Goal: Feedback & Contribution: Leave review/rating

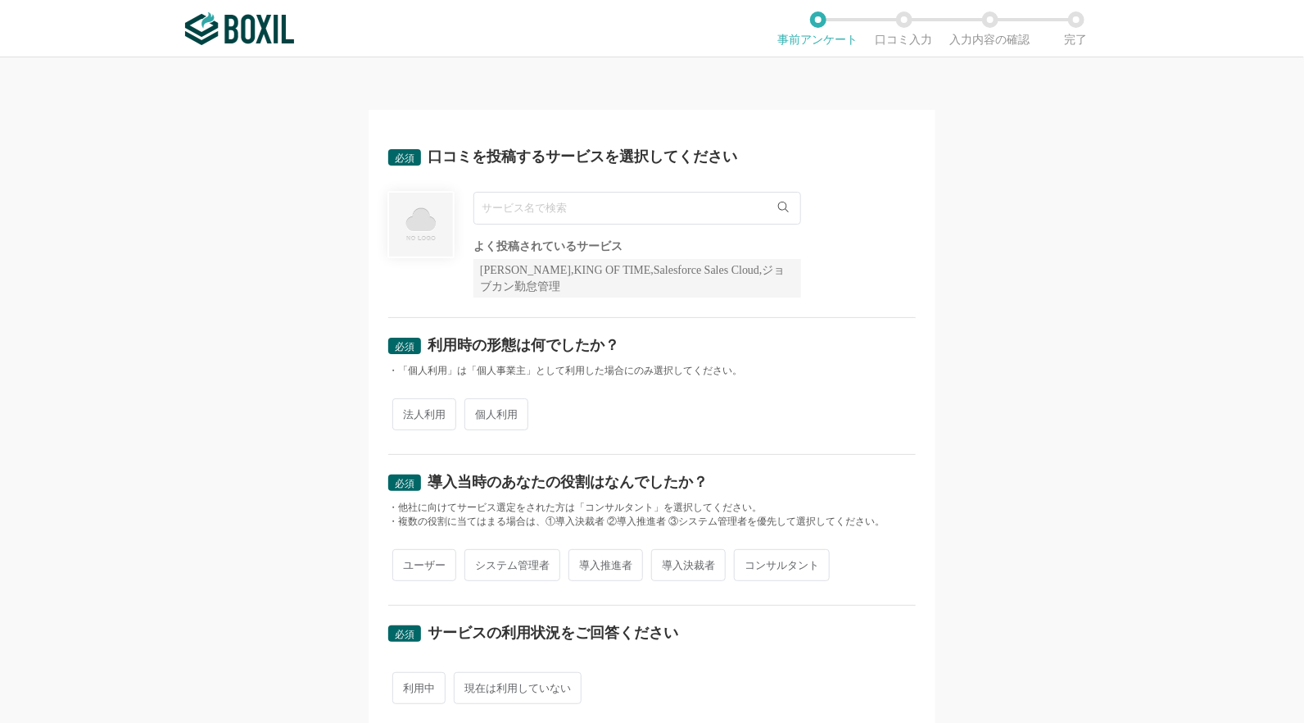
click at [1148, 399] on div "必須 口コミを投稿するサービスを選択してください よく投稿されているサービス Sansan,KING OF TIME,Salesforce Sales Clo…" at bounding box center [652, 389] width 1304 height 665
click at [540, 214] on input "text" at bounding box center [638, 208] width 328 height 33
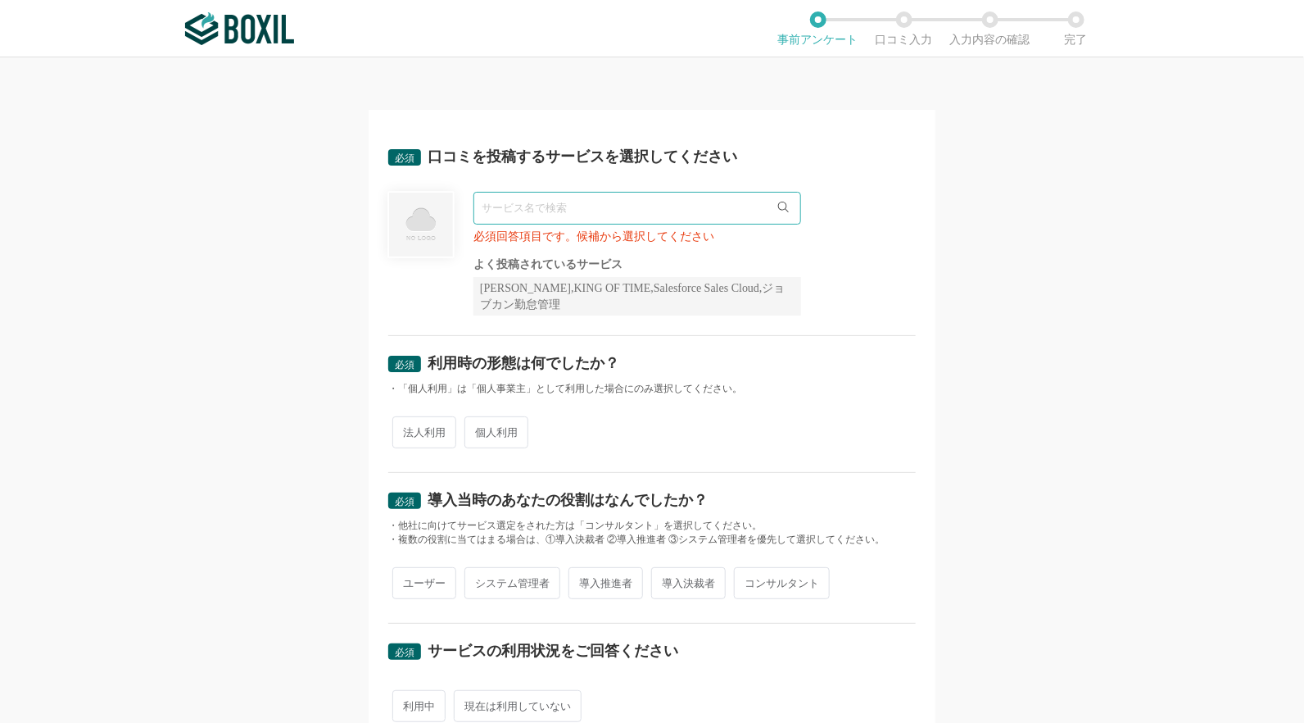
click at [550, 204] on input "text" at bounding box center [638, 208] width 328 height 33
click at [783, 209] on input "text" at bounding box center [638, 208] width 328 height 33
click at [778, 206] on icon at bounding box center [783, 207] width 11 height 11
click at [779, 204] on icon at bounding box center [783, 207] width 11 height 11
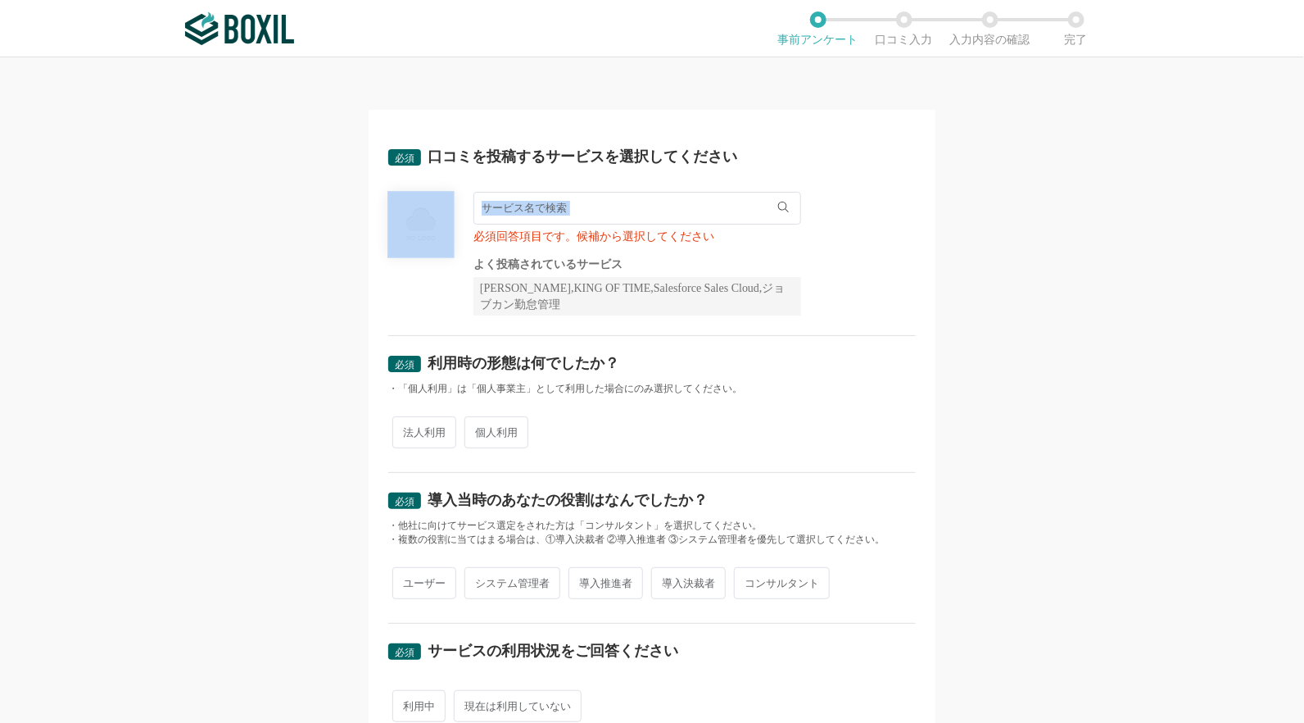
click at [779, 204] on icon at bounding box center [783, 207] width 11 height 11
drag, startPoint x: 779, startPoint y: 204, endPoint x: 693, endPoint y: 203, distance: 86.0
click at [693, 203] on input "text" at bounding box center [638, 208] width 328 height 33
drag, startPoint x: 644, startPoint y: 202, endPoint x: 608, endPoint y: 205, distance: 36.2
click at [642, 202] on input "text" at bounding box center [638, 208] width 328 height 33
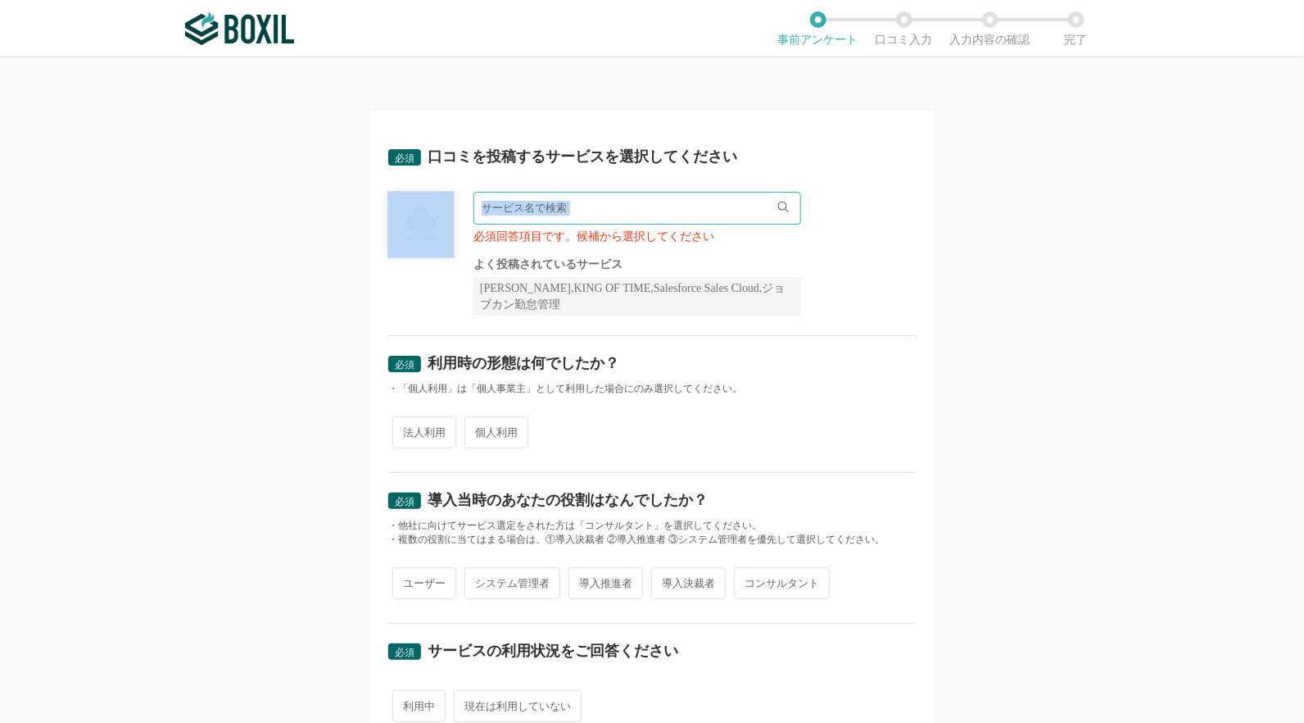
click at [585, 208] on input "text" at bounding box center [638, 208] width 328 height 33
click at [525, 243] on span "Magic xpa" at bounding box center [513, 242] width 45 height 11
type input "Magic xpa"
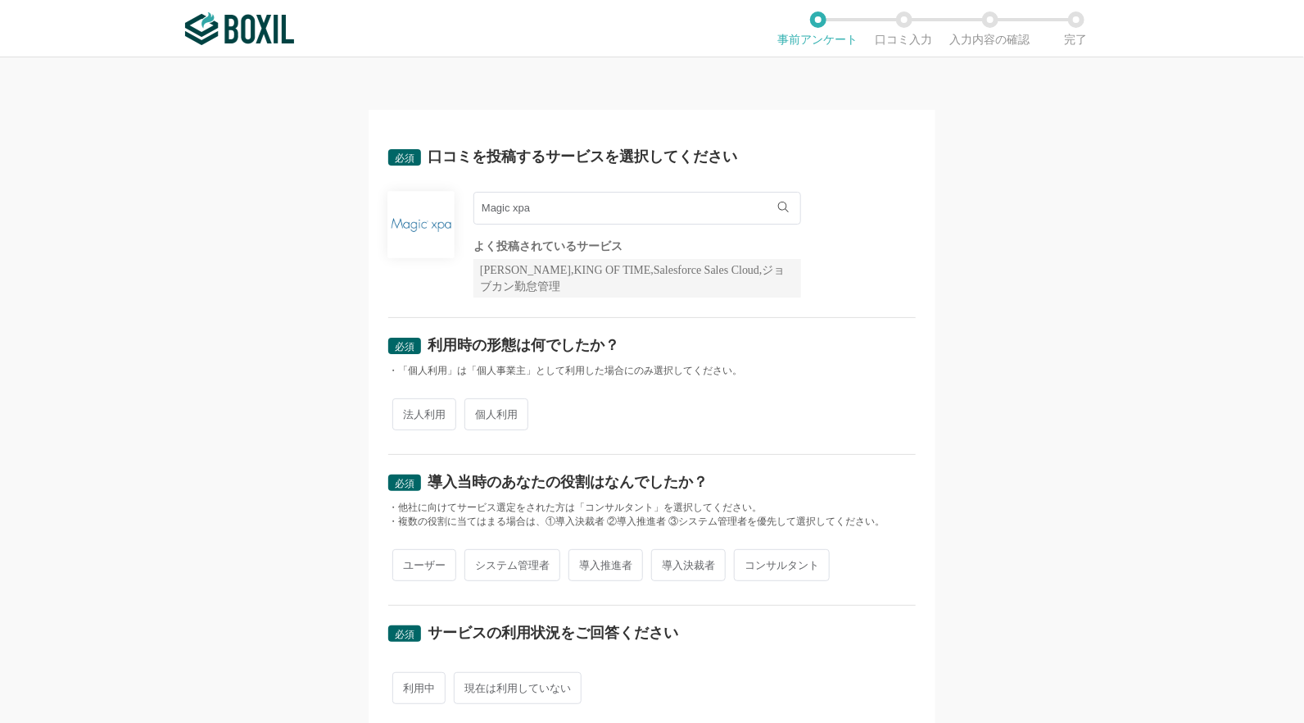
click at [397, 408] on span "法人利用" at bounding box center [424, 414] width 64 height 32
click at [397, 408] on input "法人利用" at bounding box center [402, 406] width 11 height 11
radio input "true"
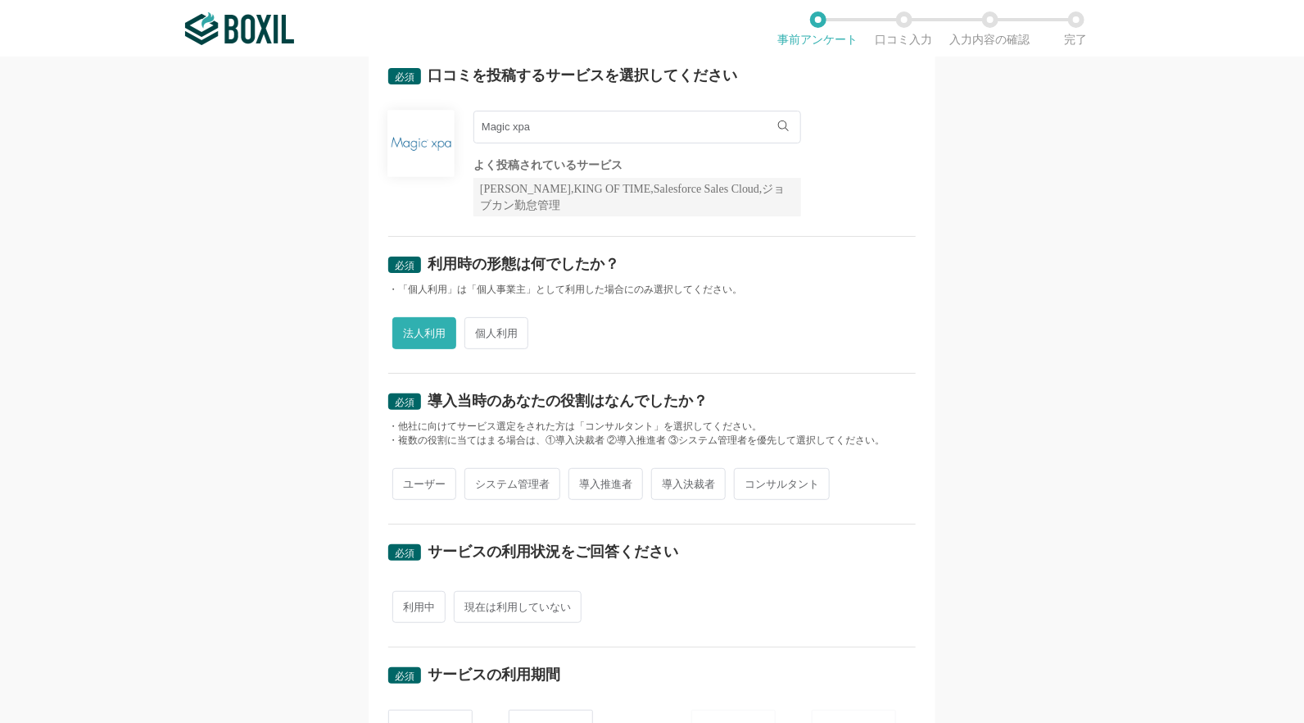
scroll to position [163, 0]
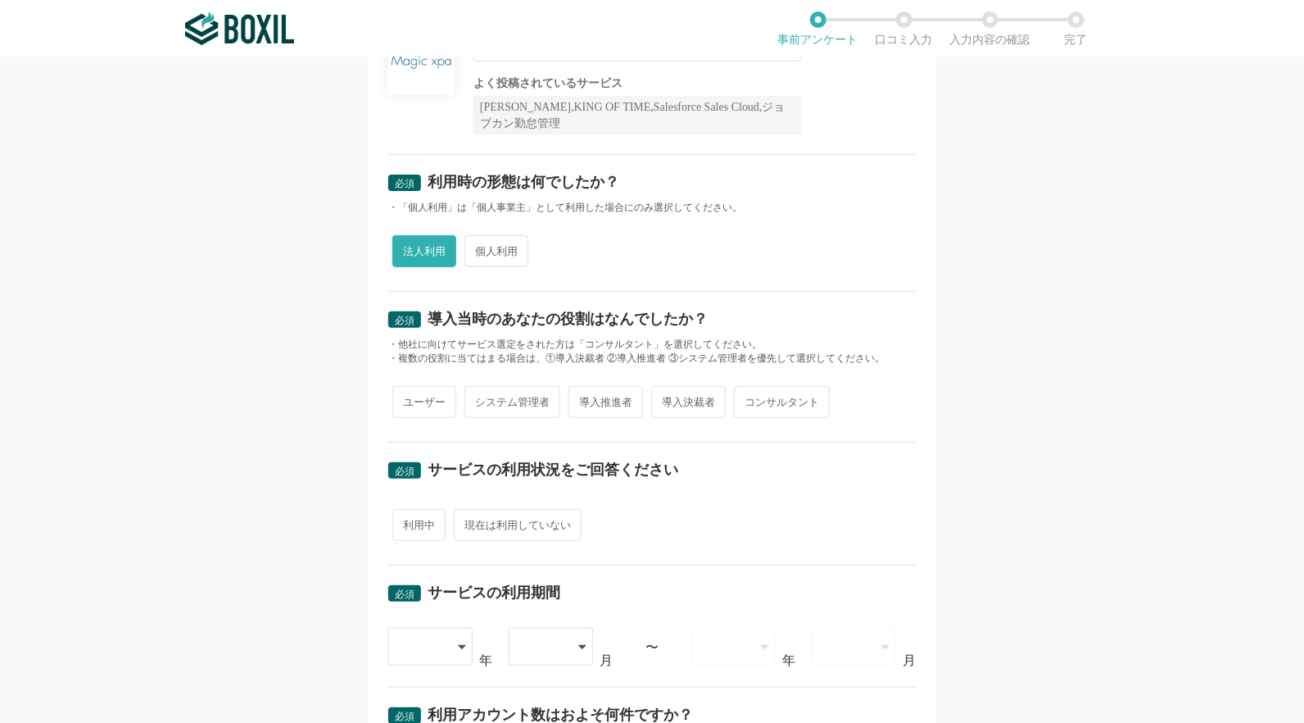
click at [742, 400] on span "コンサルタント" at bounding box center [782, 402] width 96 height 32
click at [742, 399] on input "コンサルタント" at bounding box center [743, 393] width 11 height 11
radio input "true"
click at [487, 400] on span "システム管理者" at bounding box center [513, 402] width 96 height 32
click at [479, 399] on input "システム管理者" at bounding box center [474, 393] width 11 height 11
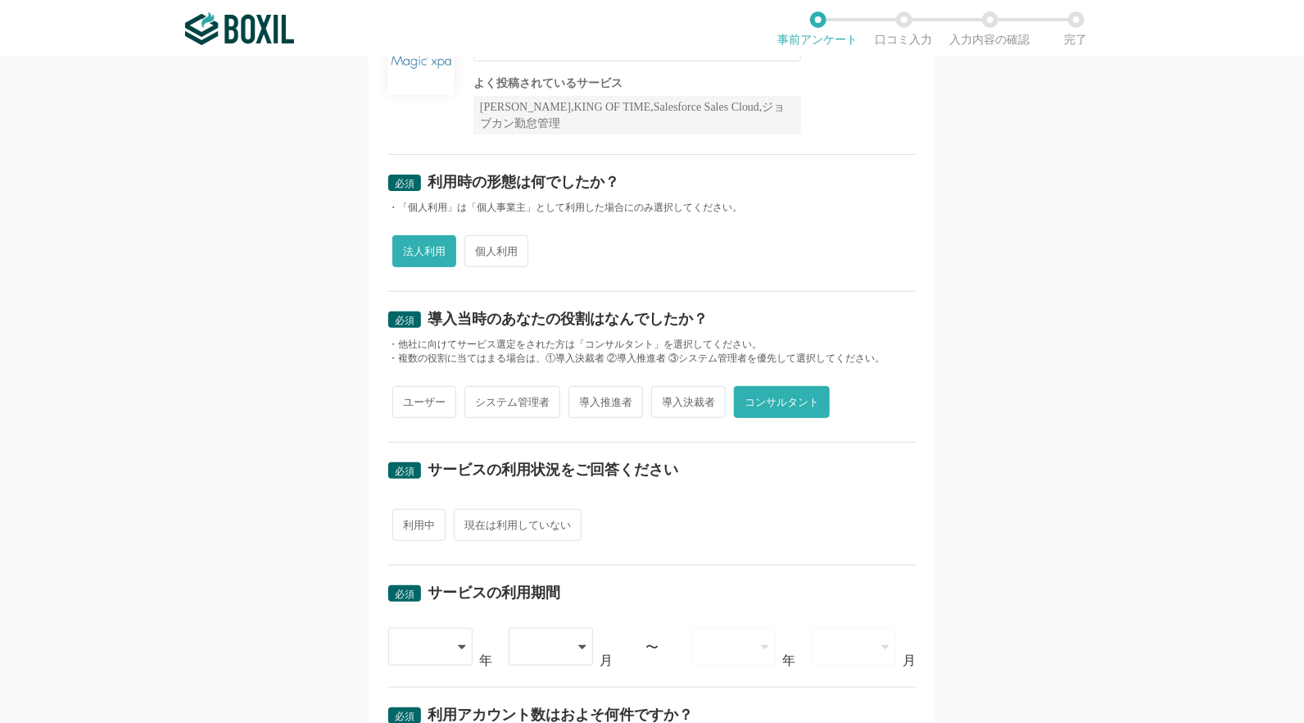
radio input "true"
radio input "false"
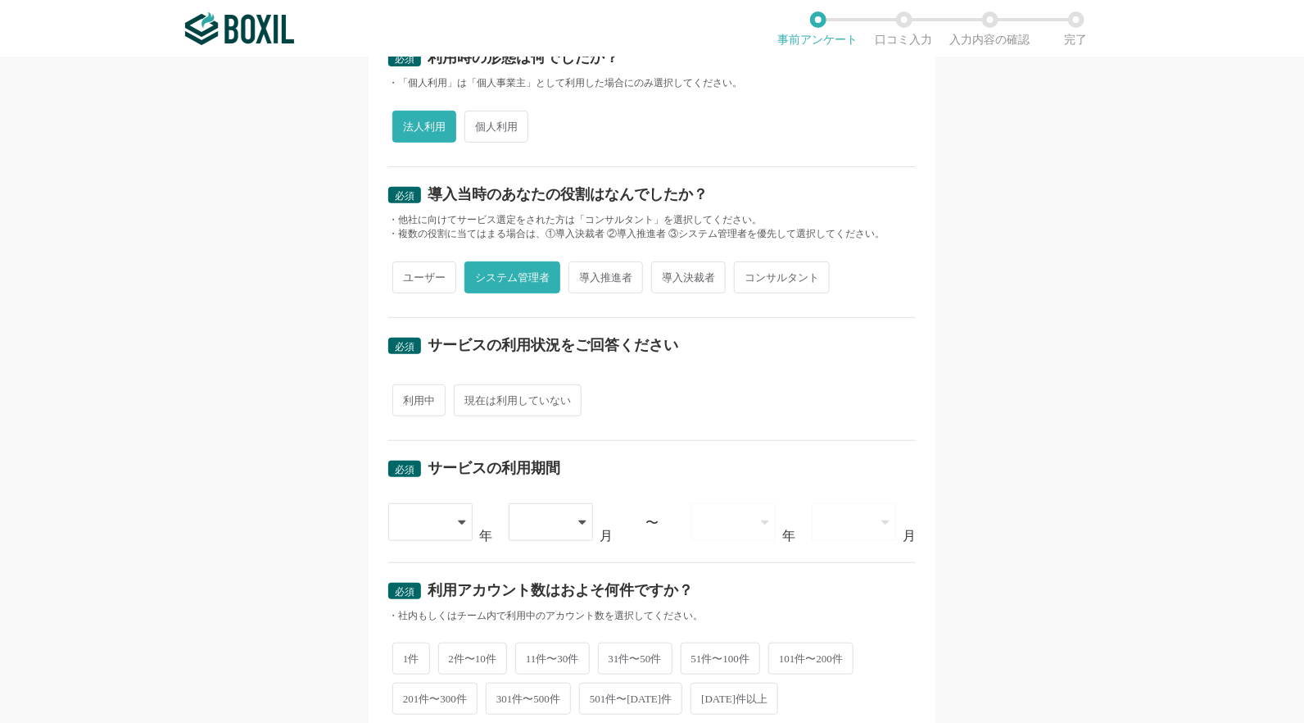
scroll to position [327, 0]
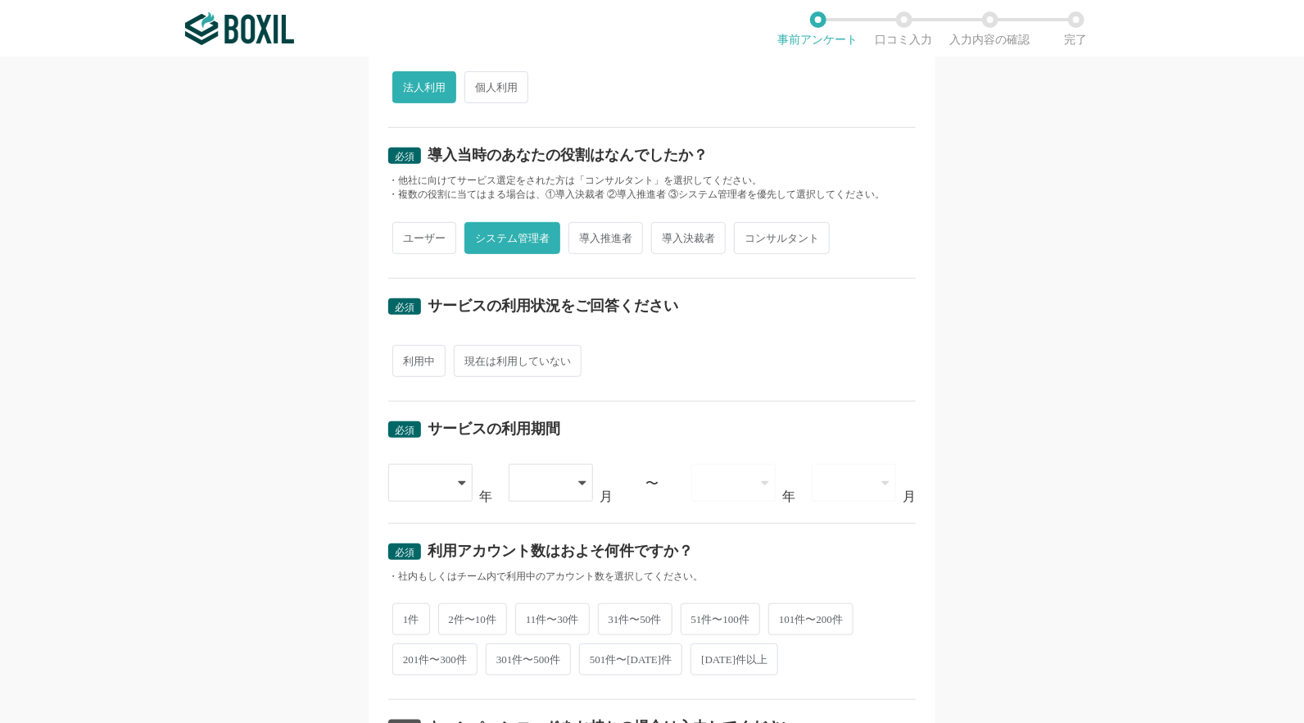
click at [417, 361] on span "利用中" at bounding box center [418, 361] width 53 height 32
click at [407, 358] on input "利用中" at bounding box center [402, 352] width 11 height 11
radio input "true"
click at [460, 482] on icon at bounding box center [464, 482] width 8 height 13
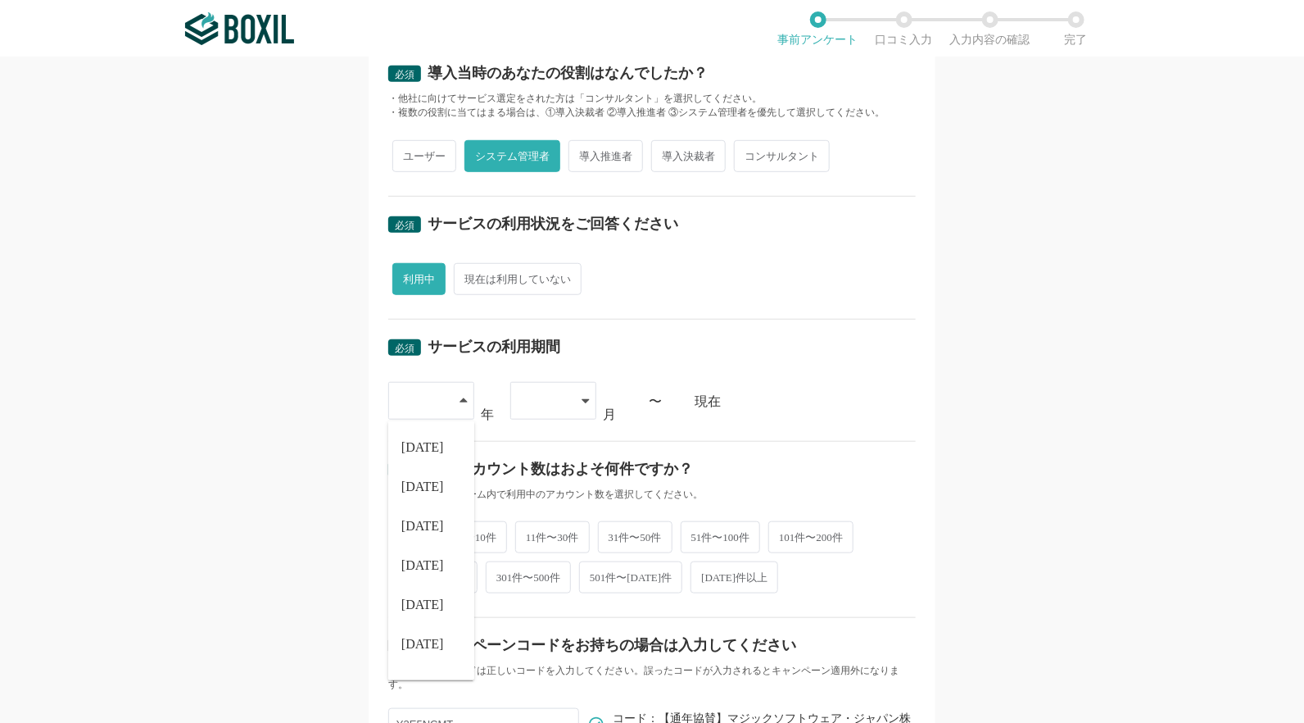
click at [734, 343] on div "必須 サービスの利用期間" at bounding box center [652, 352] width 528 height 26
click at [460, 397] on icon at bounding box center [464, 400] width 8 height 13
click at [435, 442] on li "[DATE]" at bounding box center [431, 447] width 86 height 39
click at [529, 392] on div at bounding box center [545, 401] width 48 height 36
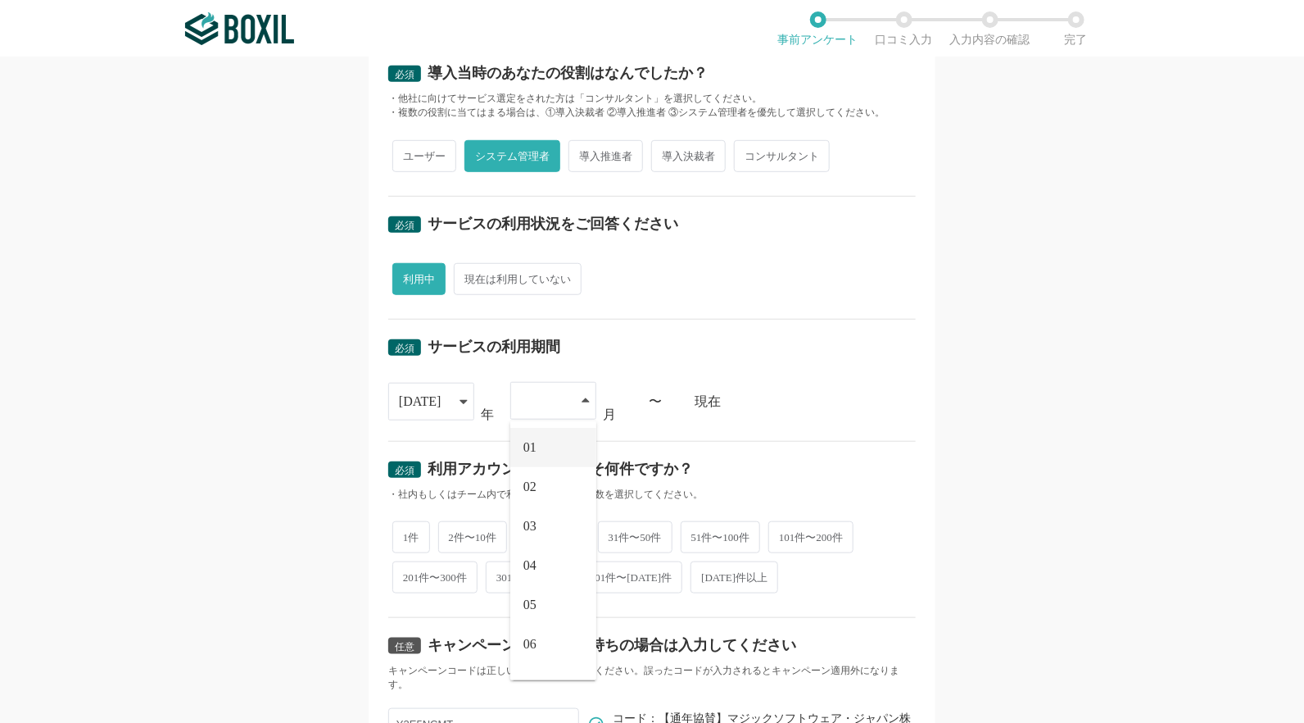
click at [525, 448] on span "01" at bounding box center [530, 447] width 13 height 13
click at [432, 396] on div "[DATE]" at bounding box center [423, 401] width 48 height 36
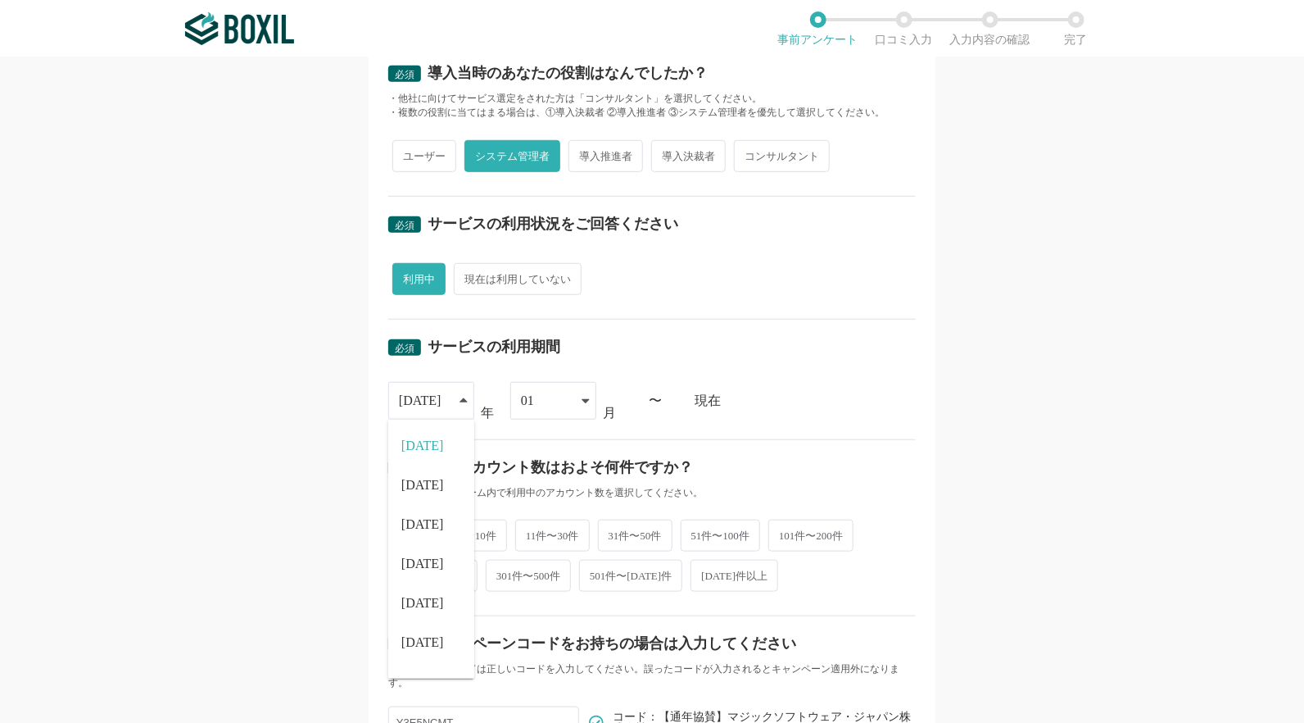
click at [805, 378] on div "必須 サービスの利用期間 [DATE] [DATE] [DATE] [DATE] [DATE] [DATE] [DATE] [DATE] [DATE] [DA…" at bounding box center [652, 380] width 528 height 120
click at [467, 535] on span "2件〜10件" at bounding box center [473, 535] width 70 height 32
click at [453, 533] on input "2件〜10件" at bounding box center [447, 527] width 11 height 11
radio input "true"
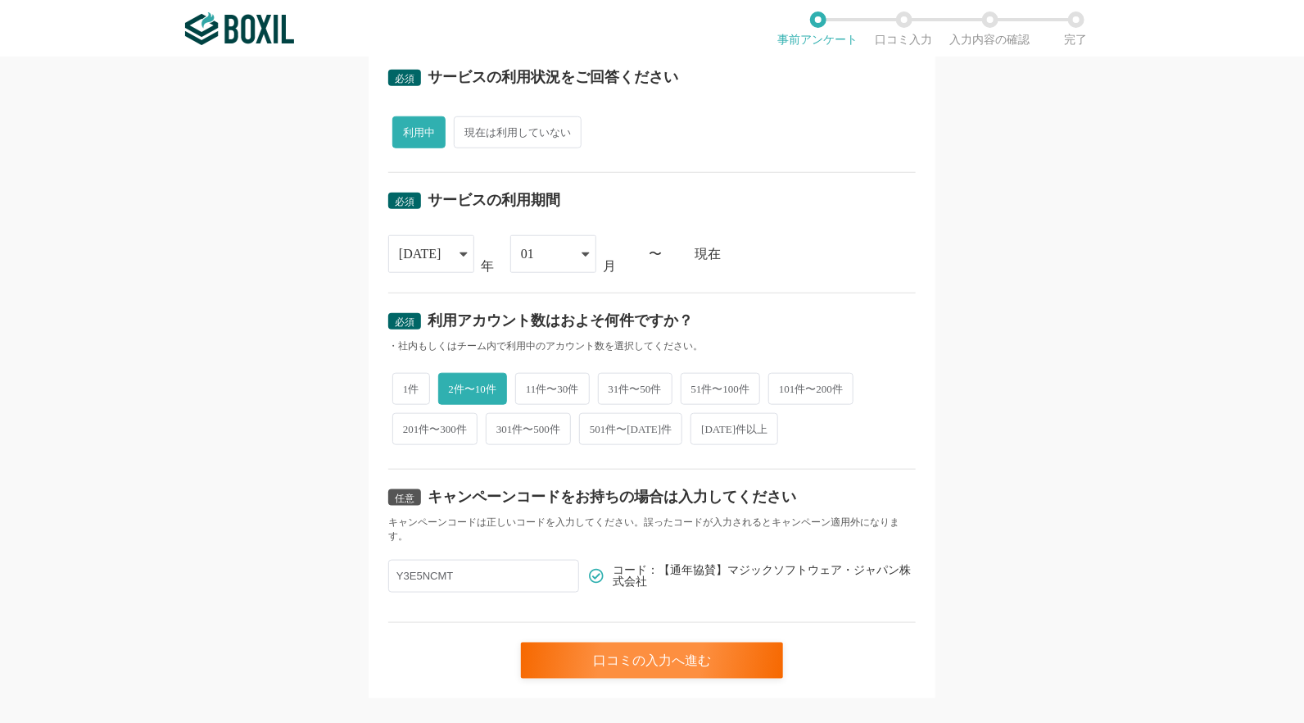
scroll to position [580, 0]
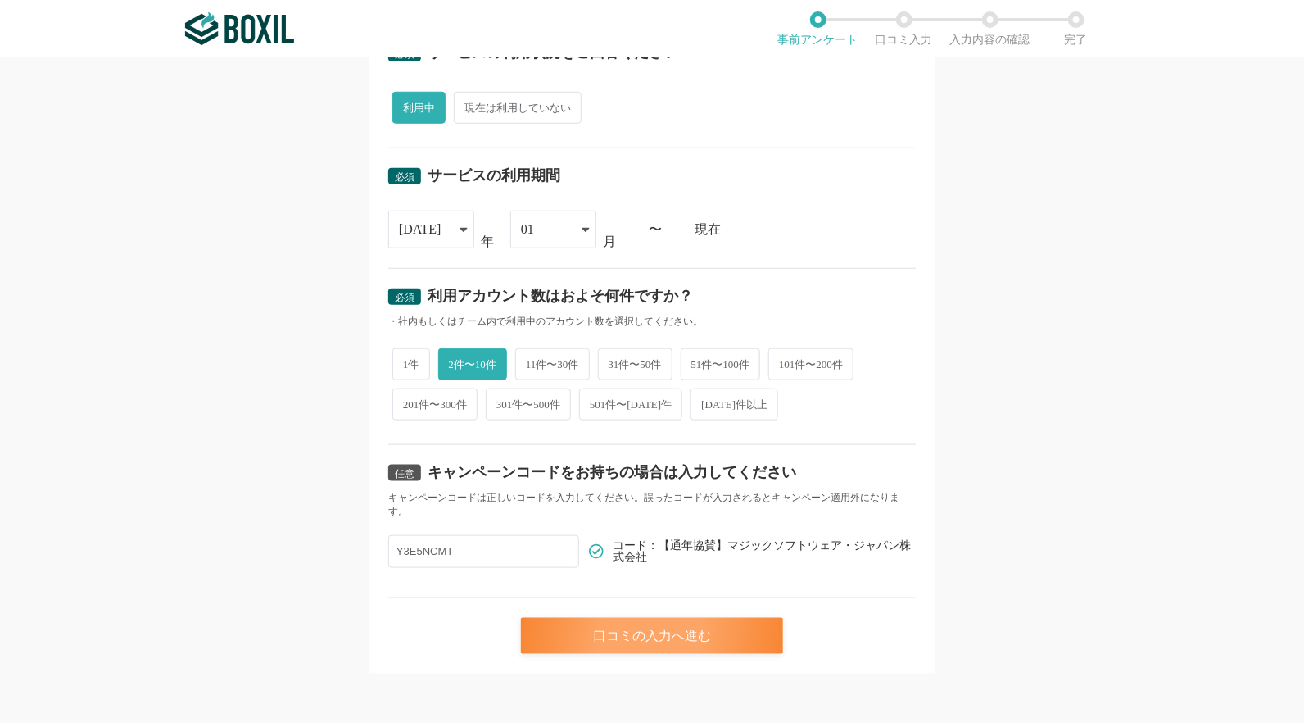
click at [673, 638] on div "口コミの入力へ進む" at bounding box center [652, 636] width 262 height 36
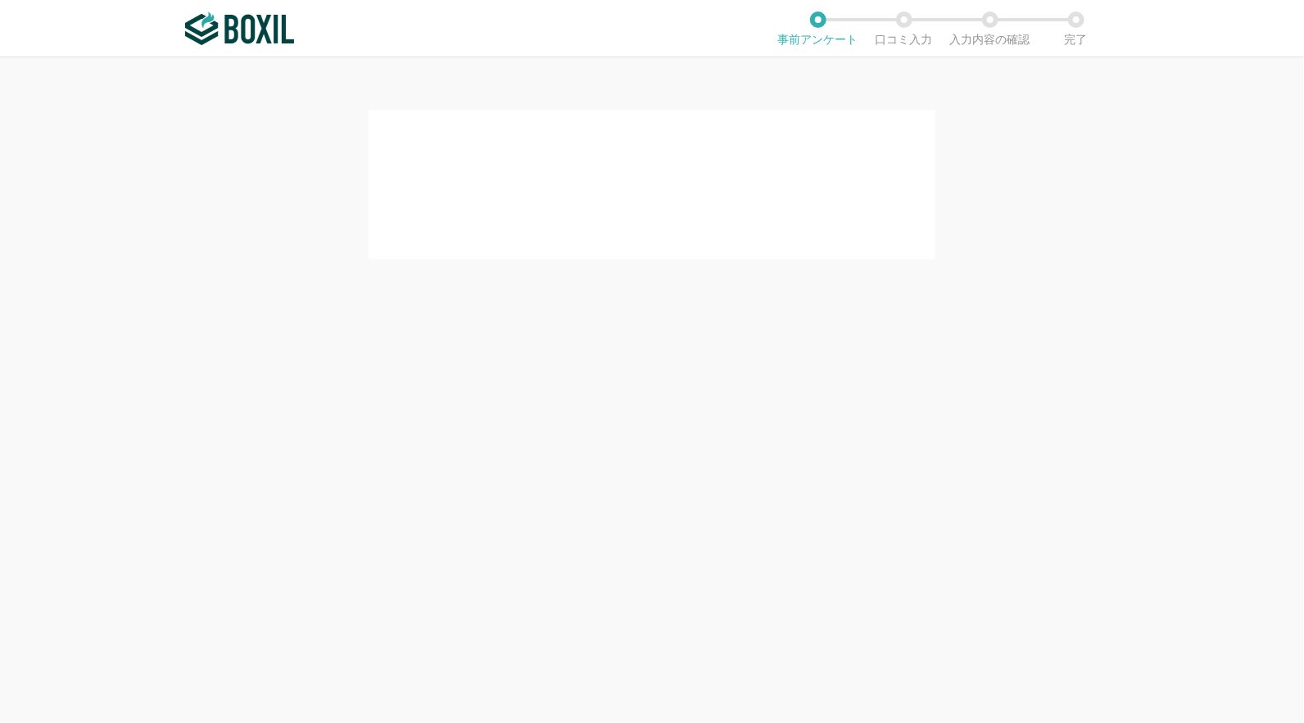
scroll to position [0, 0]
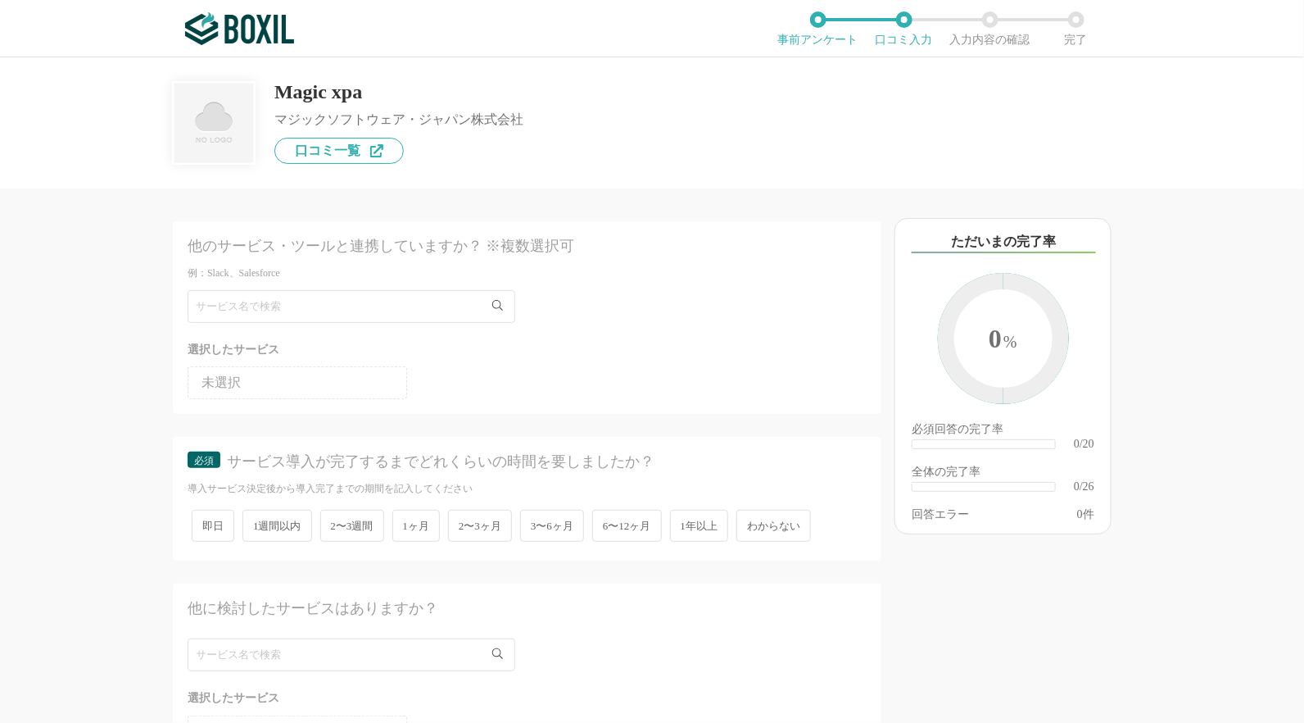
click at [782, 526] on span "わからない" at bounding box center [774, 526] width 75 height 32
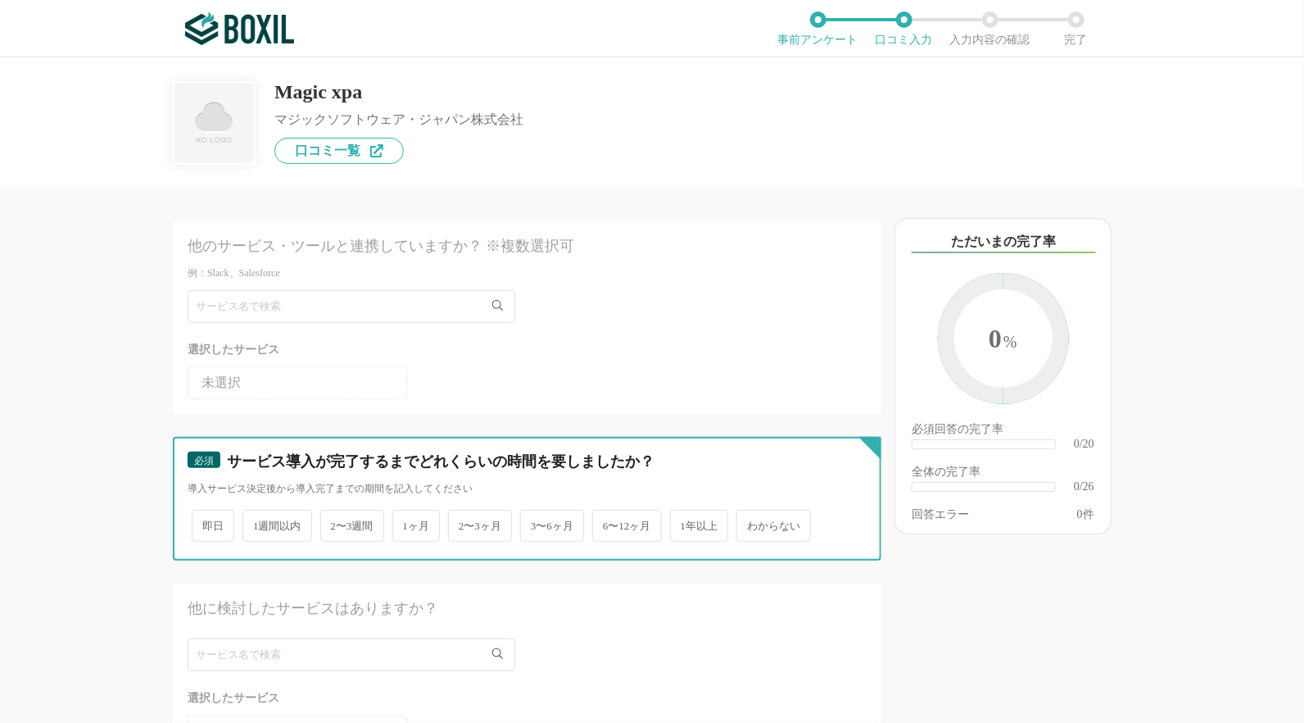
click at [751, 523] on input "わからない" at bounding box center [746, 517] width 11 height 11
radio input "true"
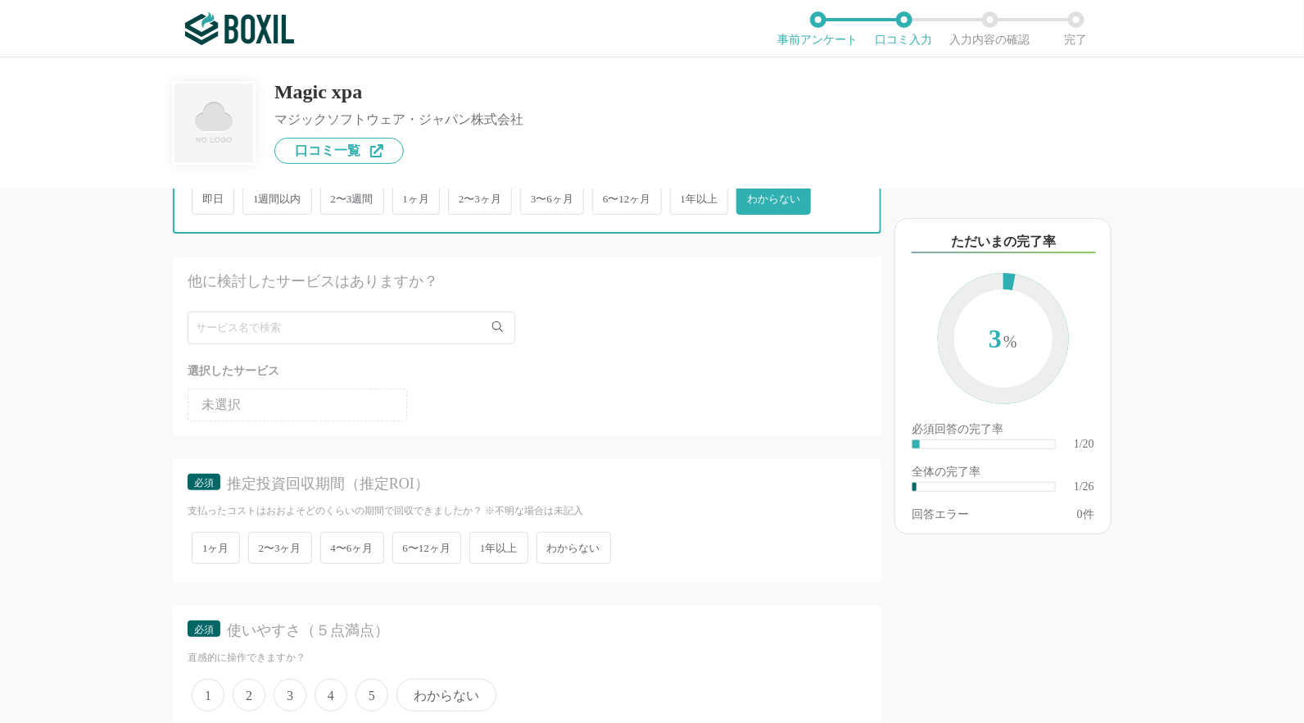
scroll to position [574, 0]
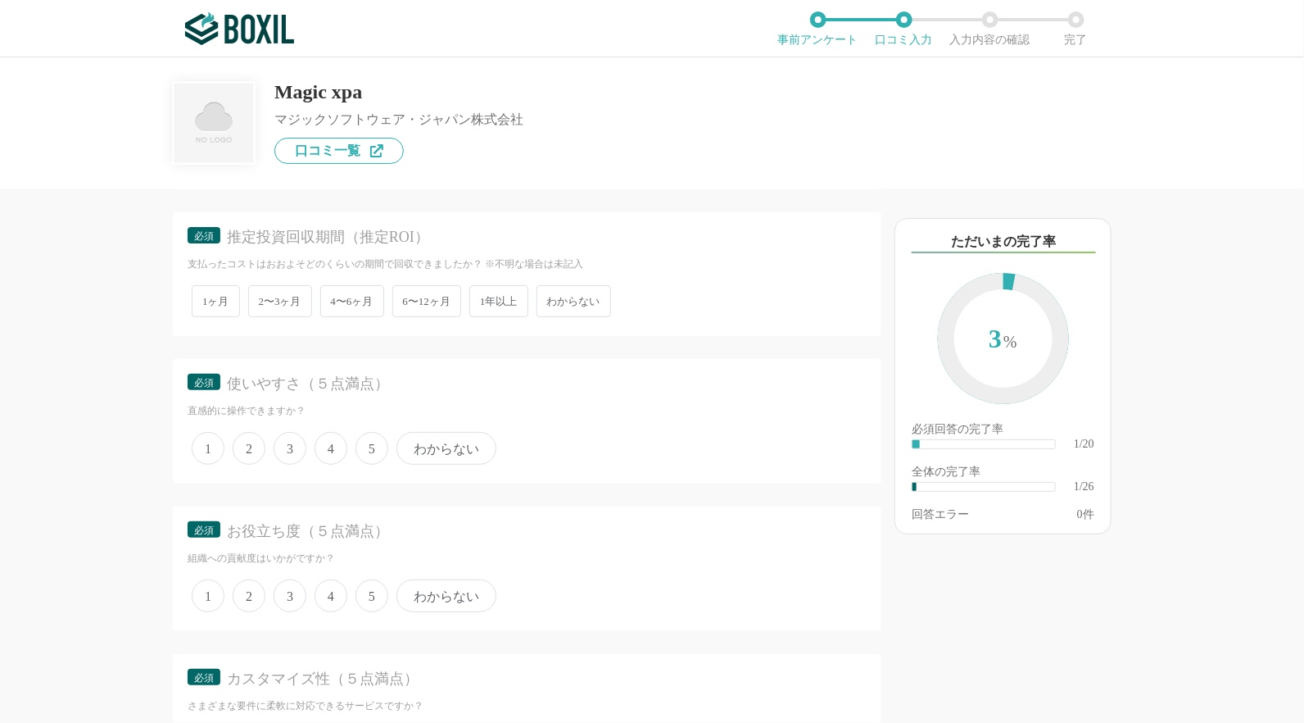
click at [370, 442] on span "5" at bounding box center [372, 448] width 33 height 33
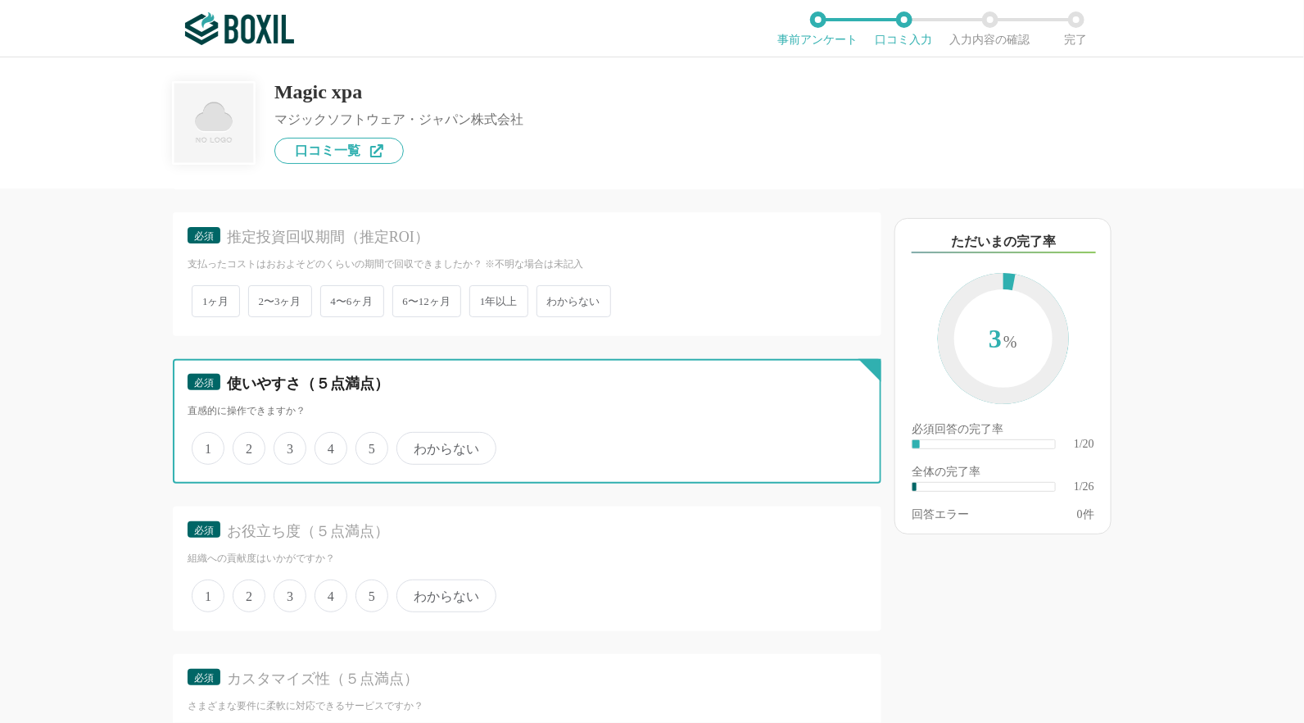
click at [370, 442] on input "5" at bounding box center [365, 439] width 11 height 11
radio input "true"
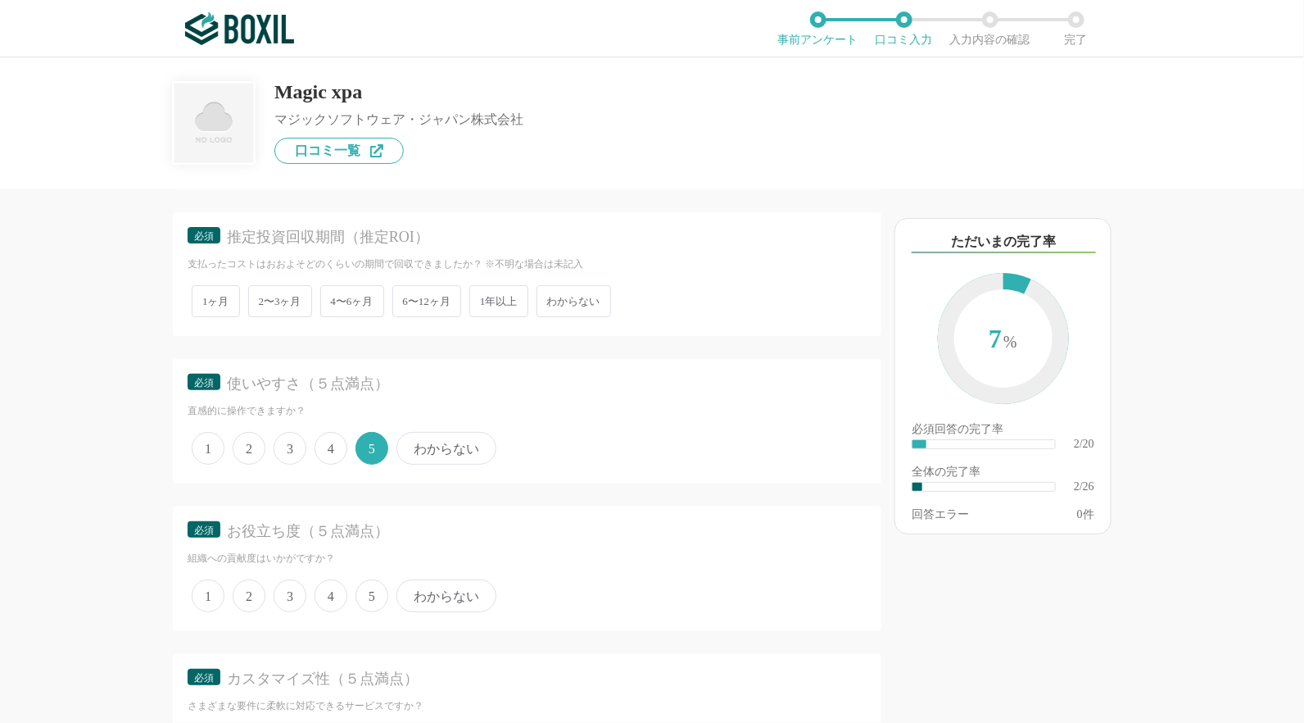
click at [370, 583] on span "5" at bounding box center [372, 595] width 33 height 33
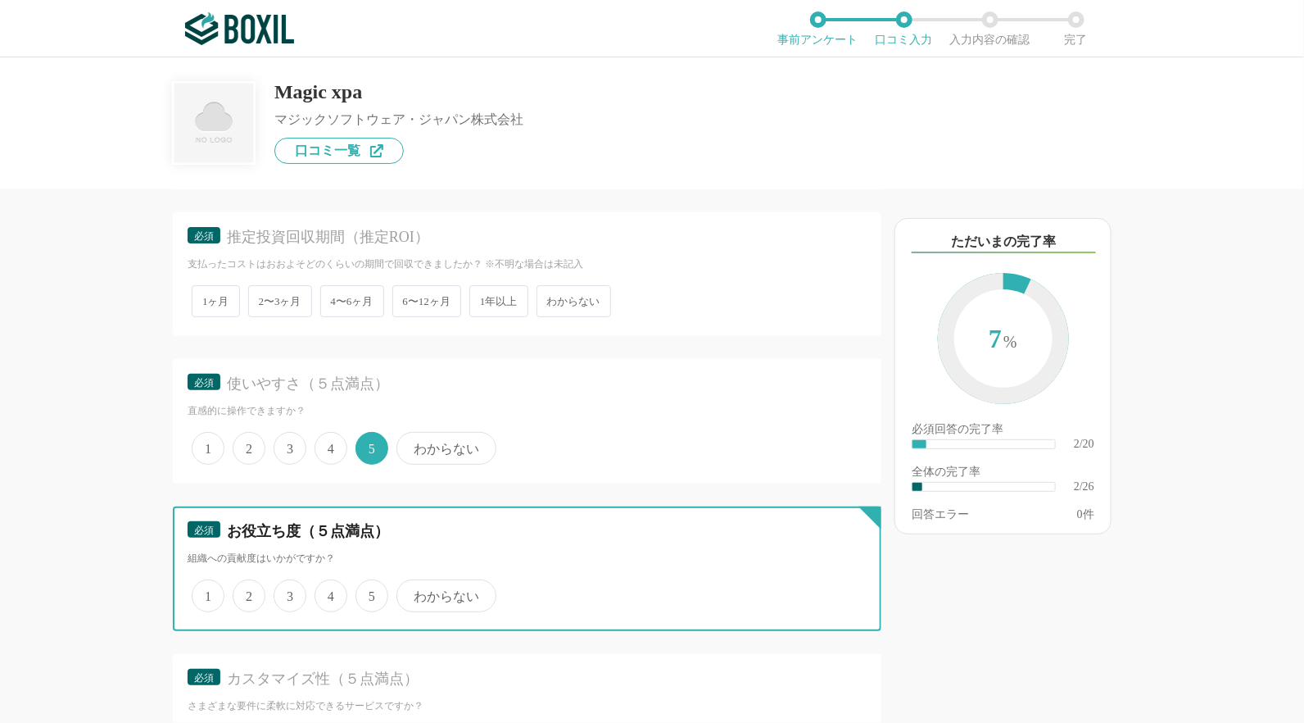
click at [370, 583] on input "5" at bounding box center [365, 587] width 11 height 11
radio input "true"
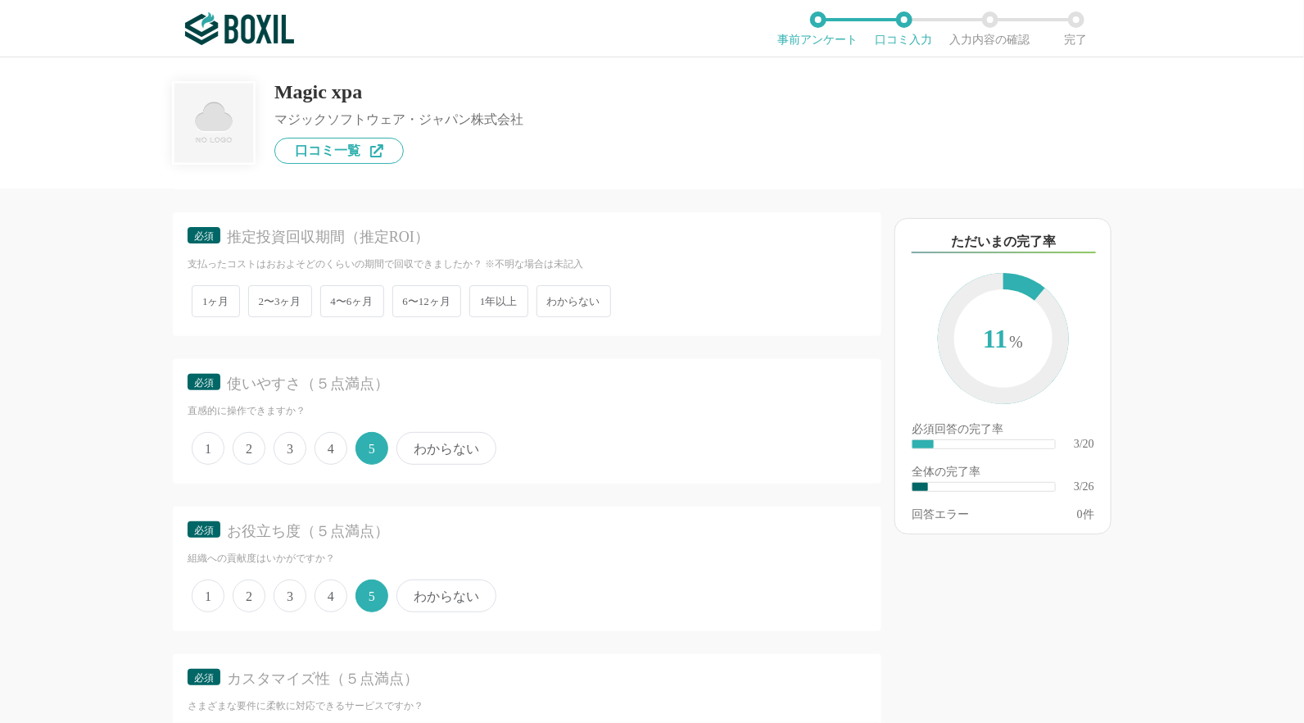
click at [591, 302] on span "わからない" at bounding box center [574, 301] width 75 height 32
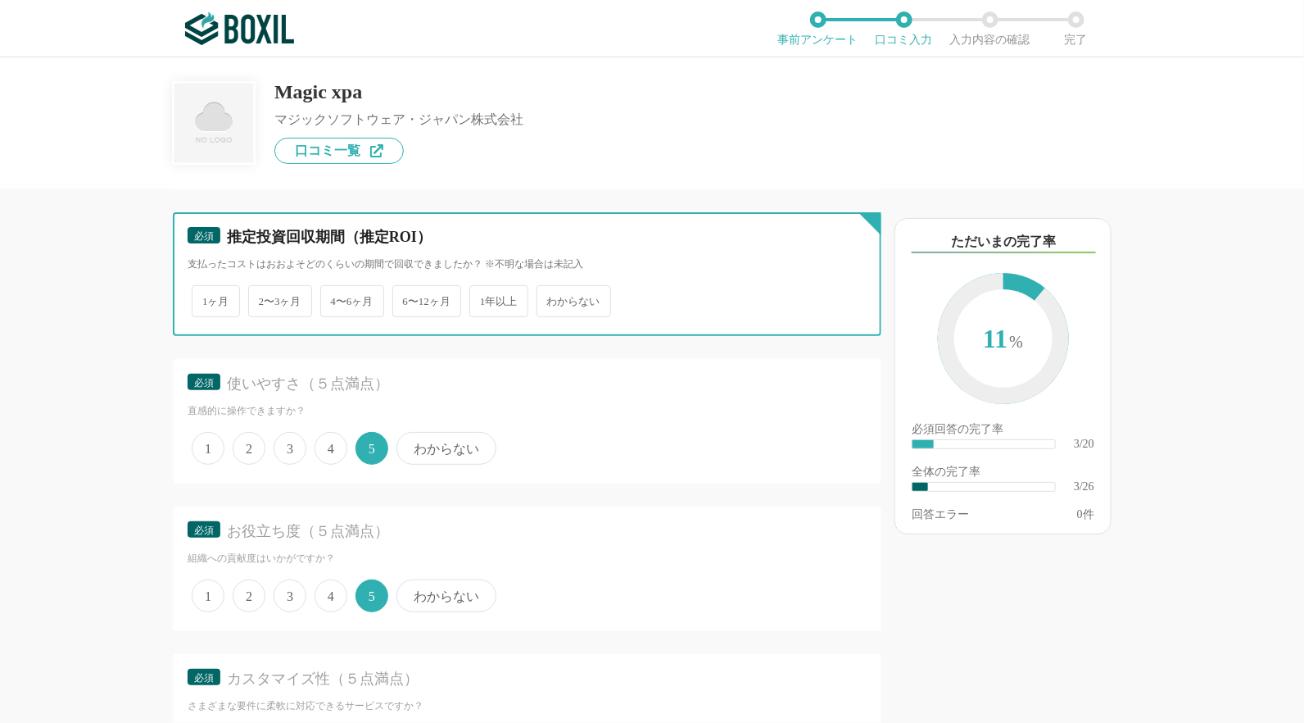
click at [551, 298] on input "わからない" at bounding box center [546, 293] width 11 height 11
radio input "true"
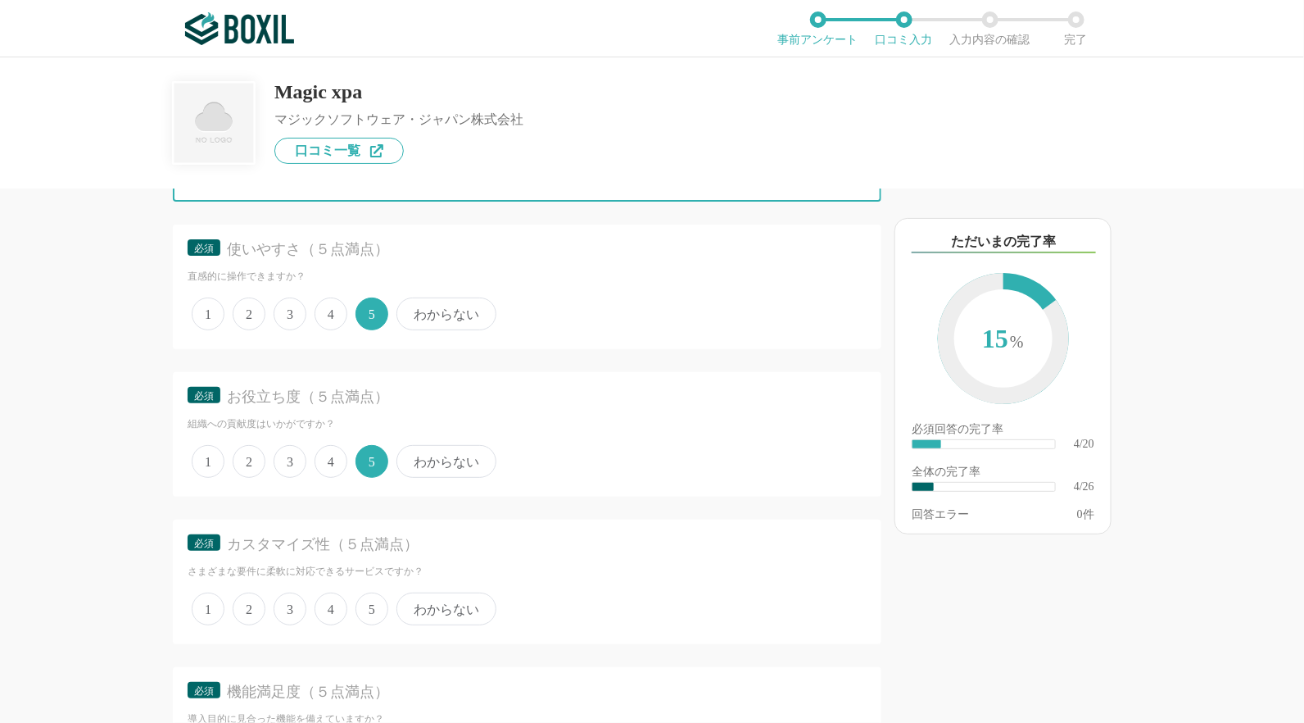
scroll to position [737, 0]
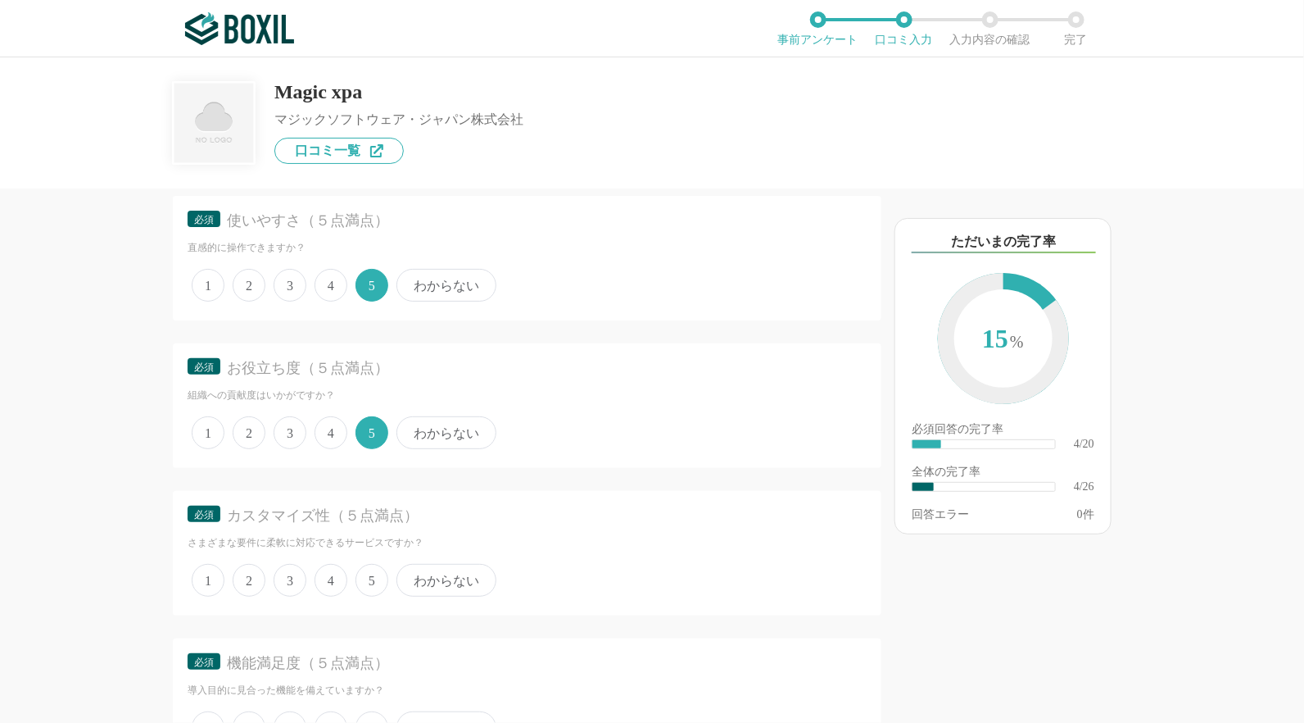
click at [336, 575] on span "4" at bounding box center [331, 580] width 33 height 33
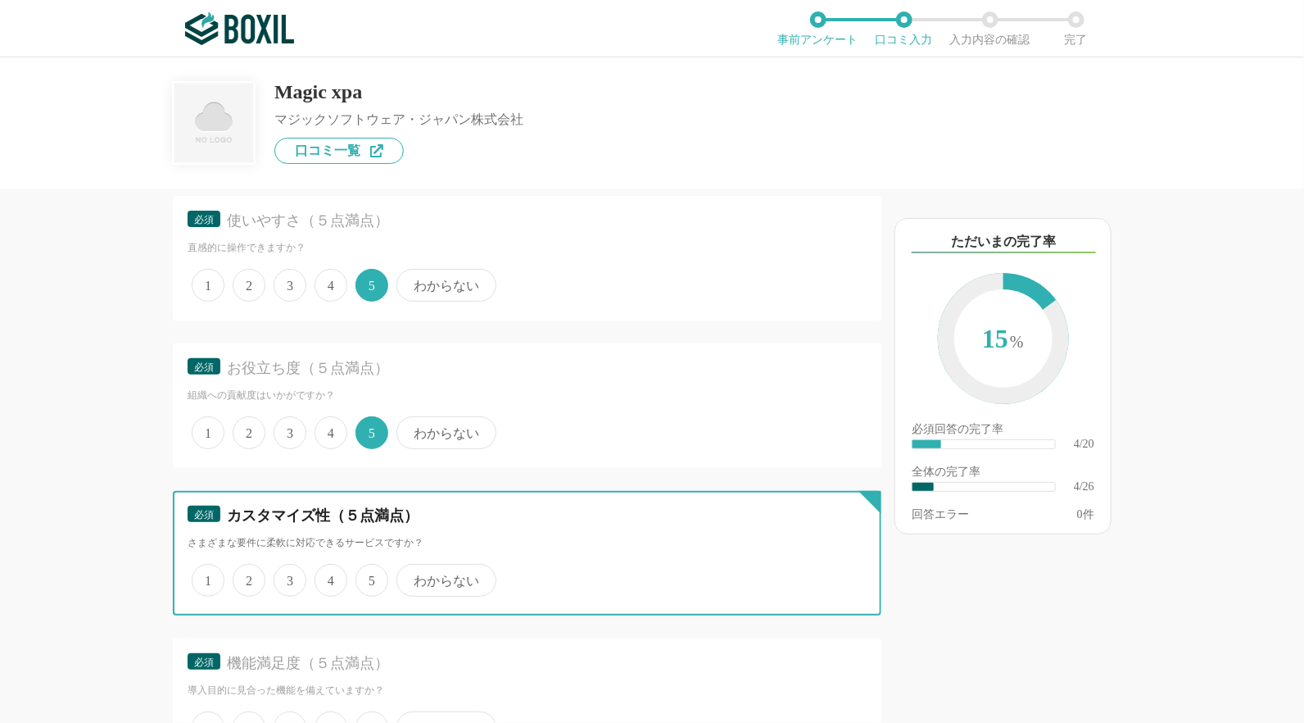
click at [329, 575] on input "4" at bounding box center [324, 571] width 11 height 11
radio input "true"
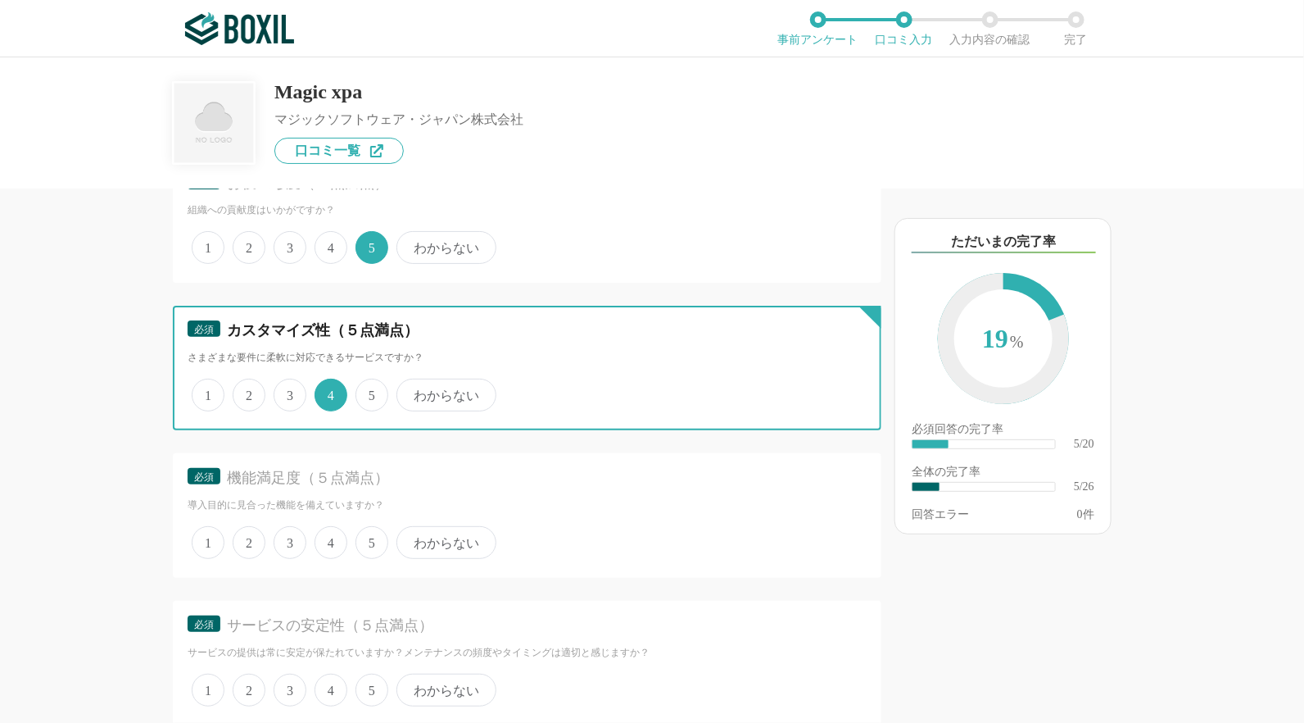
scroll to position [983, 0]
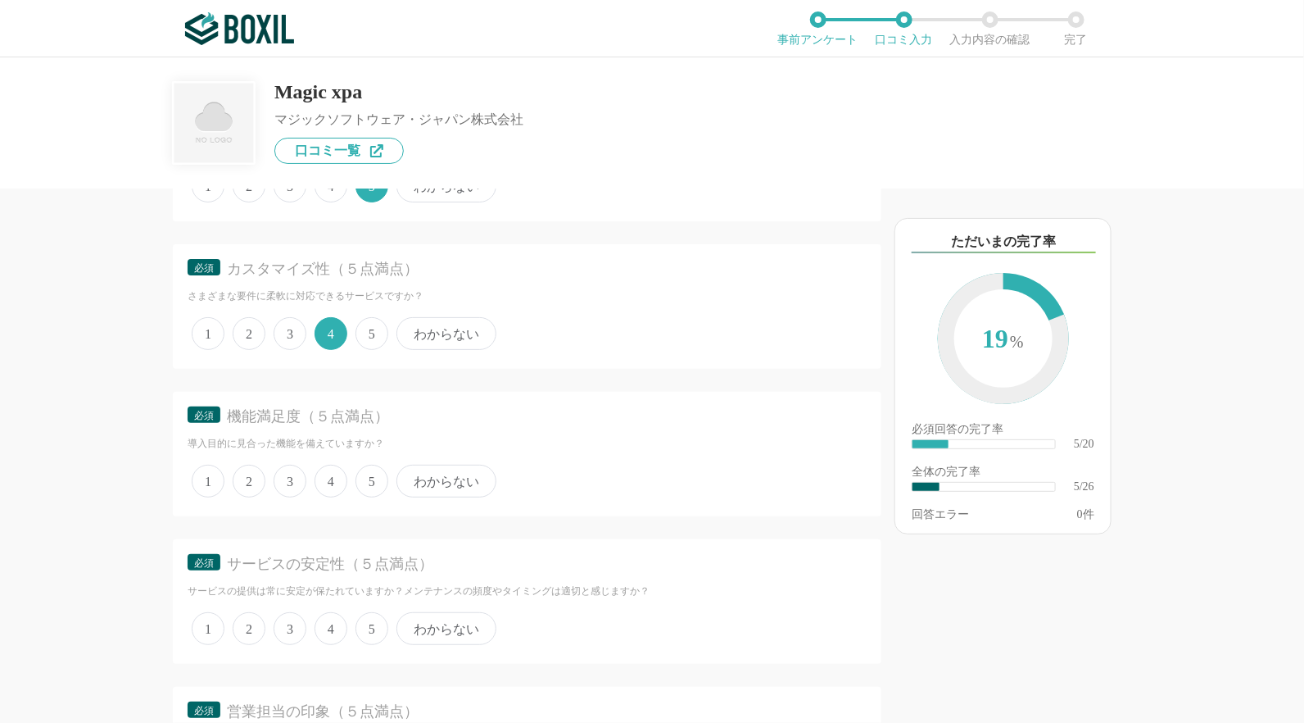
click at [374, 472] on span "5" at bounding box center [372, 481] width 33 height 33
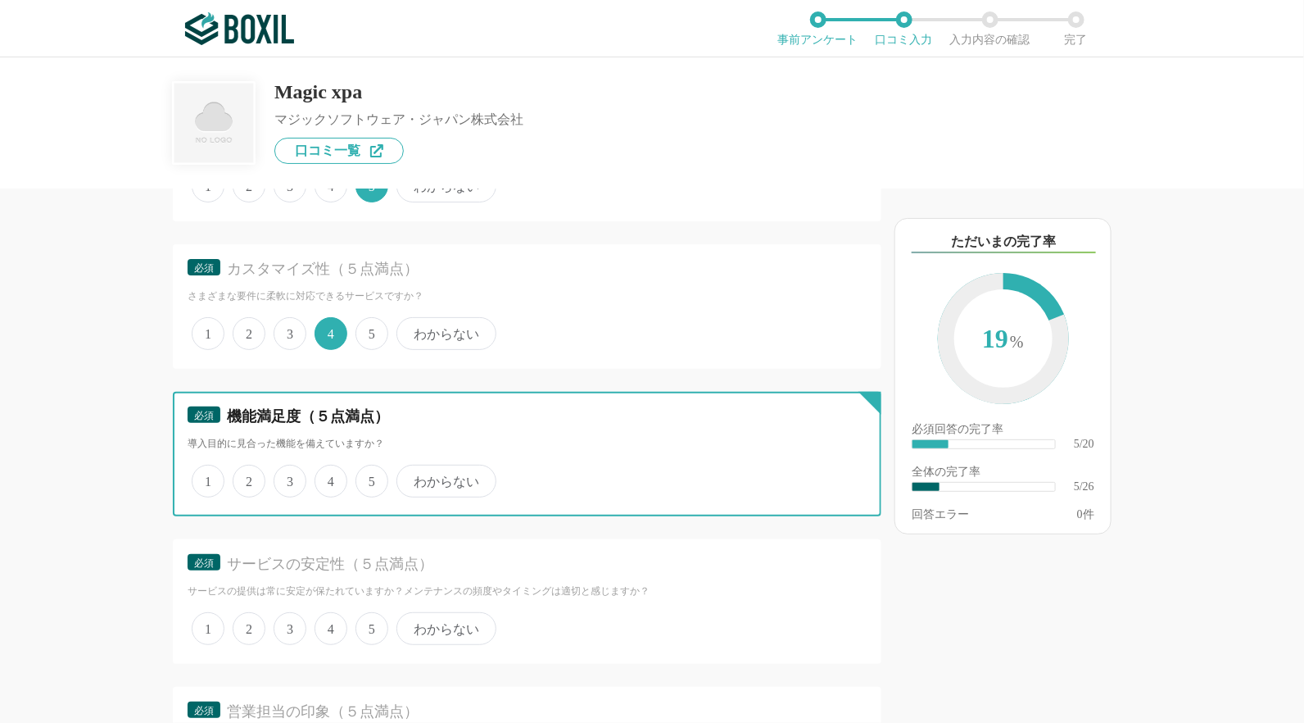
click at [370, 472] on input "5" at bounding box center [365, 472] width 11 height 11
radio input "true"
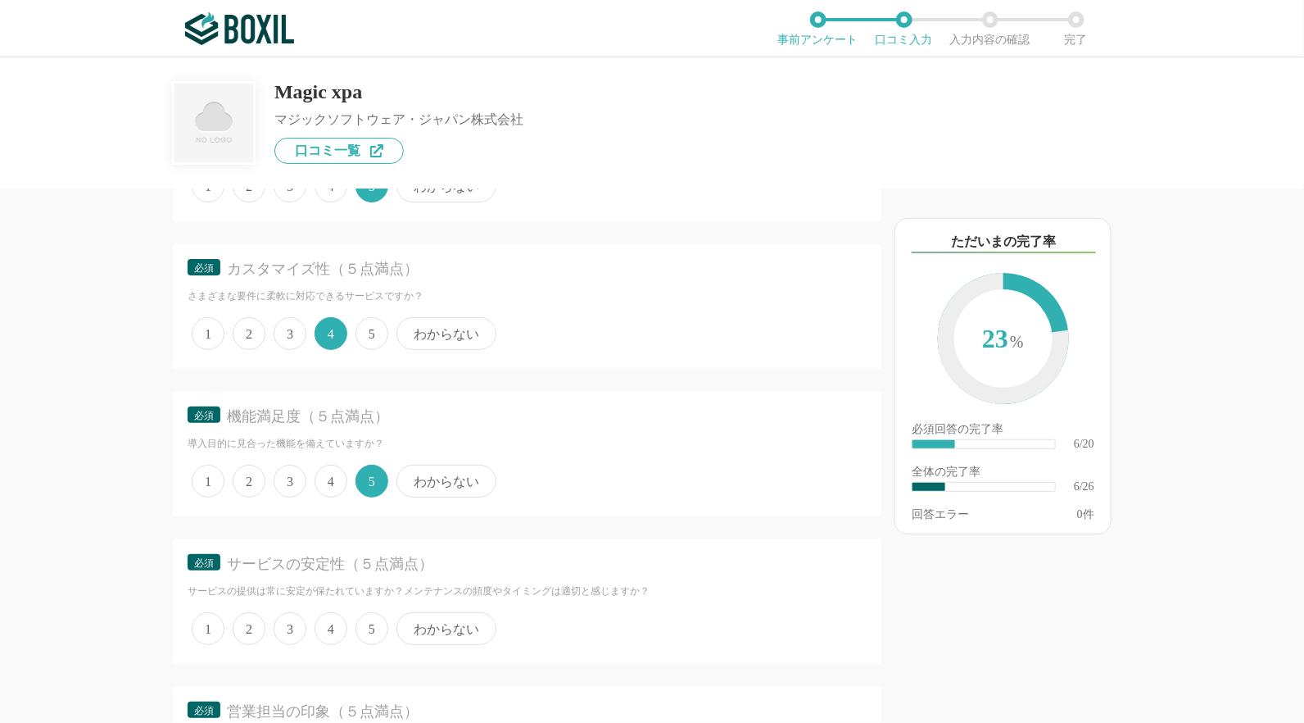
click at [371, 620] on span "5" at bounding box center [372, 628] width 33 height 33
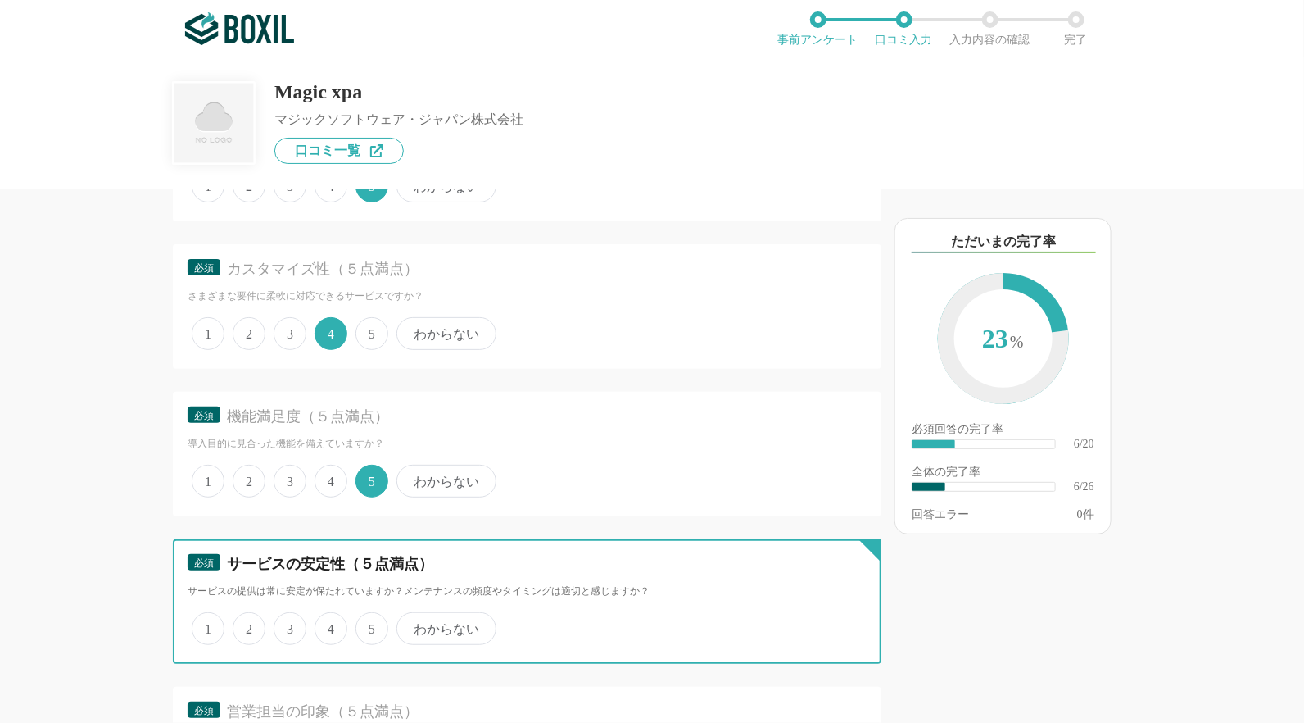
click at [370, 620] on input "5" at bounding box center [365, 620] width 11 height 11
radio input "true"
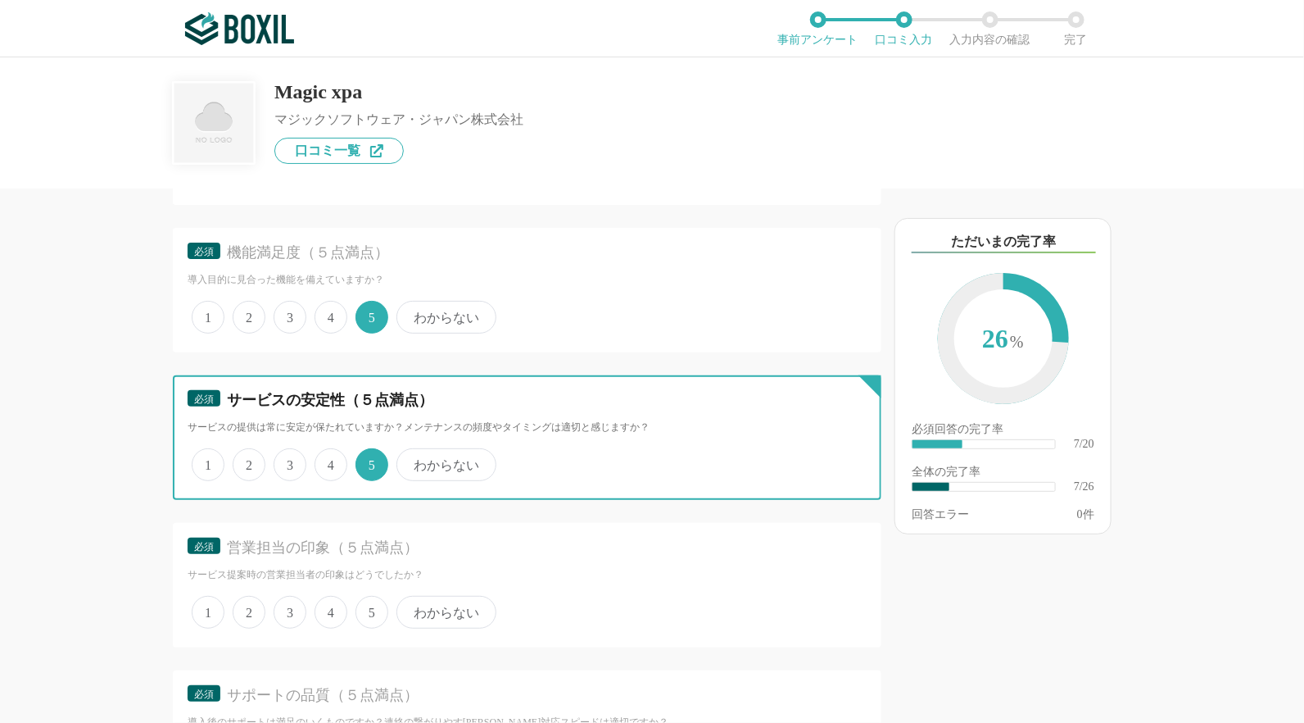
scroll to position [1229, 0]
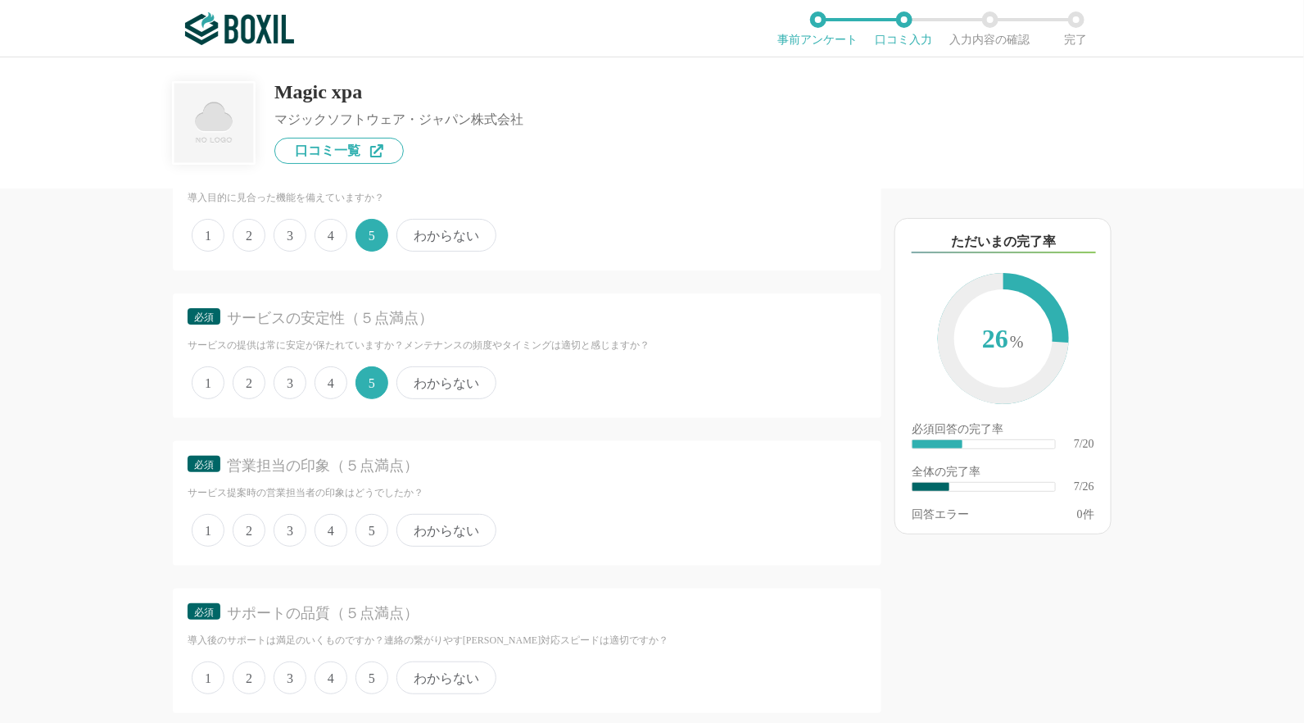
click at [379, 528] on span "5" at bounding box center [372, 530] width 33 height 33
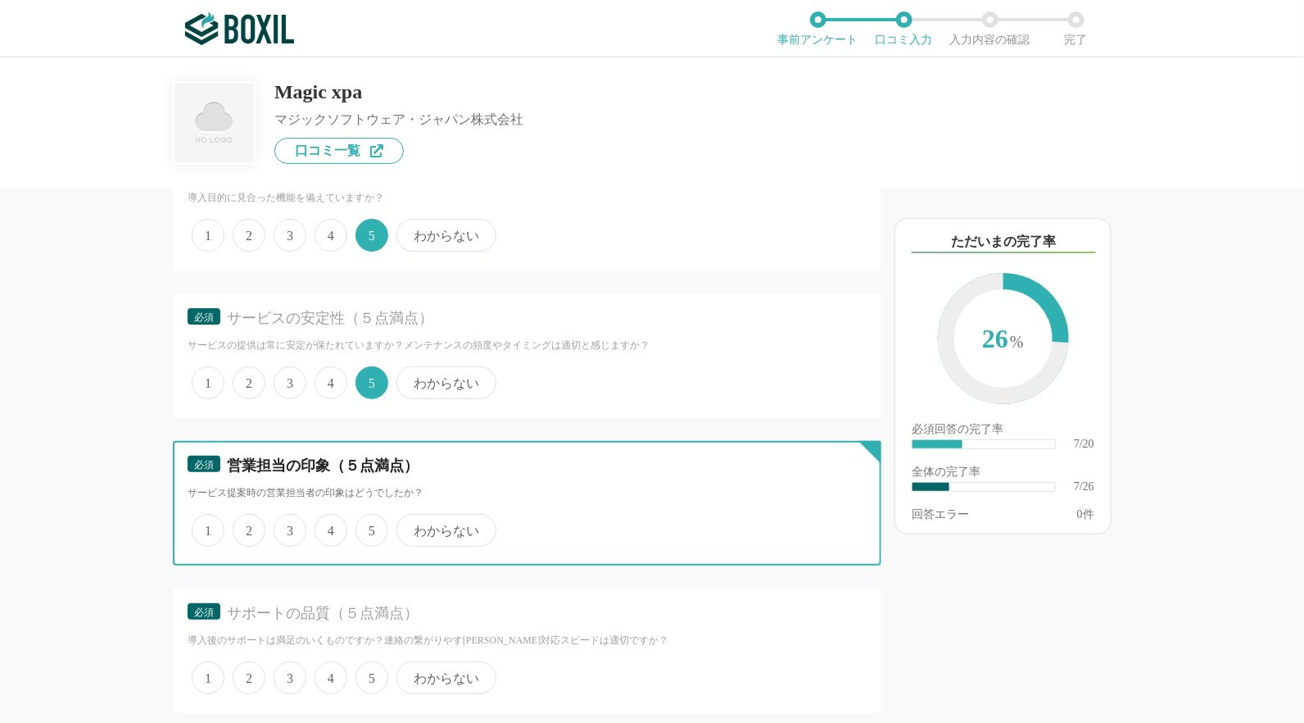
click at [370, 527] on input "5" at bounding box center [365, 521] width 11 height 11
radio input "true"
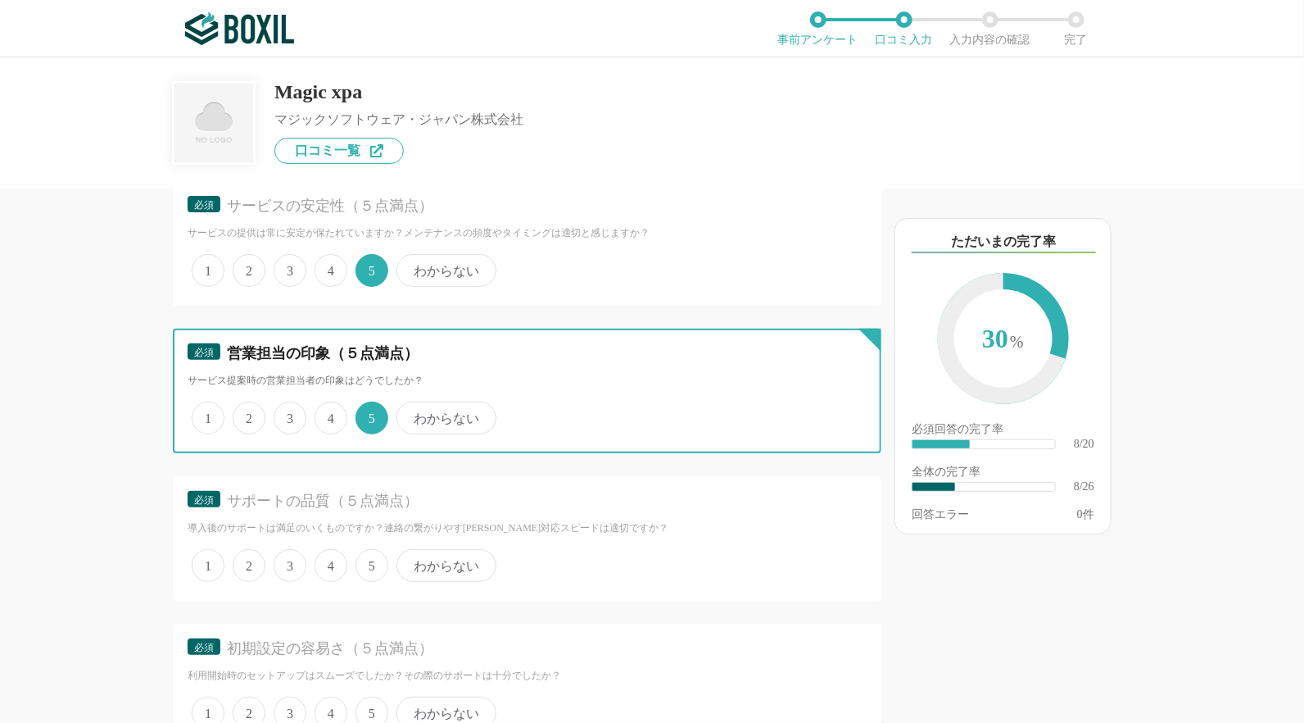
scroll to position [1392, 0]
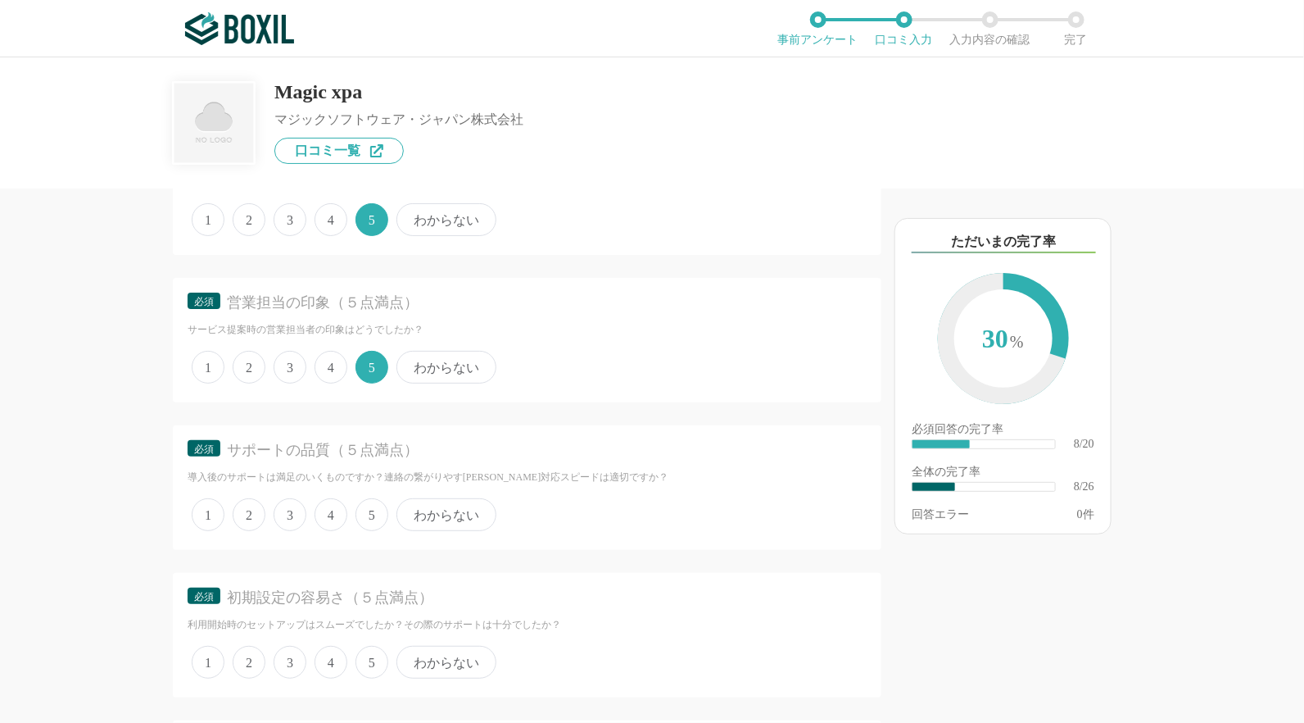
click at [371, 499] on span "5" at bounding box center [372, 514] width 33 height 33
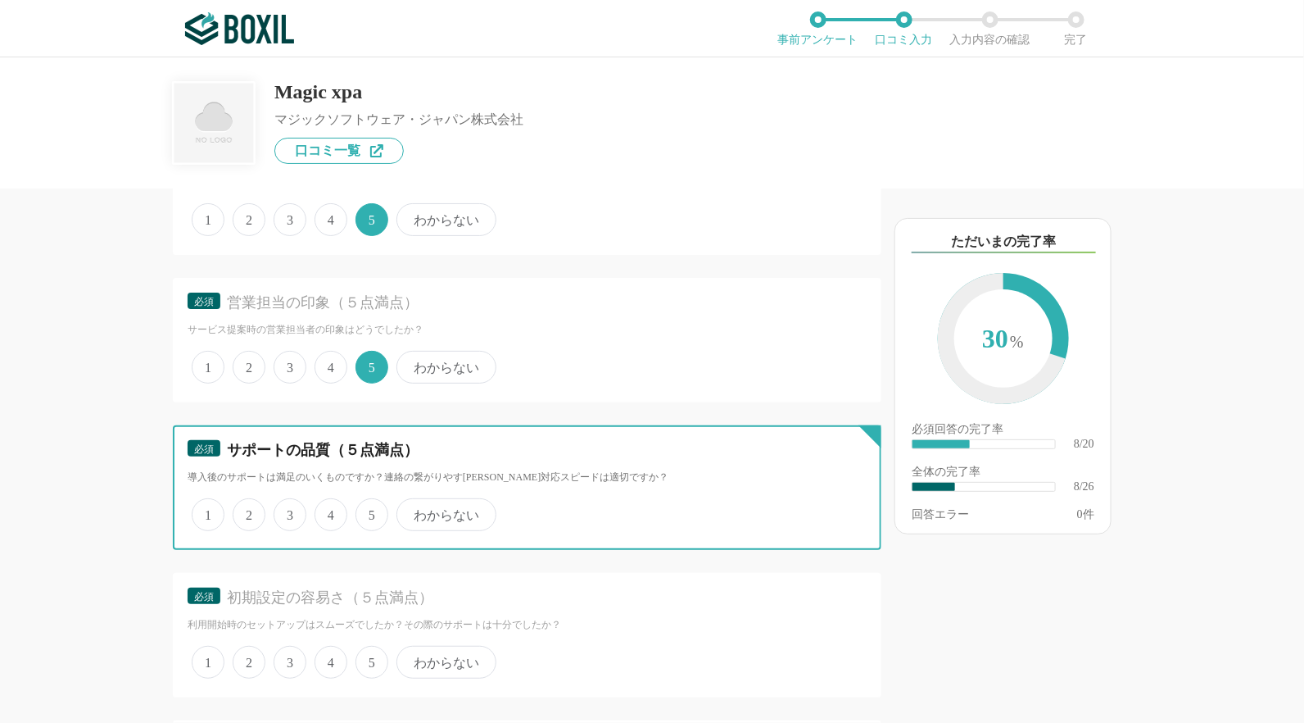
click at [370, 501] on input "5" at bounding box center [365, 506] width 11 height 11
radio input "true"
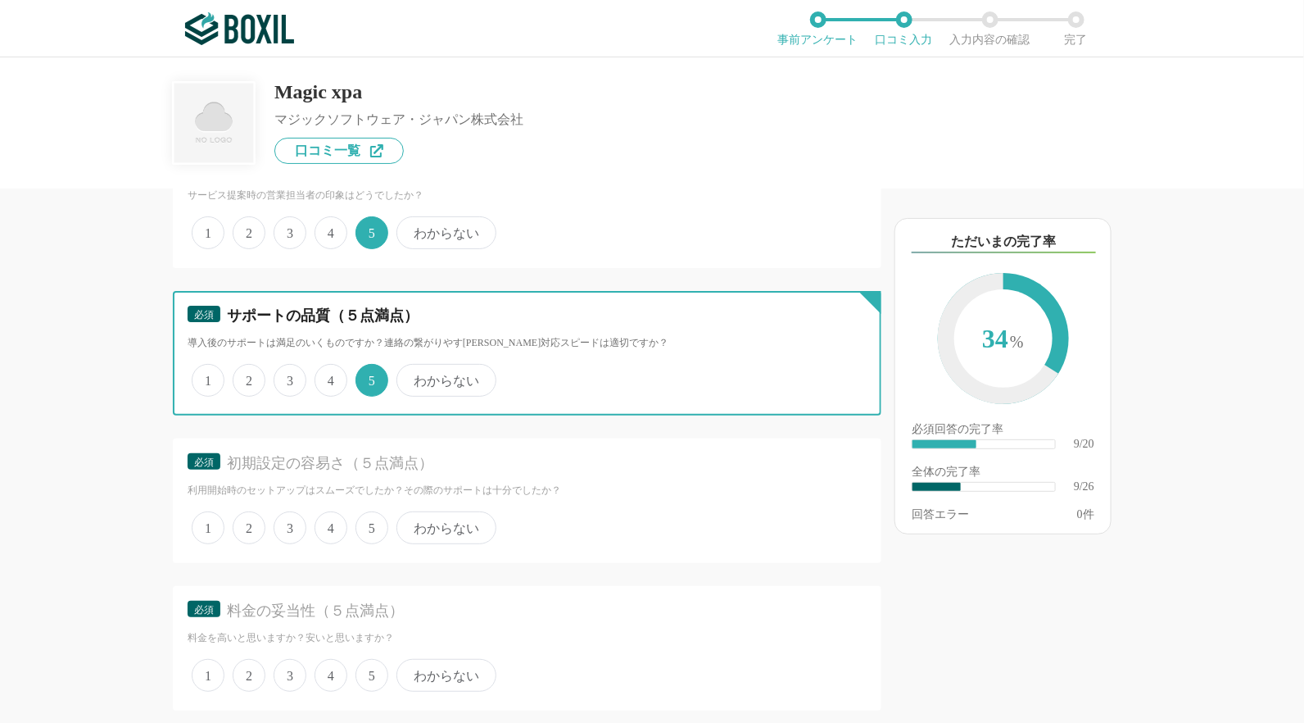
scroll to position [1556, 0]
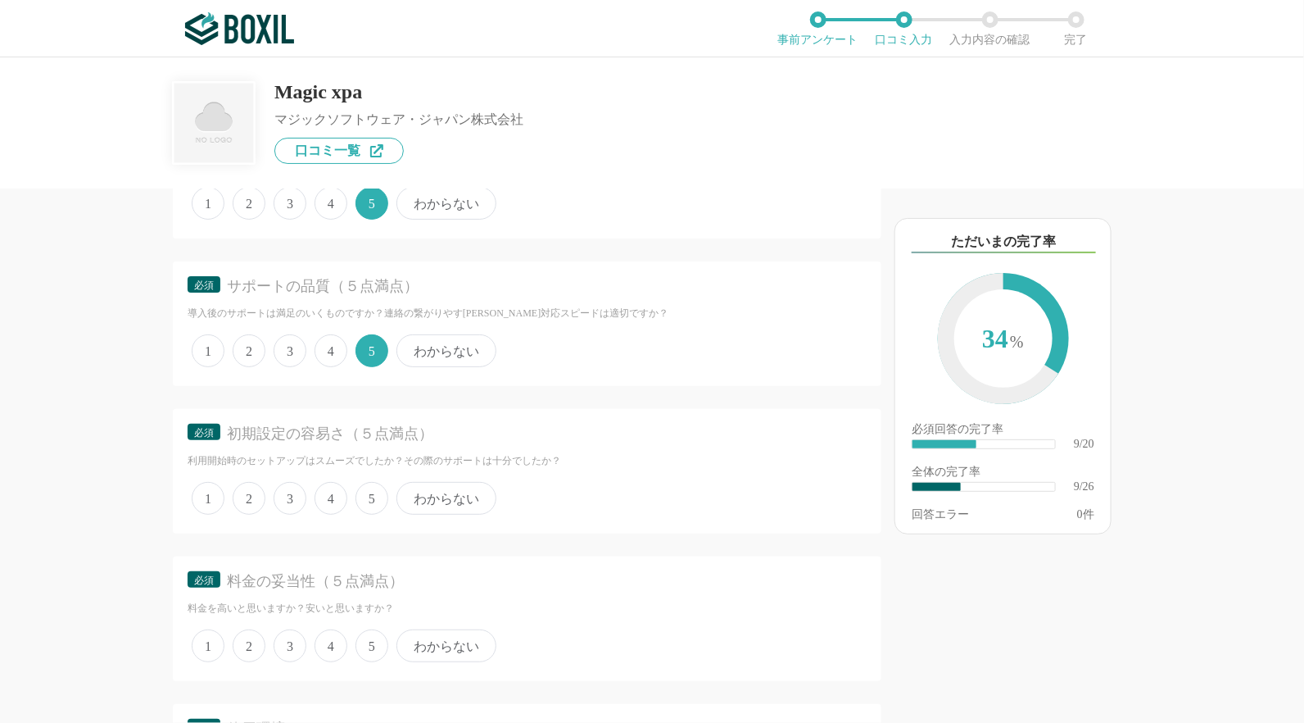
click at [329, 482] on span "4" at bounding box center [331, 498] width 33 height 33
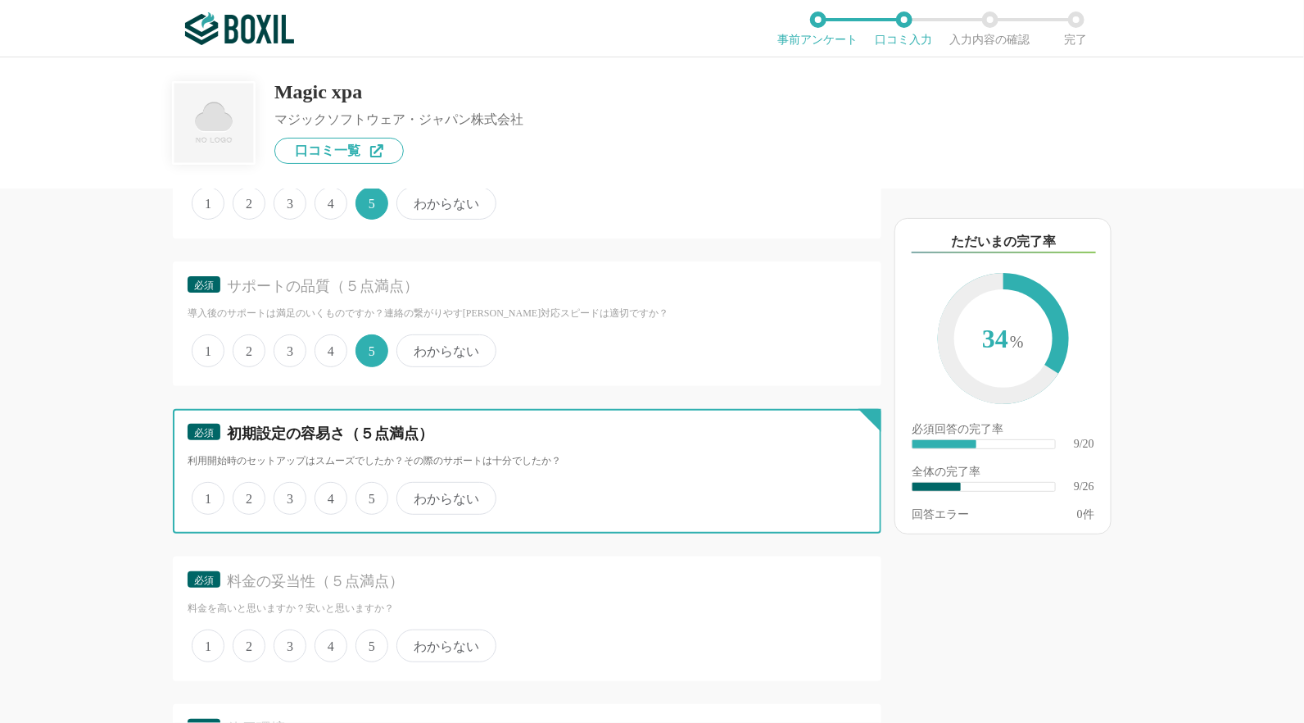
click at [329, 484] on input "4" at bounding box center [324, 489] width 11 height 11
radio input "true"
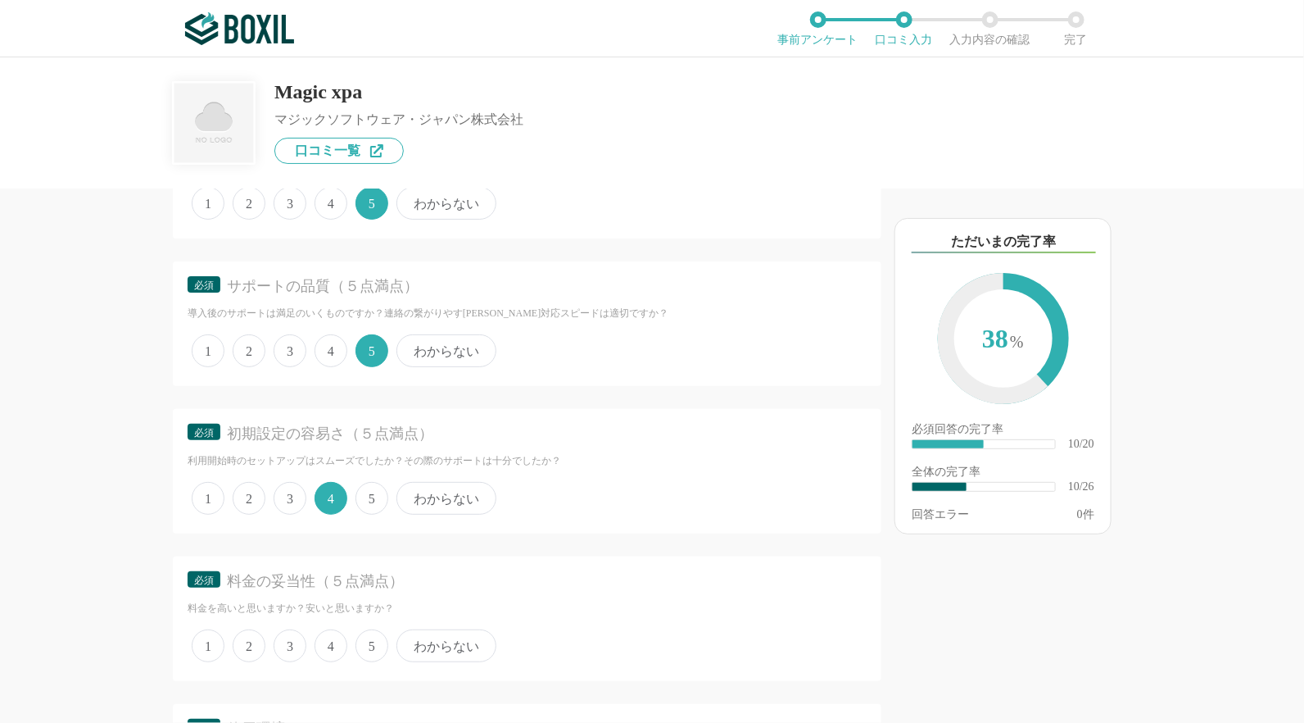
click at [303, 641] on span "3" at bounding box center [290, 645] width 33 height 33
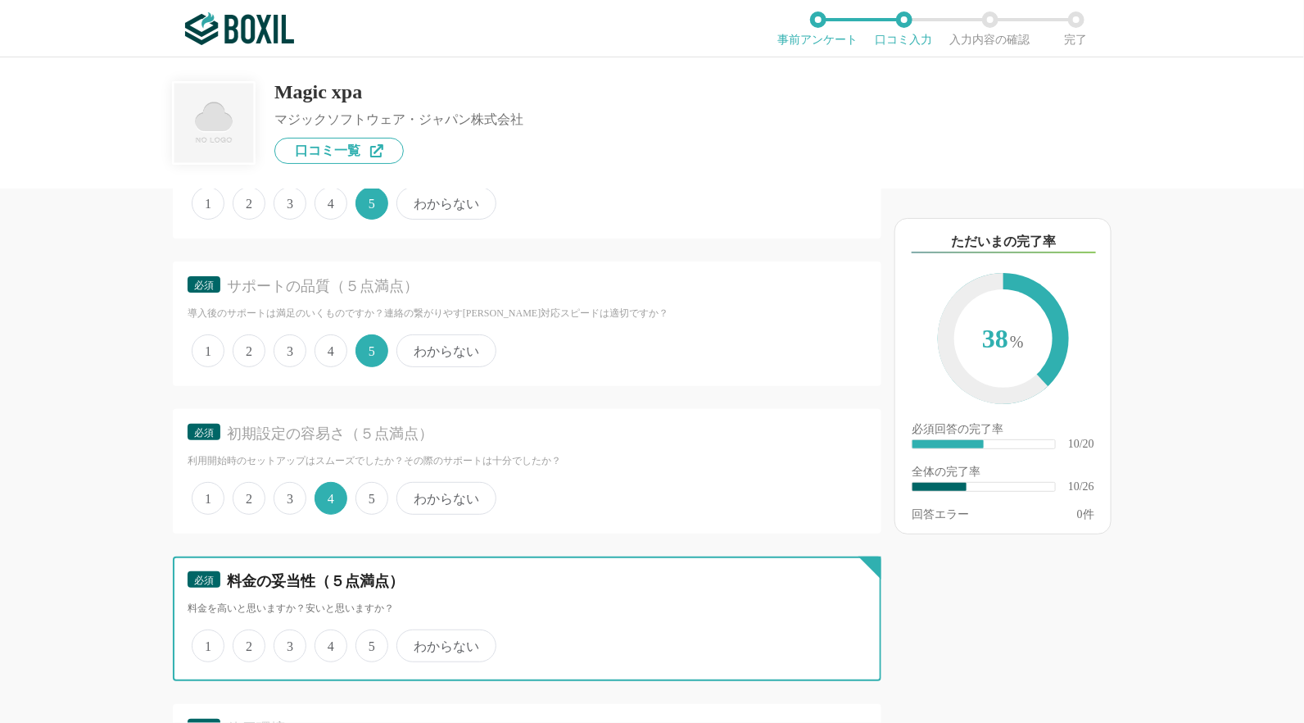
click at [288, 641] on input "3" at bounding box center [283, 637] width 11 height 11
radio input "true"
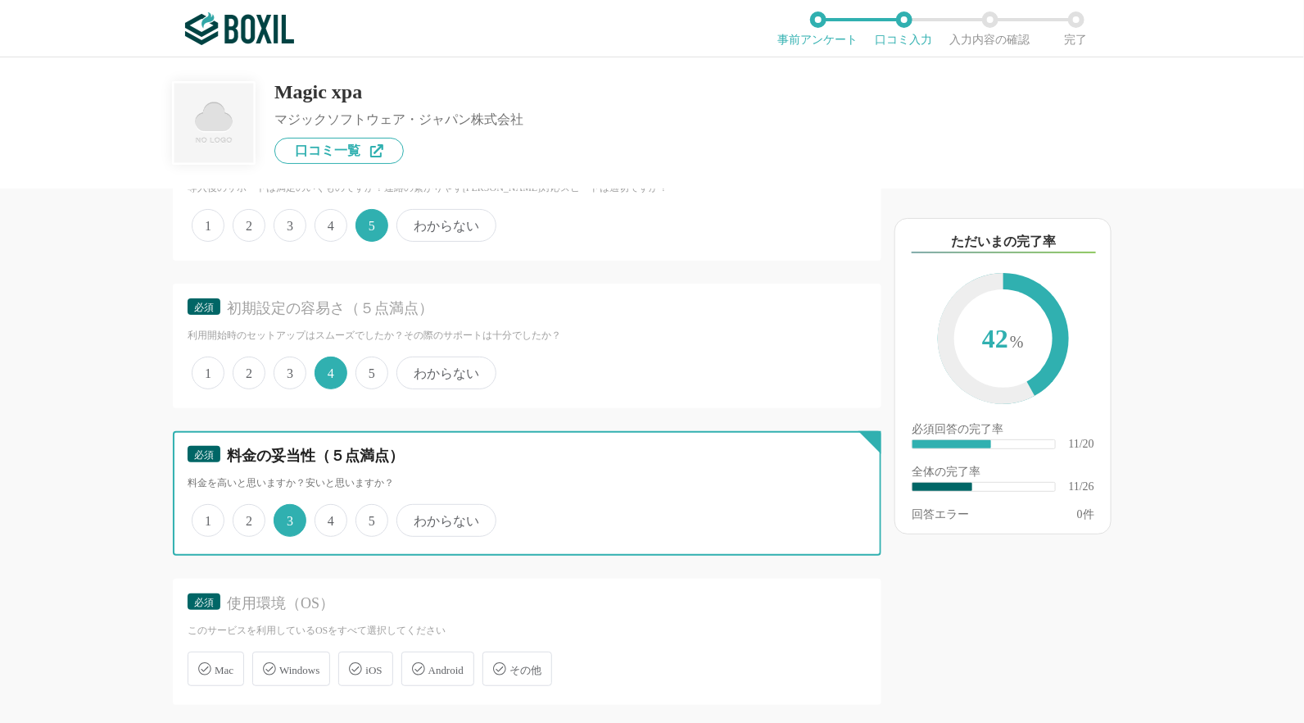
scroll to position [1721, 0]
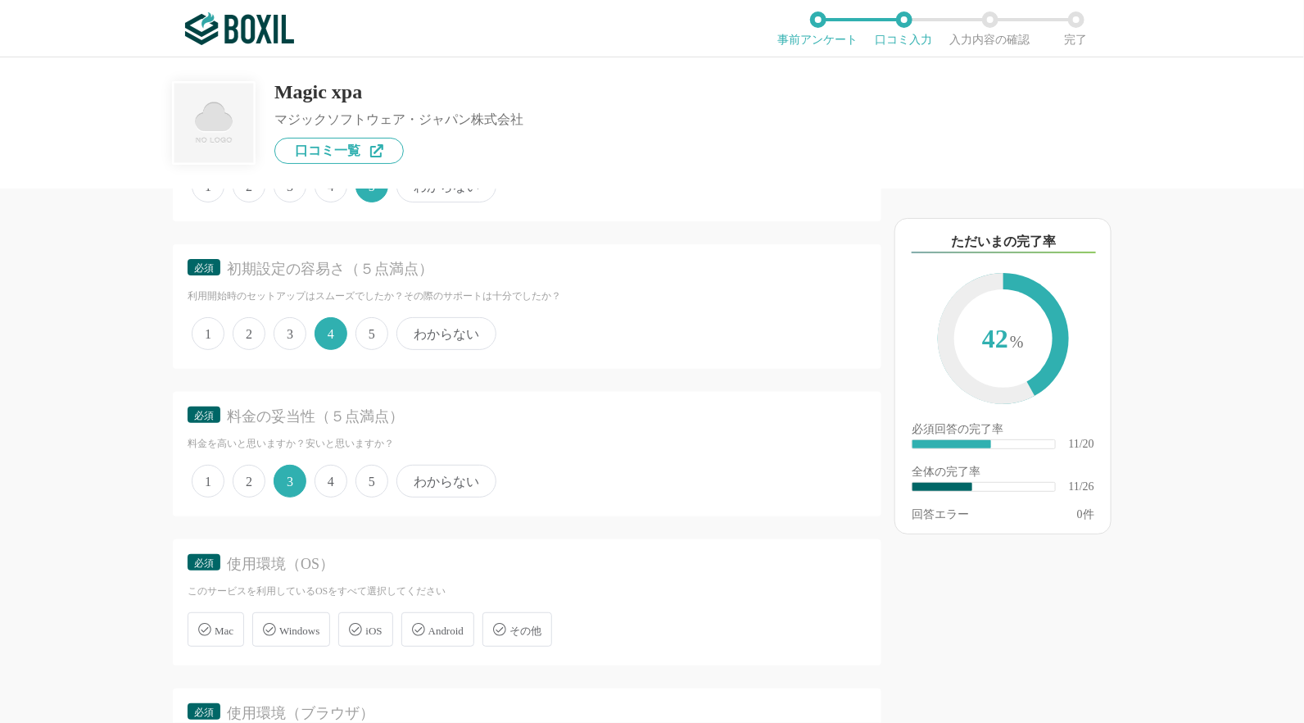
click at [302, 612] on div "Windows" at bounding box center [291, 629] width 78 height 34
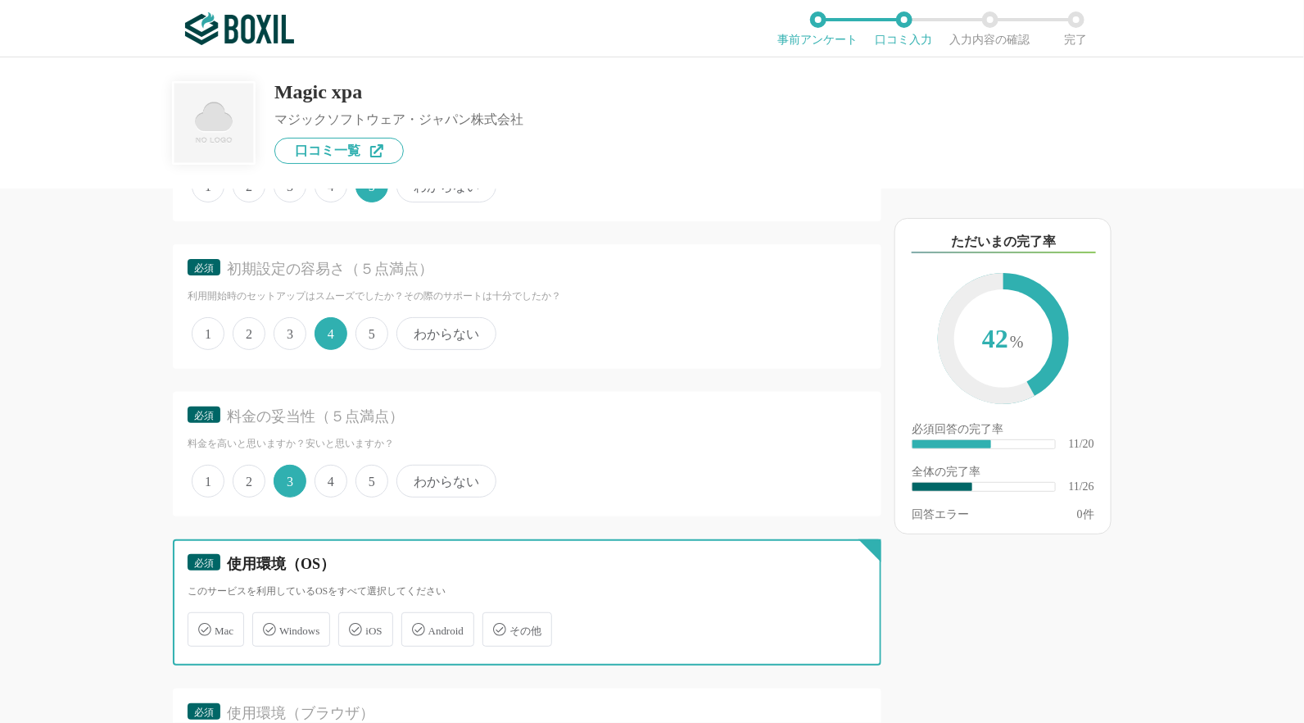
click at [266, 615] on input "Windows" at bounding box center [261, 620] width 11 height 11
checkbox input "true"
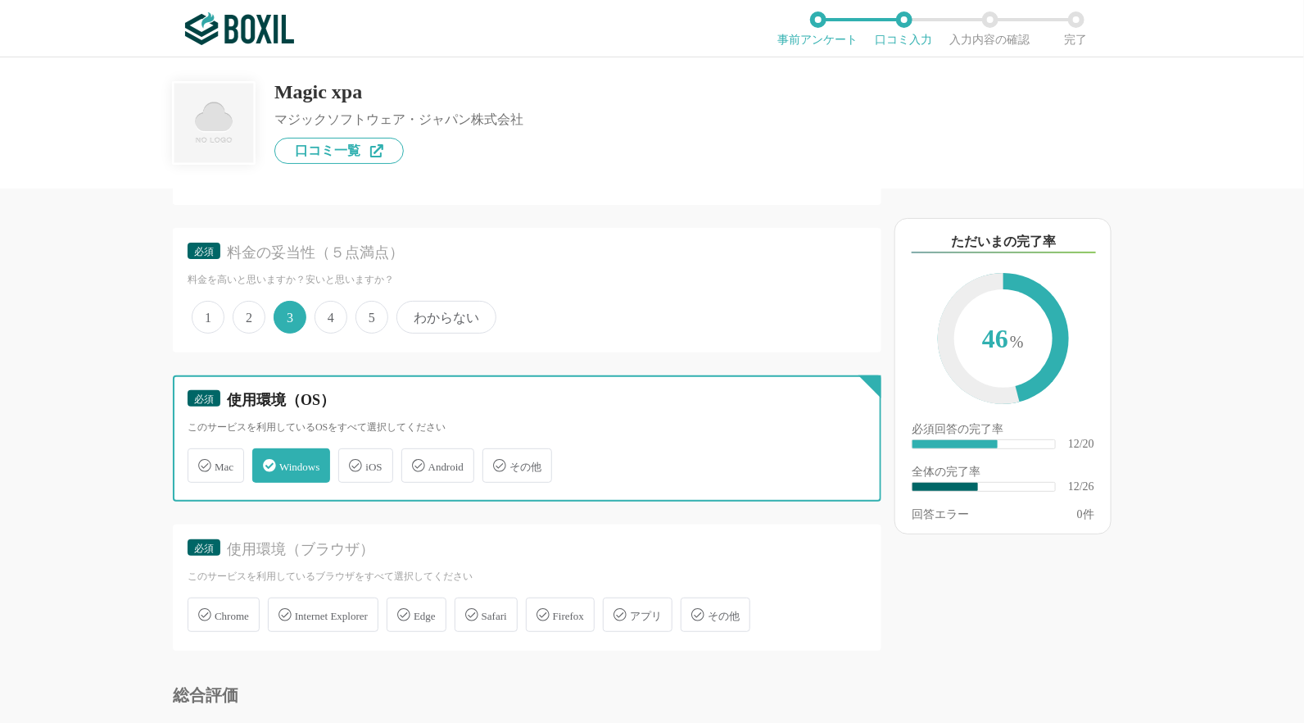
scroll to position [1967, 0]
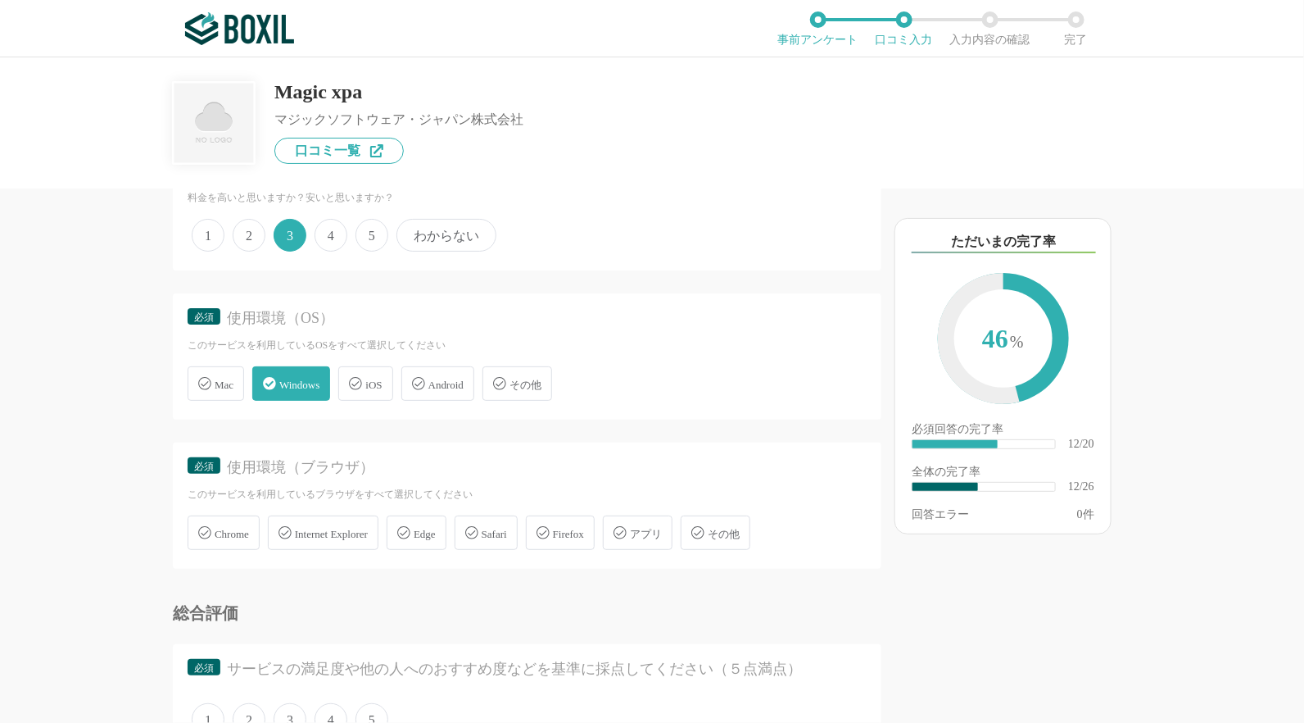
click at [436, 528] on span "Edge" at bounding box center [425, 534] width 22 height 12
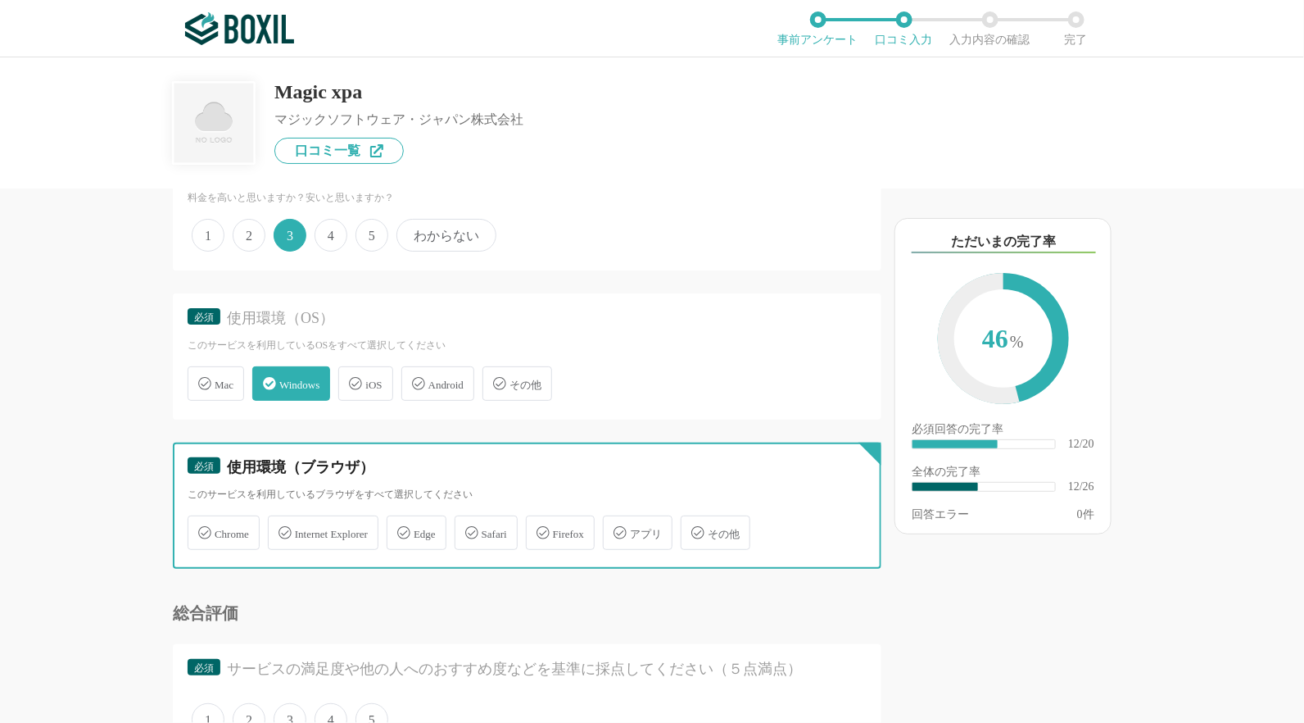
click at [401, 520] on input "Edge" at bounding box center [395, 523] width 11 height 11
checkbox input "true"
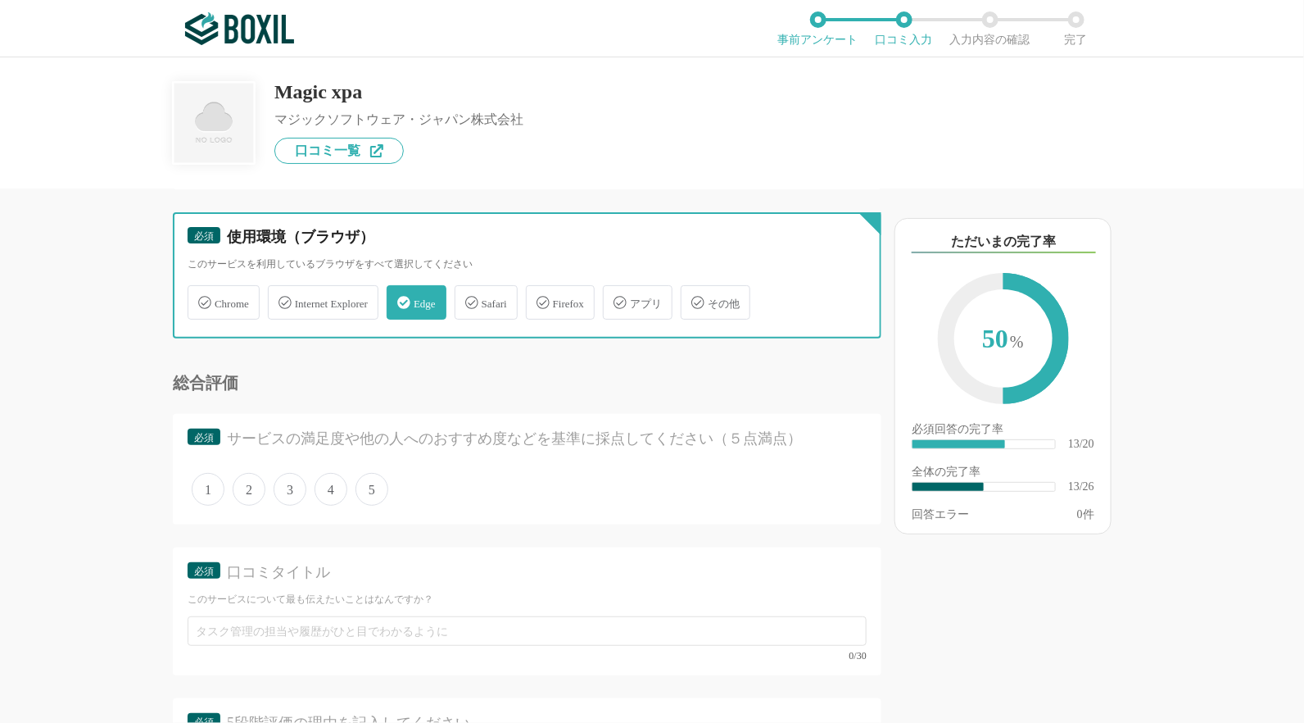
scroll to position [2212, 0]
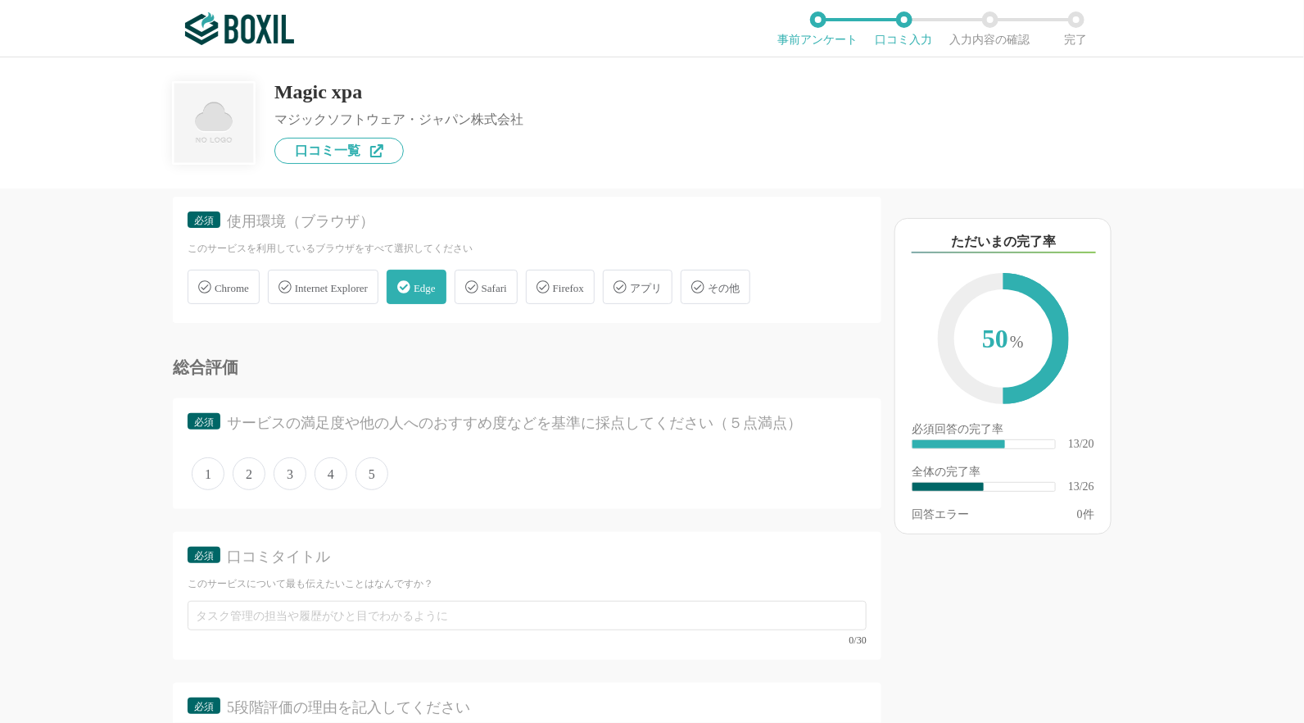
click at [366, 464] on span "5" at bounding box center [372, 473] width 33 height 33
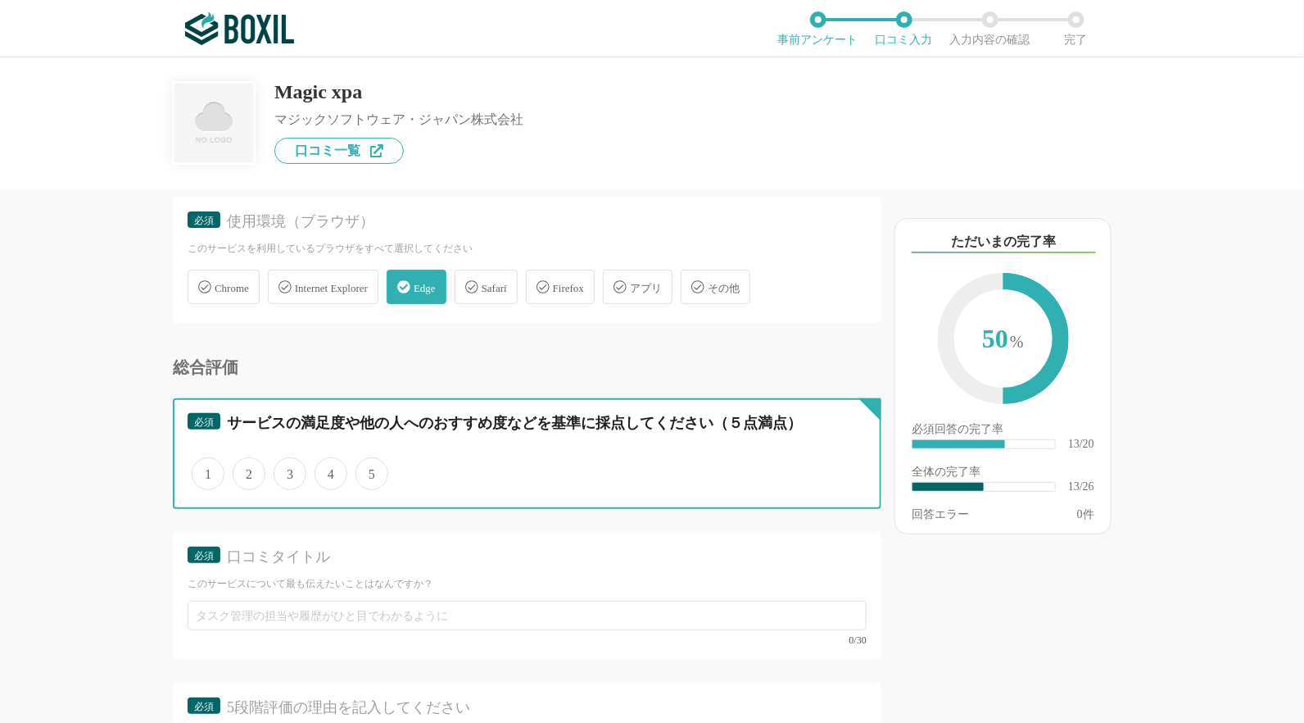
click at [366, 464] on input "5" at bounding box center [365, 465] width 11 height 11
radio input "true"
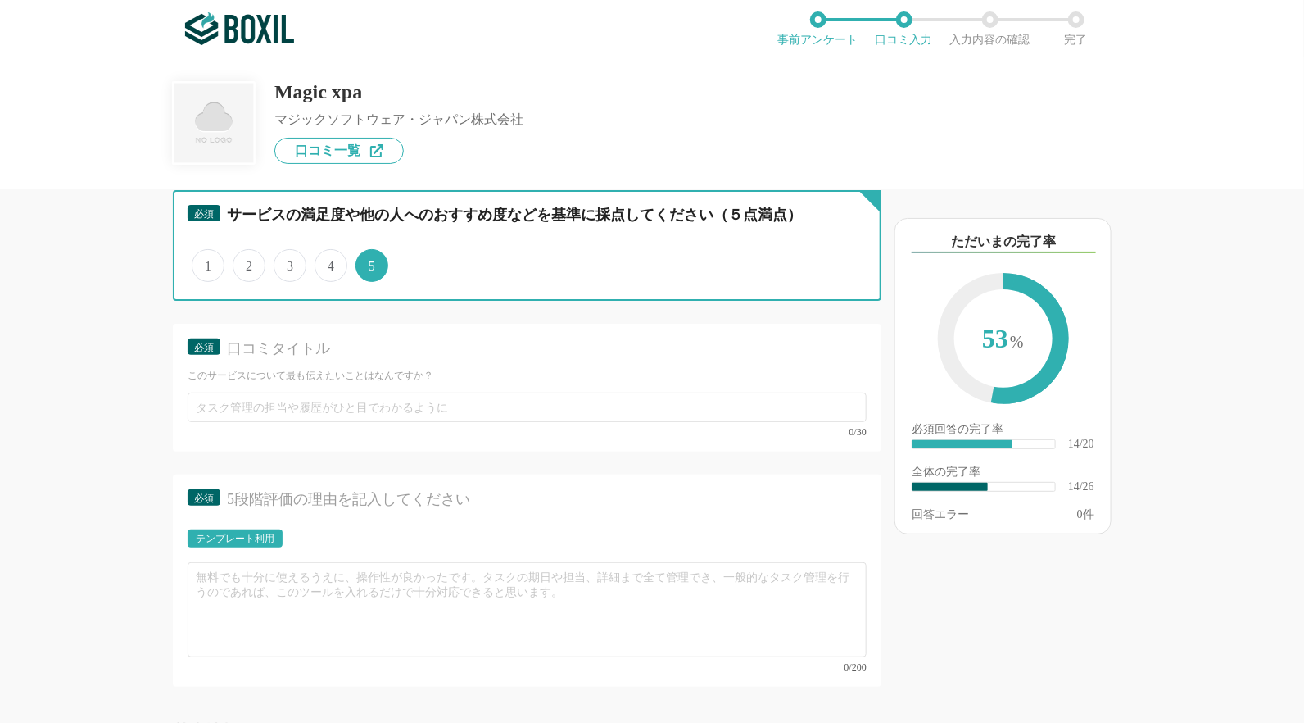
scroll to position [2458, 0]
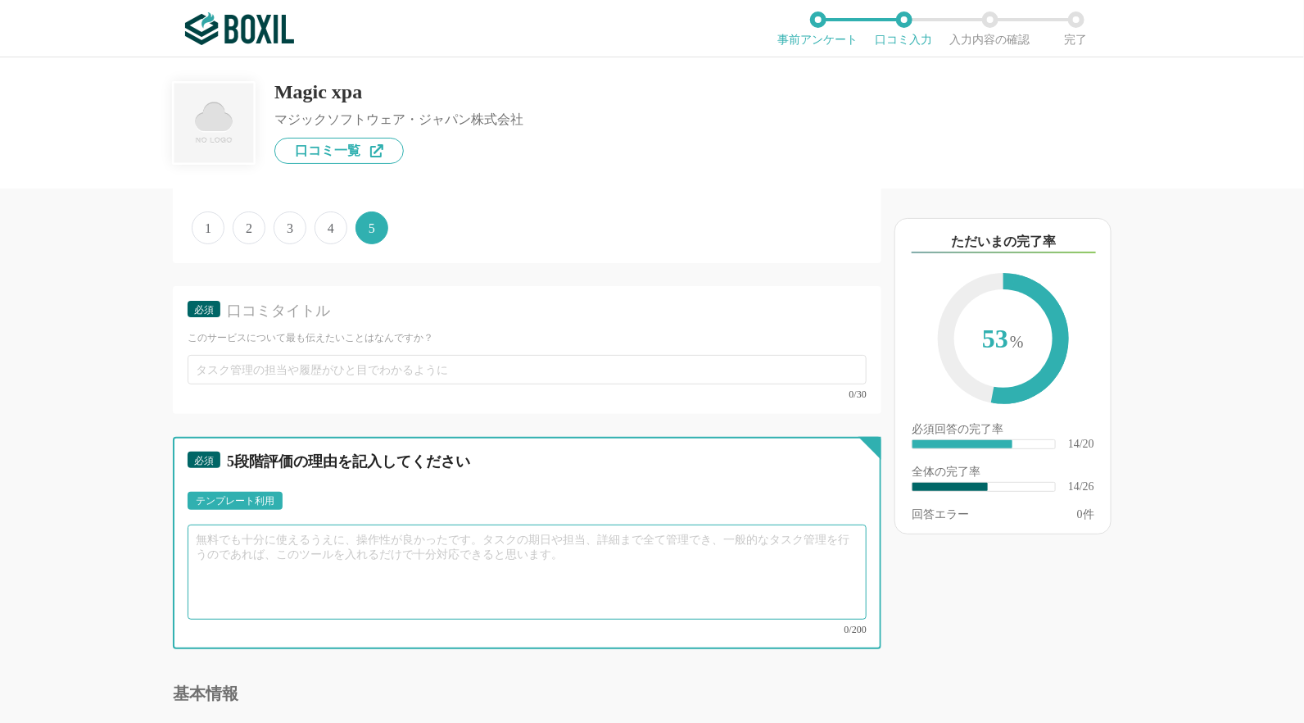
click at [376, 550] on textarea at bounding box center [527, 571] width 679 height 95
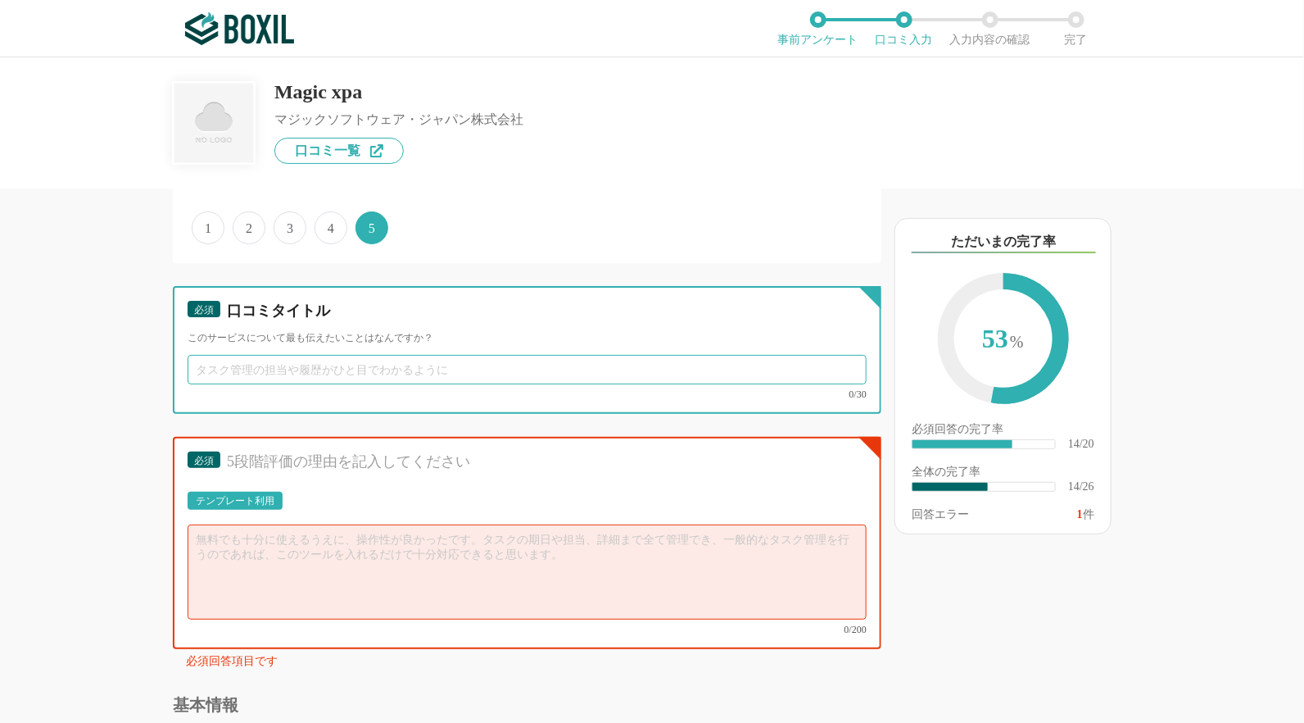
click at [311, 355] on input "text" at bounding box center [527, 369] width 679 height 29
type input "c"
type input "直感的に高速な開発が可能"
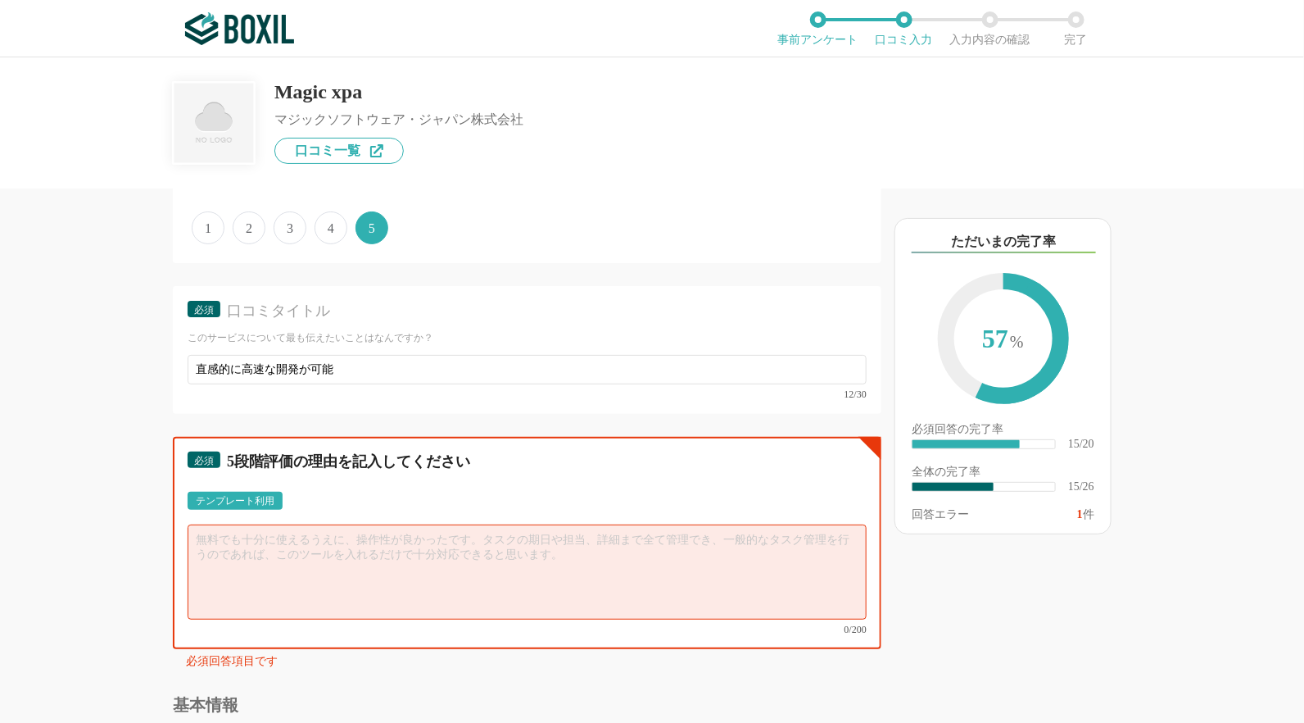
click at [311, 556] on textarea at bounding box center [527, 571] width 679 height 95
click at [255, 547] on textarea at bounding box center [527, 571] width 679 height 95
paste textarea "プログラム開発未経験者でも、ローコード開発のMagicは始めやすく、手応えも感じやすいと思う。 モバイル開発も特別な知識がなくても、それなりに開発が行えるので…"
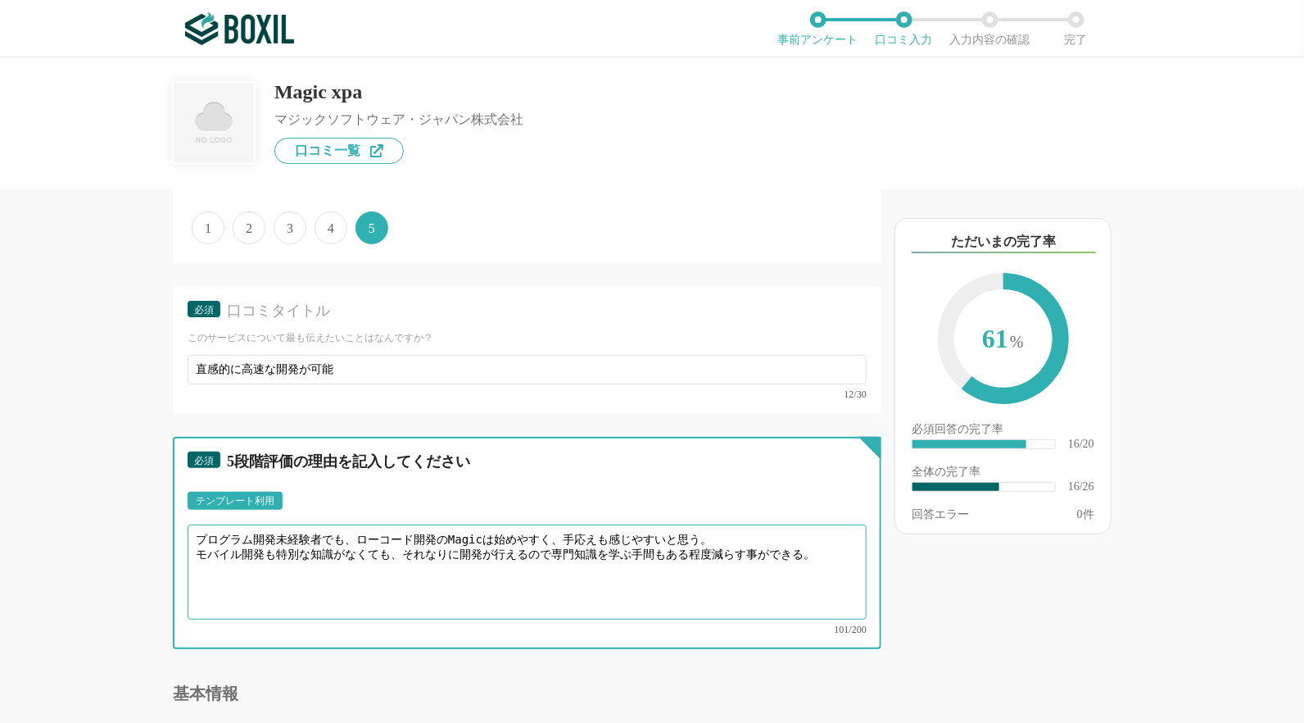
click at [459, 546] on textarea "プログラム開発未経験者でも、ローコード開発のMagicは始めやすく、手応えも感じやすいと思う。 モバイル開発も特別な知識がなくても、それなりに開発が行えるので…" at bounding box center [527, 571] width 679 height 95
click at [447, 544] on textarea "プログラム開発未経験者でも、ローコード開発のMagicは始めやすく、手応えも感じやすいと思う。 モバイル開発も特別な知識がなくても、スマホ向けソフトが作成でき…" at bounding box center [527, 571] width 679 height 95
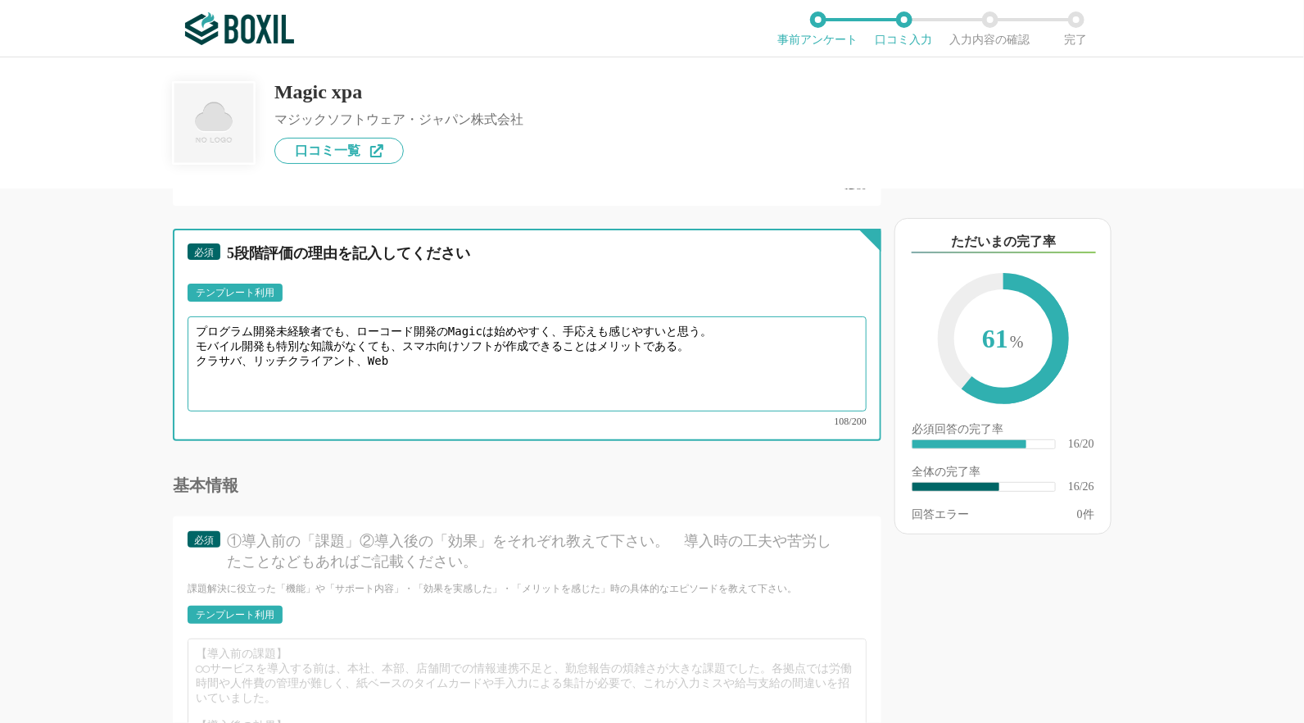
scroll to position [2703, 0]
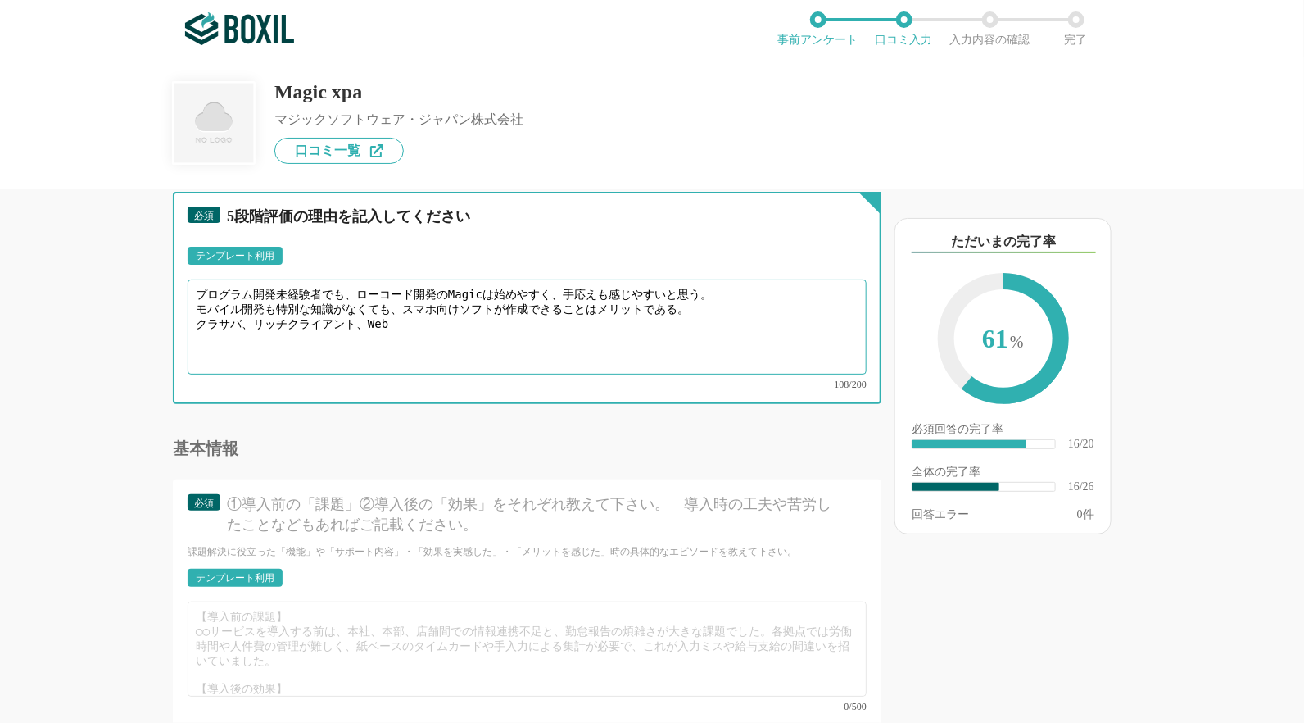
click at [464, 308] on textarea "プログラム開発未経験者でも、ローコード開発のMagicは始めやすく、手応えも感じやすいと思う。 モバイル開発も特別な知識がなくても、スマホ向けソフトが作成でき…" at bounding box center [527, 326] width 679 height 95
click at [712, 311] on textarea "プログラム開発未経験者でも、ローコード開発のMagicは始めやすく、手応えも感じやすいと思う。 モバイル開発も特別な知識がなくても、スマホ向けソフトが作成でき…" at bounding box center [527, 326] width 679 height 95
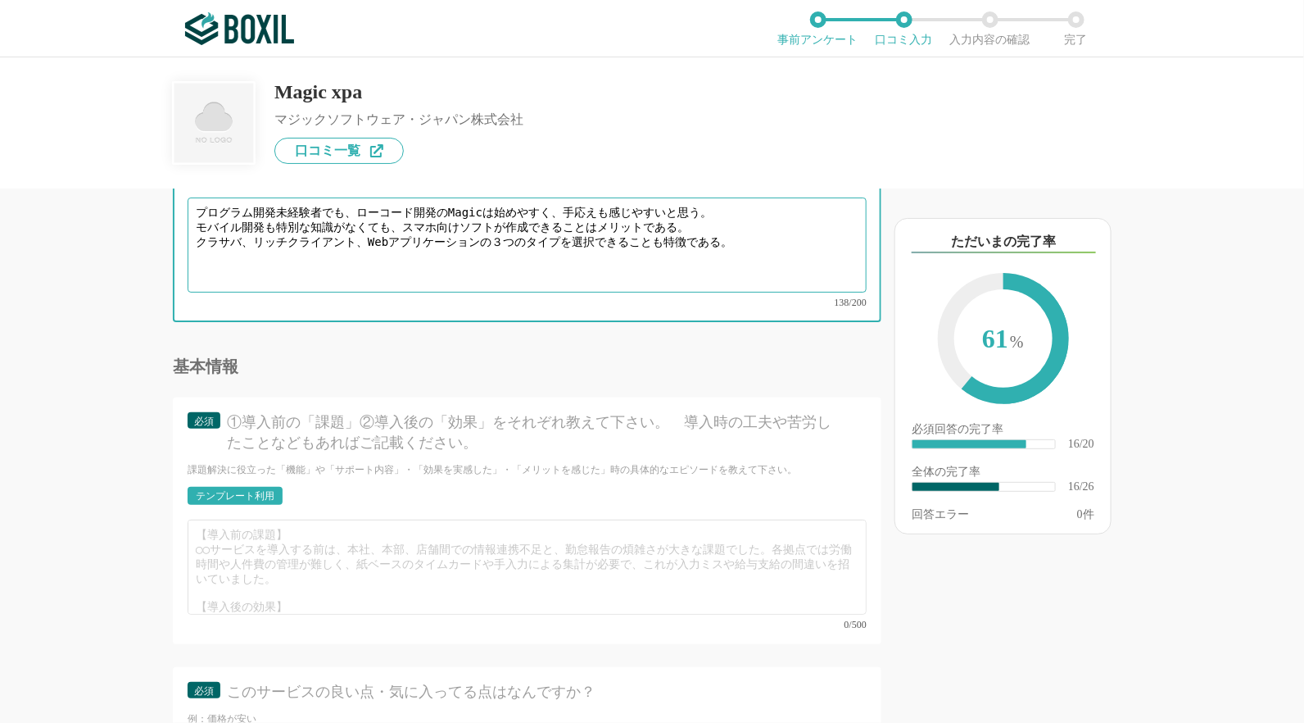
type textarea "プログラム開発未経験者でも、ローコード開発のMagicは始めやすく、手応えも感じやすいと思う。 モバイル開発も特別な知識がなくても、スマホ向けソフトが作成でき…"
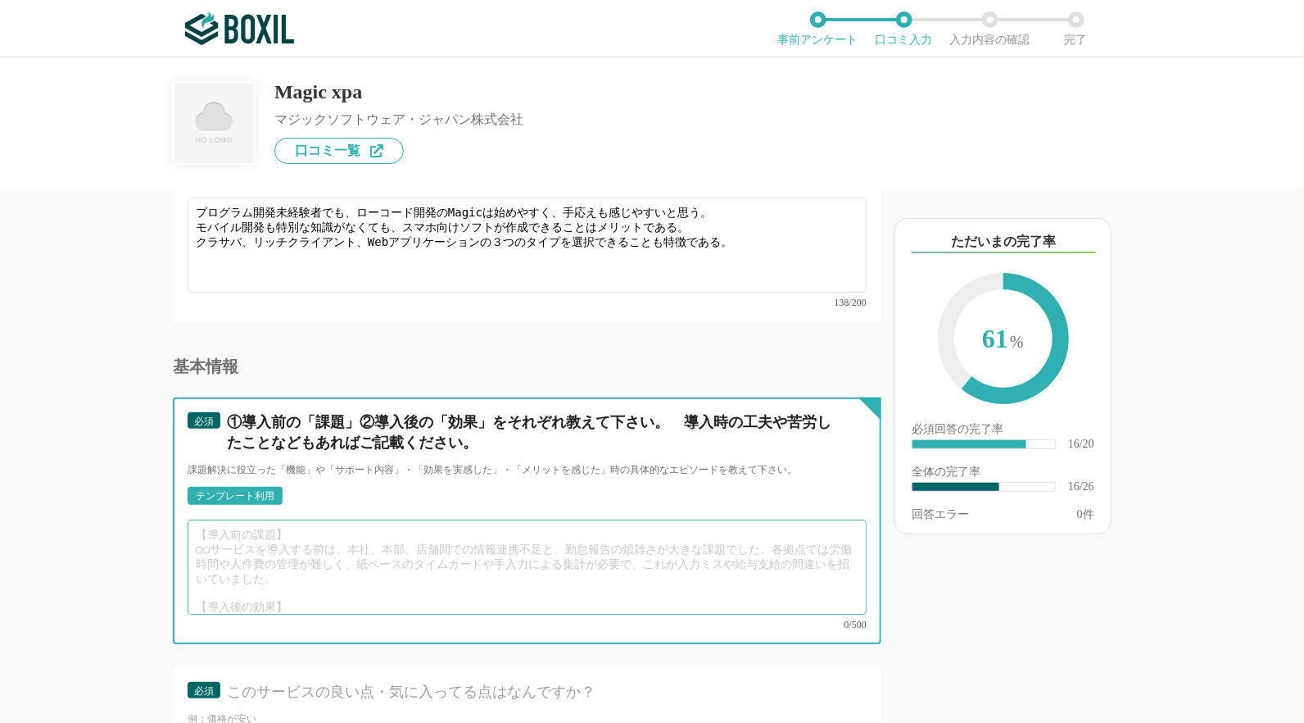
click at [317, 519] on textarea at bounding box center [527, 566] width 679 height 95
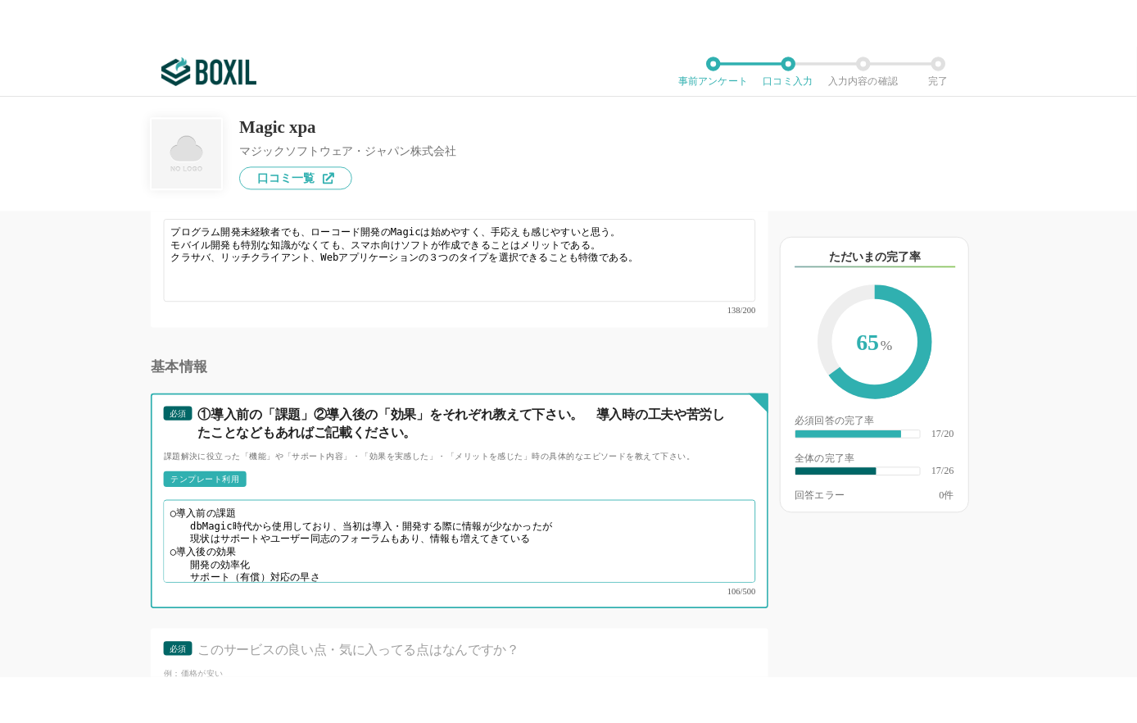
scroll to position [4, 0]
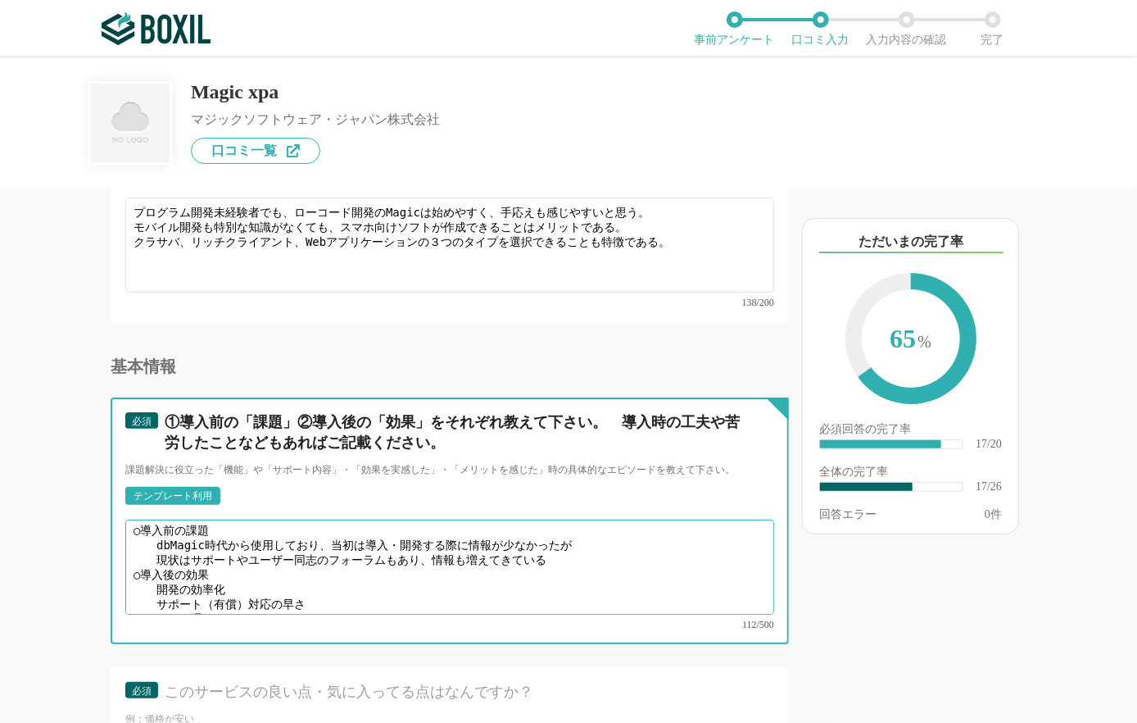
click at [274, 576] on textarea "○導入前の課題 dbMagic時代から使用しており、当初は導入・開発する際に情報が少なかったが 現状はサポートやユーザー同志のフォーラムもあり、情報も増えてき…" at bounding box center [449, 566] width 649 height 95
click at [528, 573] on textarea "○導入前の課題 dbMagic時代から使用しており、当初は導入・開発する際に情報が少なかったが 現状はサポートやユーザー同志のフォーラムもあり、情報も増えてき…" at bounding box center [449, 566] width 649 height 95
click at [290, 575] on textarea "○導入前の課題 dbMagic時代から使用しており、当初は導入・開発する際に情報が少なかったが 現状はサポートやユーザー同志のフォーラムもあり、情報も増えてき…" at bounding box center [449, 566] width 649 height 95
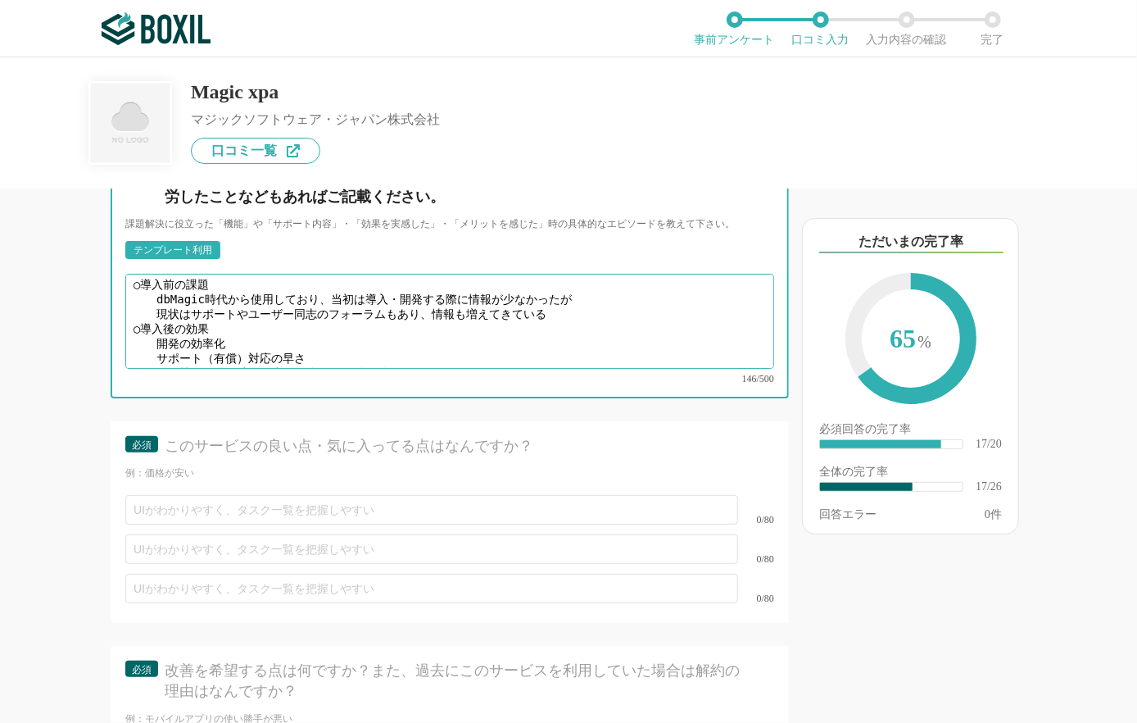
scroll to position [3031, 0]
type textarea "○導入前の課題 dbMagic時代から使用しており、当初は導入・開発する際に情報が少なかったが 現状はサポートやユーザー同志のフォーラムもあり、情報も増えてき…"
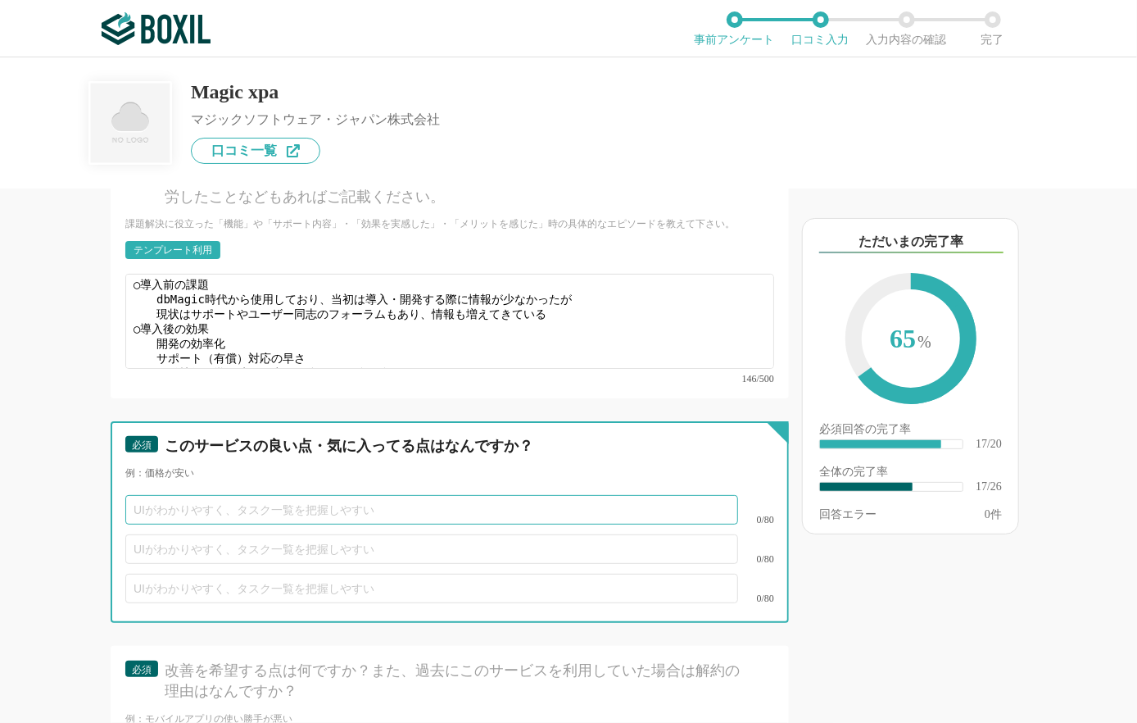
click at [285, 495] on input "text" at bounding box center [431, 509] width 613 height 29
click at [265, 495] on input "開発" at bounding box center [431, 509] width 613 height 29
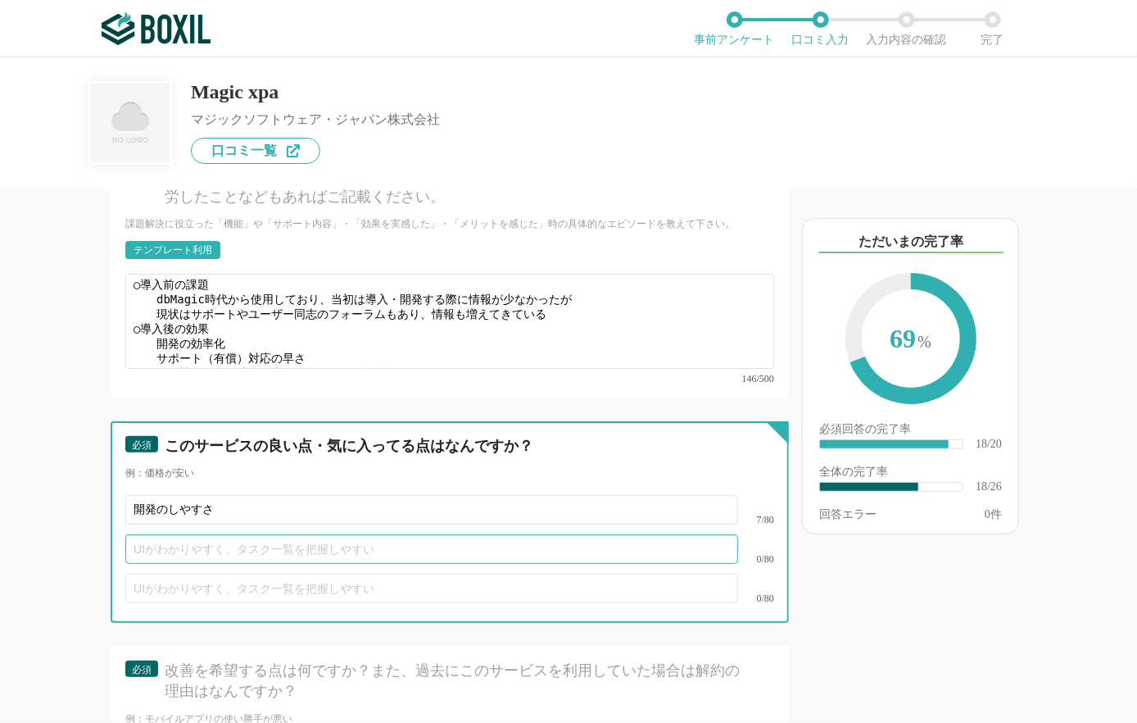
click at [259, 534] on input "text" at bounding box center [431, 548] width 613 height 29
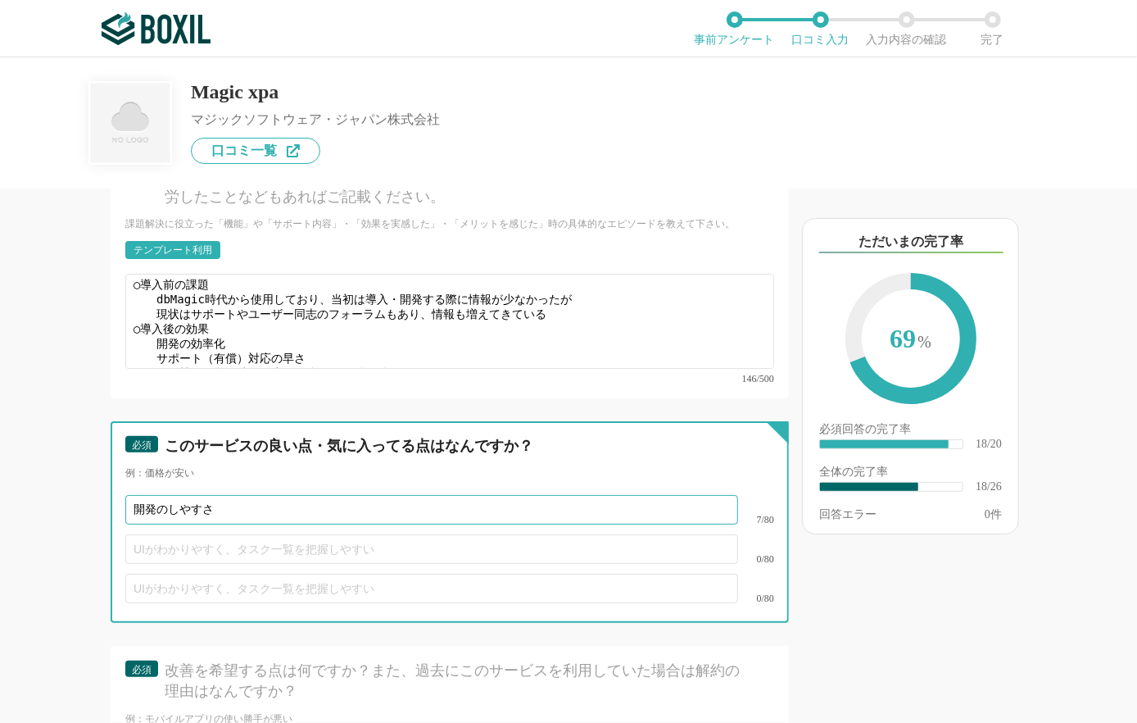
click at [245, 495] on input "開発のしやすさ" at bounding box center [431, 509] width 613 height 29
drag, startPoint x: 252, startPoint y: 483, endPoint x: 107, endPoint y: 482, distance: 144.2
click at [107, 482] on div "他のサービス・ツールと連携していますか？ ※複数選択可 例：Slack、Salesforce 選択したサービス 未選択 必須 サービス導入が完了するまでどれく…" at bounding box center [394, 455] width 789 height 534
type input "開発に掛かる時間が削減できる"
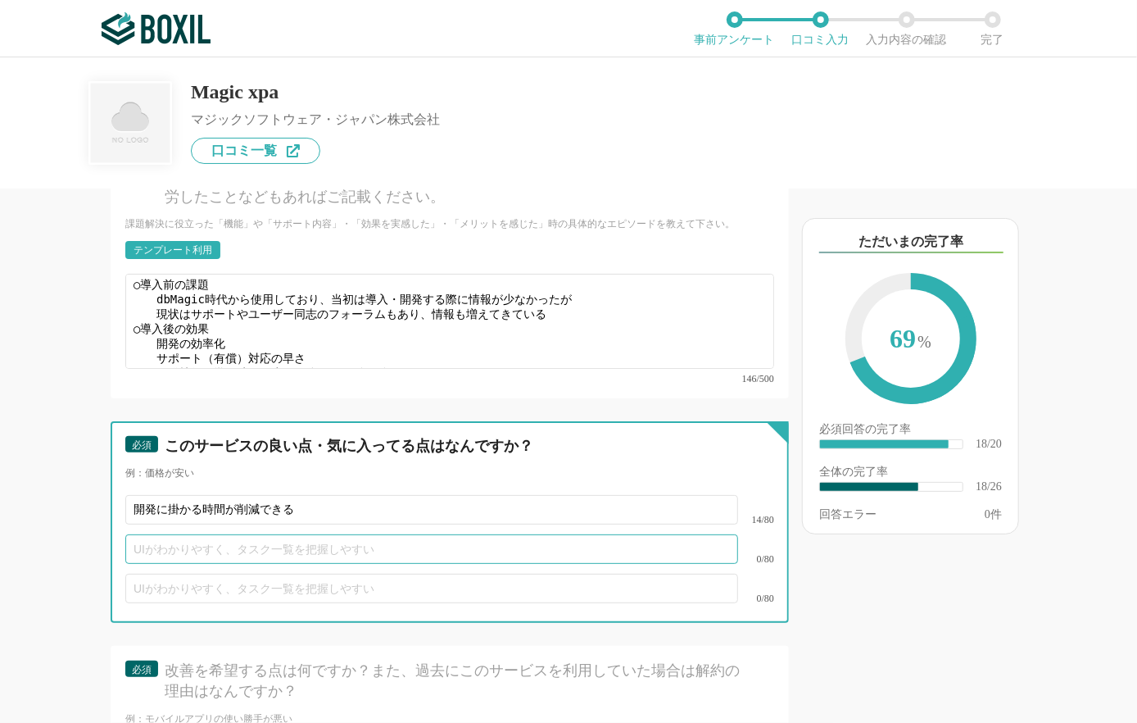
click at [326, 534] on input "text" at bounding box center [431, 548] width 613 height 29
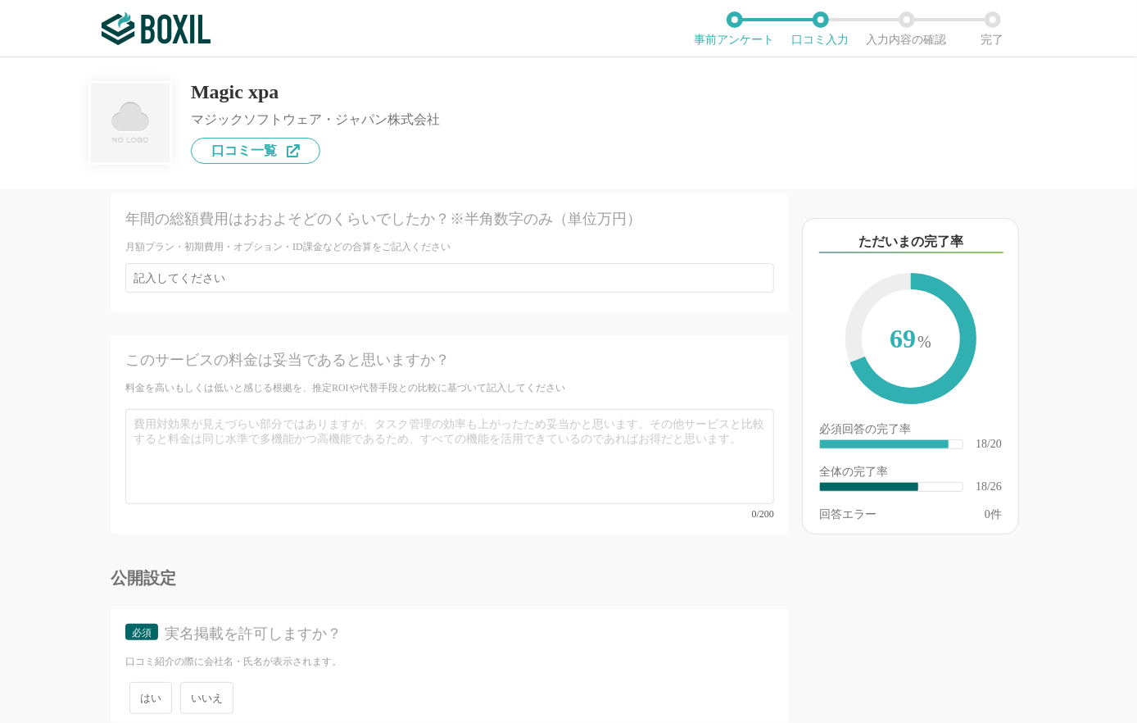
scroll to position [4134, 0]
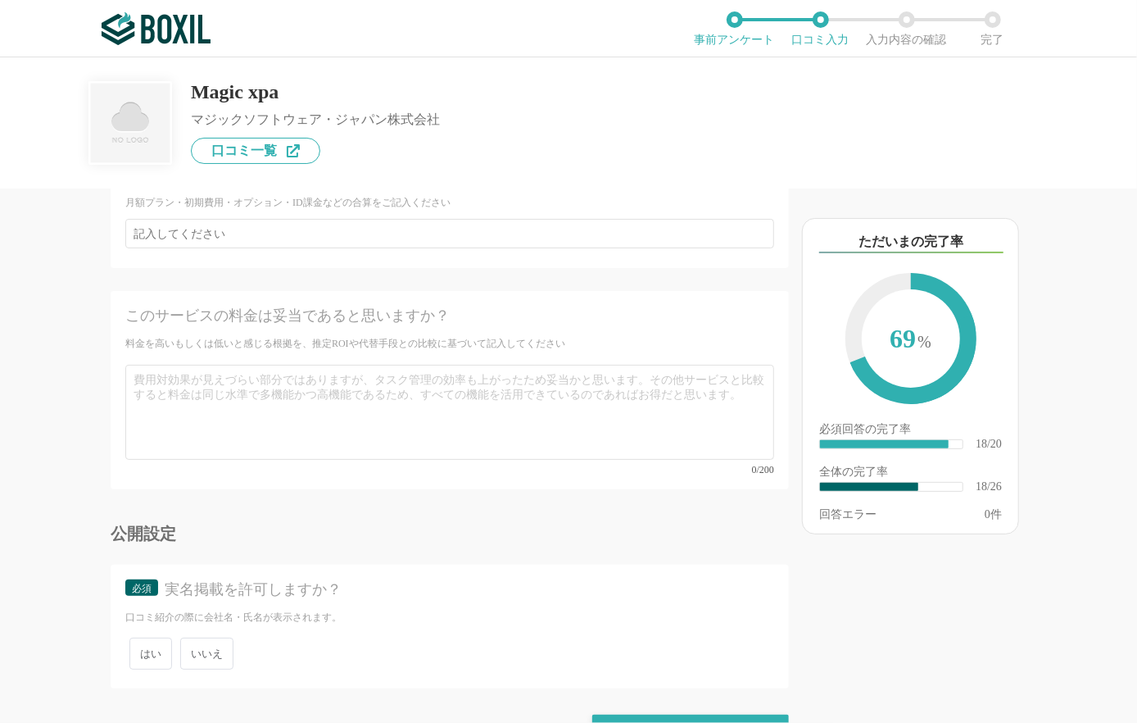
click at [189, 637] on span "いいえ" at bounding box center [206, 653] width 53 height 32
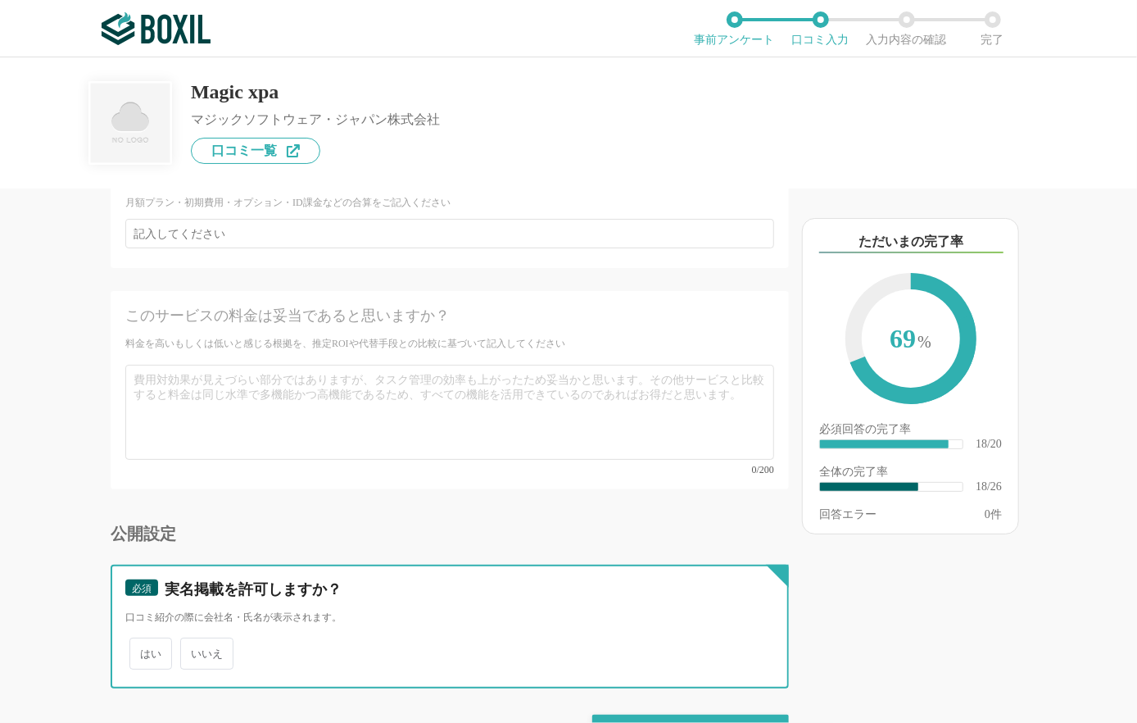
click at [189, 640] on input "いいえ" at bounding box center [189, 645] width 11 height 11
radio input "true"
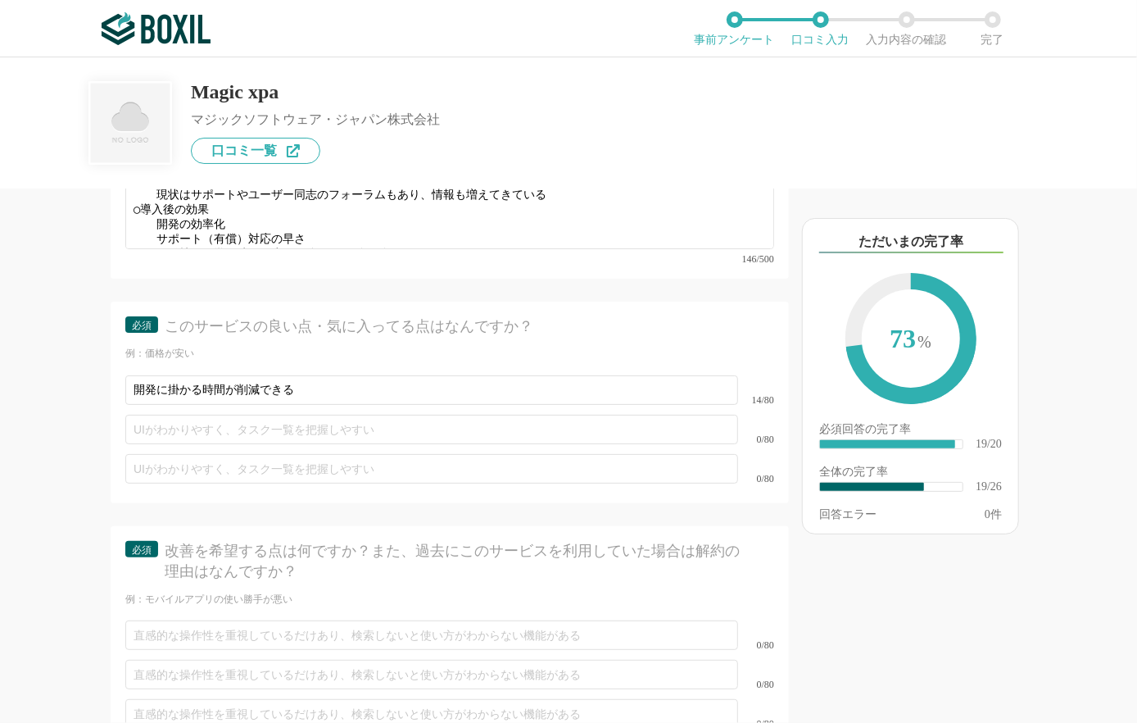
scroll to position [3232, 0]
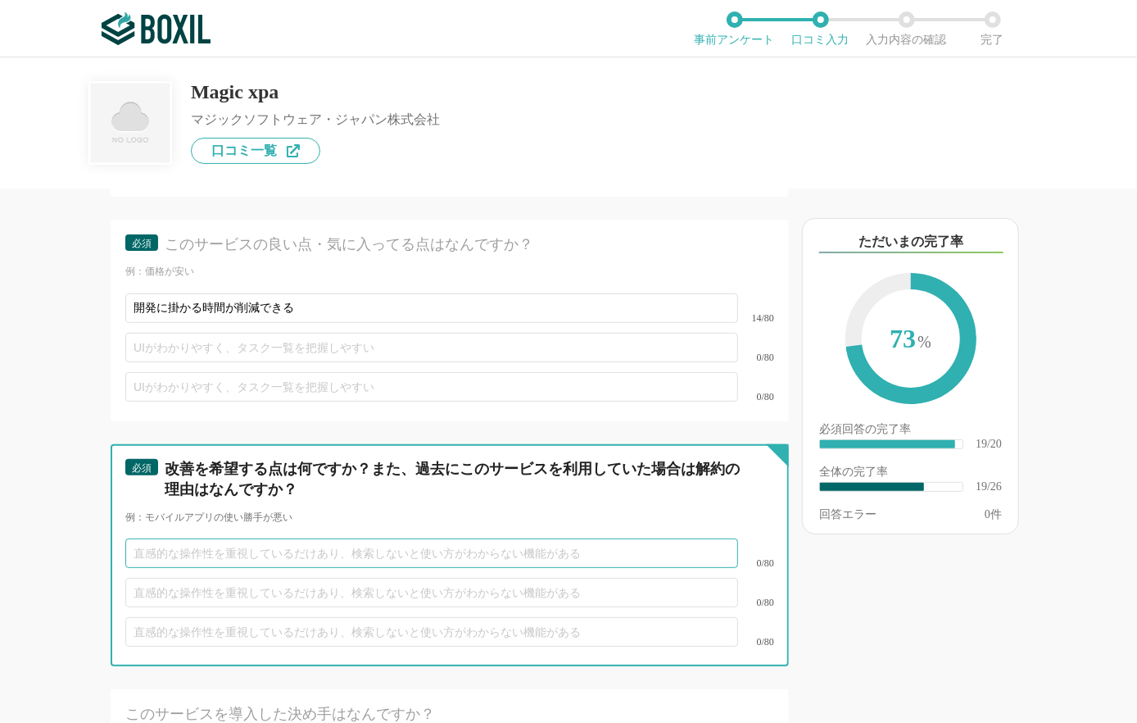
click at [324, 538] on input "text" at bounding box center [431, 552] width 613 height 29
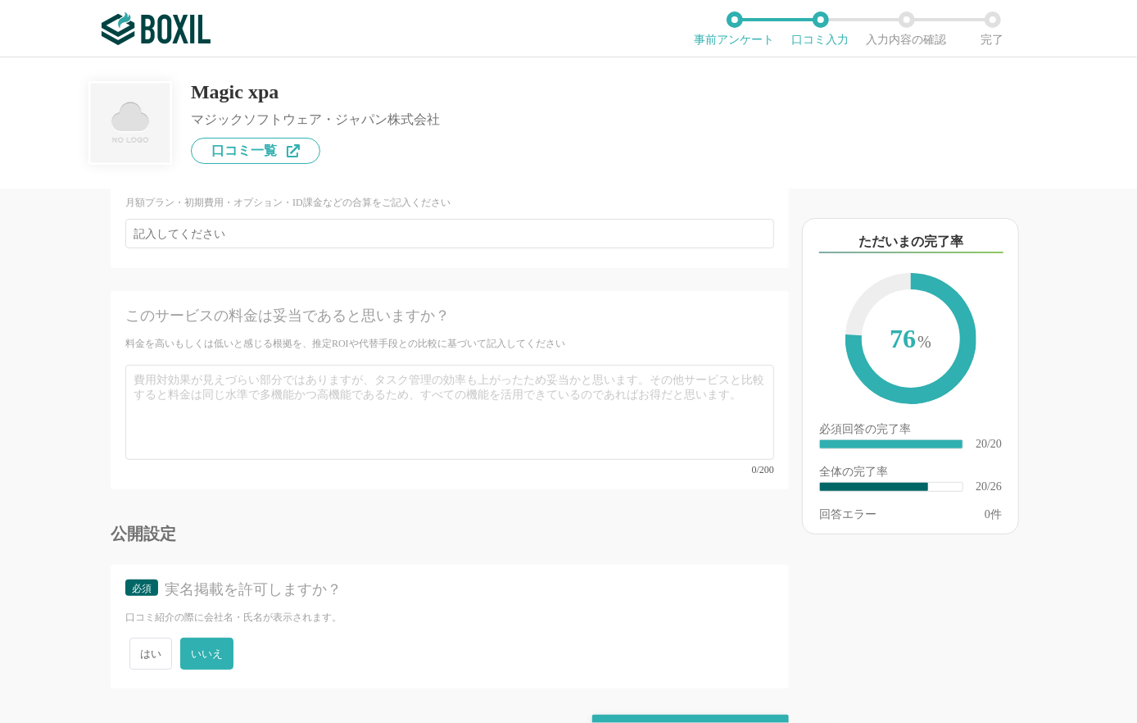
scroll to position [4134, 0]
type input "Webクライアントのサポート"
click at [643, 714] on div "確認画面に進む" at bounding box center [690, 732] width 197 height 36
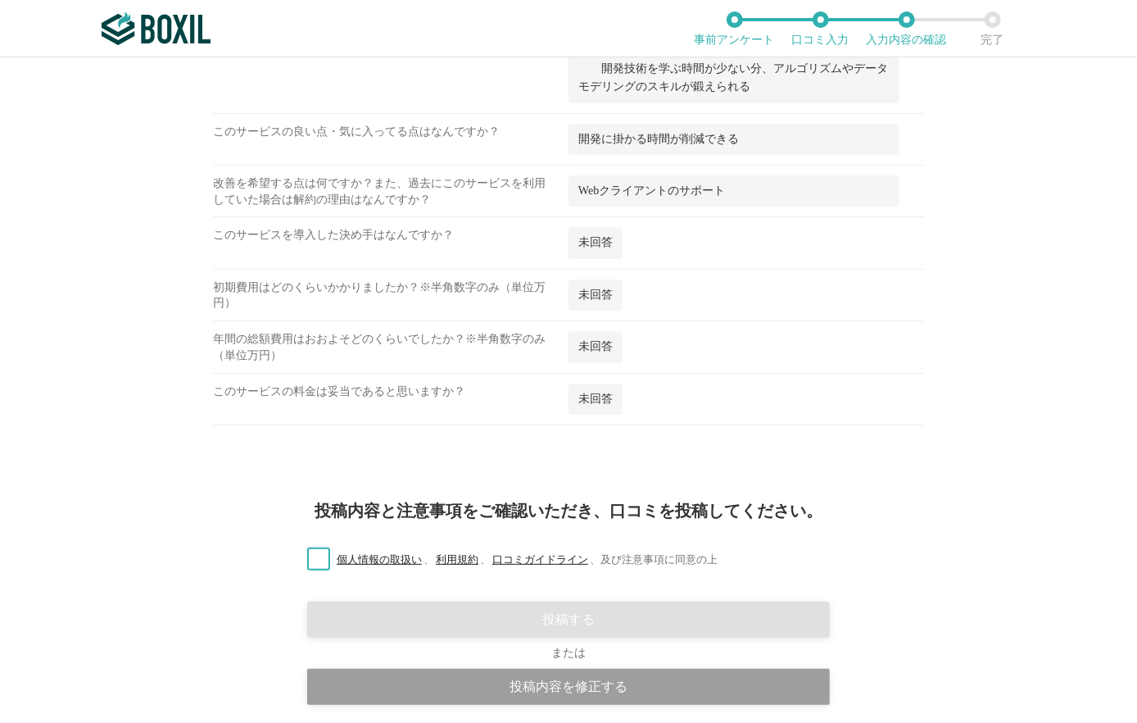
scroll to position [1638, 0]
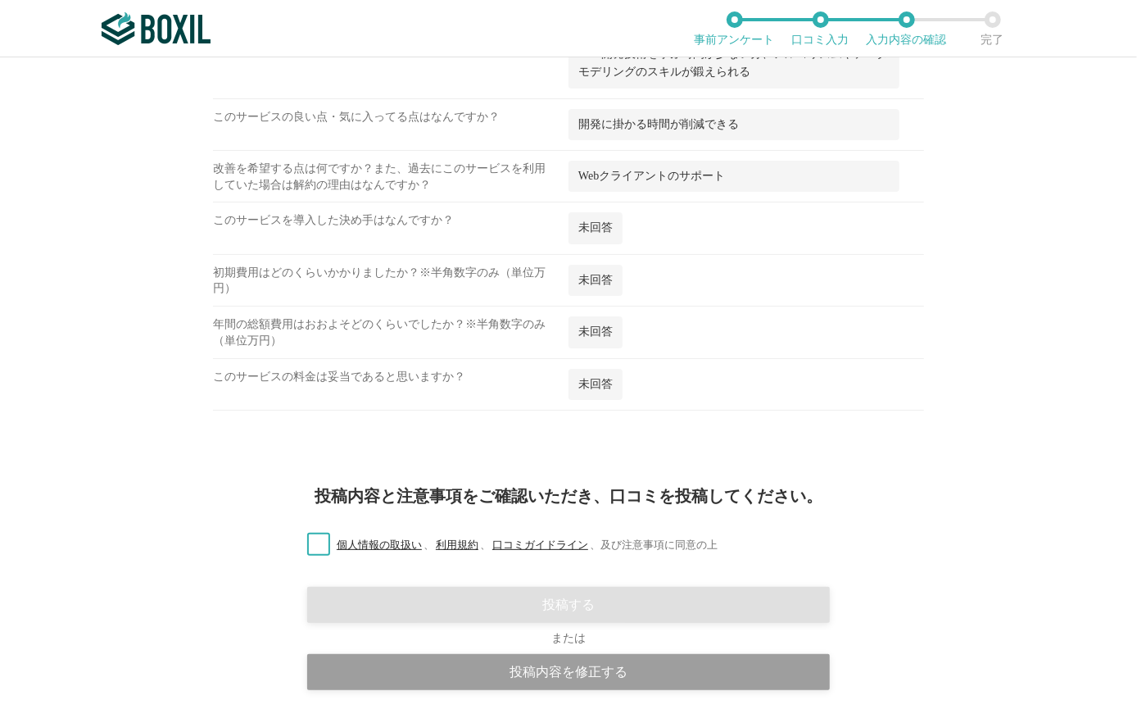
click at [311, 538] on label "個人情報の取扱い 、 利用規約 、 口コミガイドライン 、 及び注意事項に同意の上" at bounding box center [506, 545] width 424 height 17
click at [0, 0] on input "個人情報の取扱い 、 利用規約 、 口コミガイドライン 、 及び注意事項に同意の上" at bounding box center [0, 0] width 0 height 0
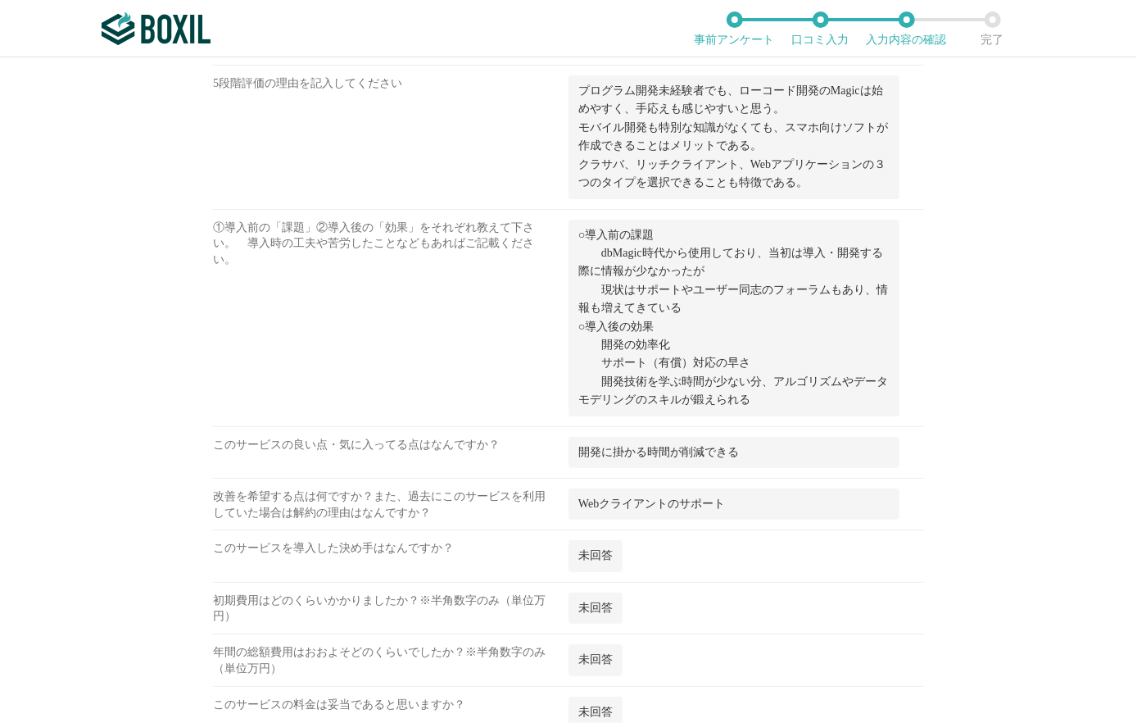
scroll to position [1684, 0]
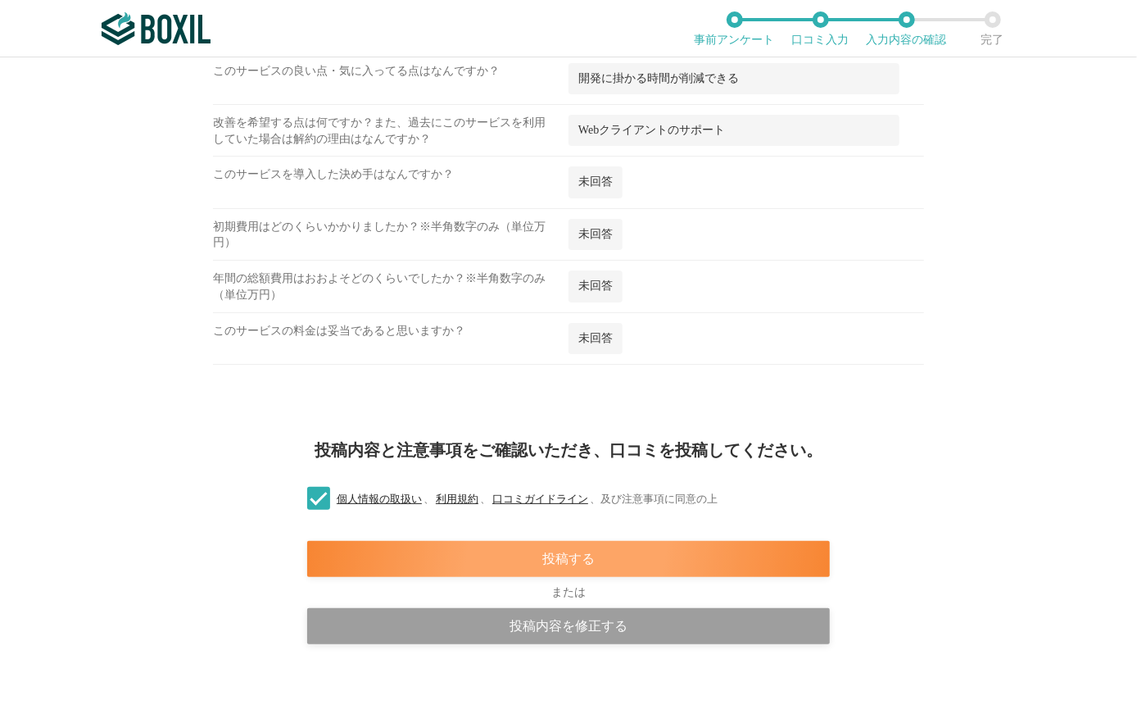
click at [553, 554] on div "投稿する" at bounding box center [568, 559] width 523 height 36
